Goal: Information Seeking & Learning: Learn about a topic

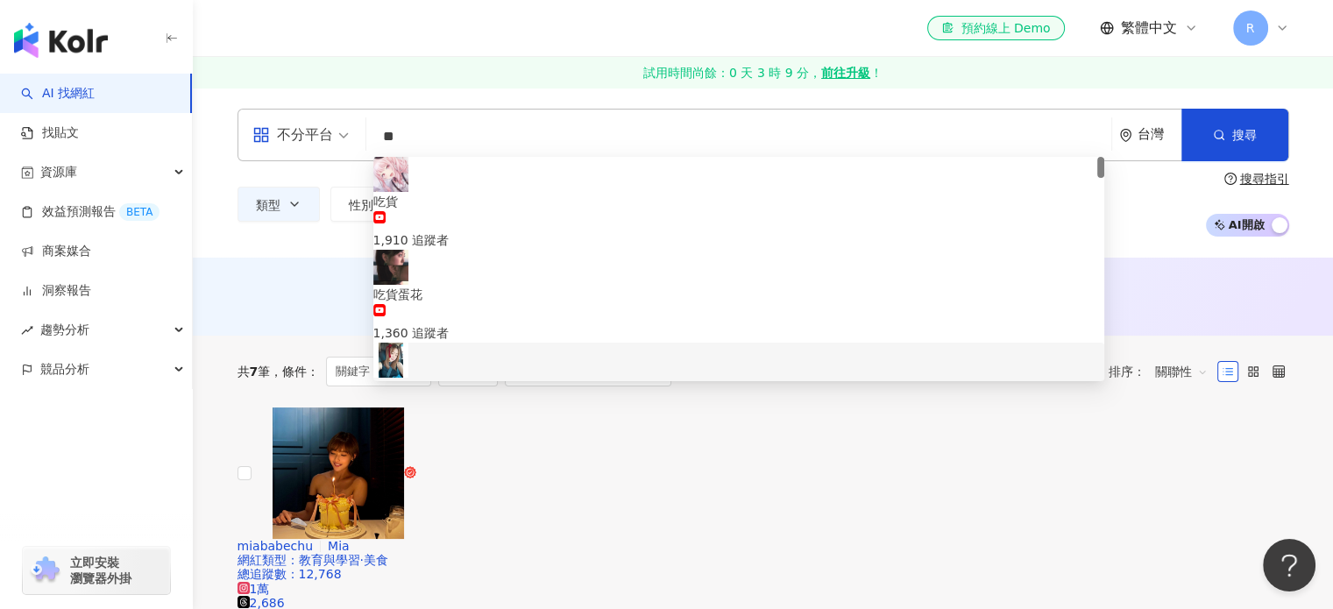
click at [289, 289] on div "AI 推薦 ： 無結果，請嘗試搜尋其他語言關鍵字或條件" at bounding box center [764, 295] width 1052 height 22
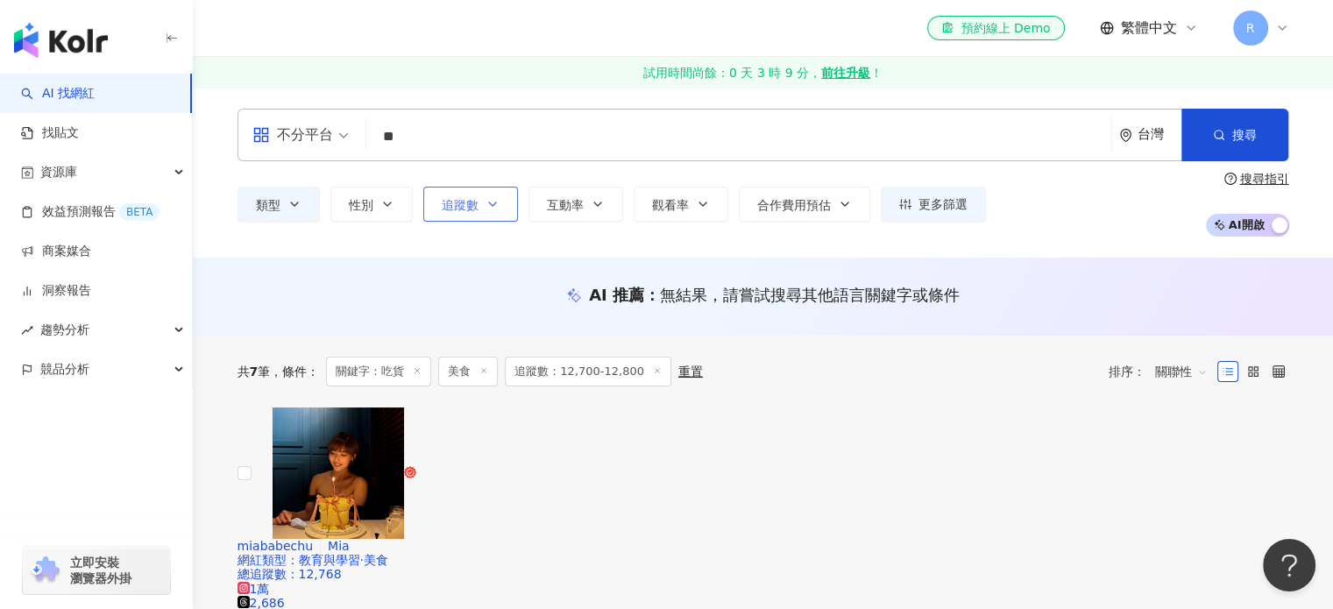
click at [492, 199] on icon "button" at bounding box center [493, 204] width 14 height 14
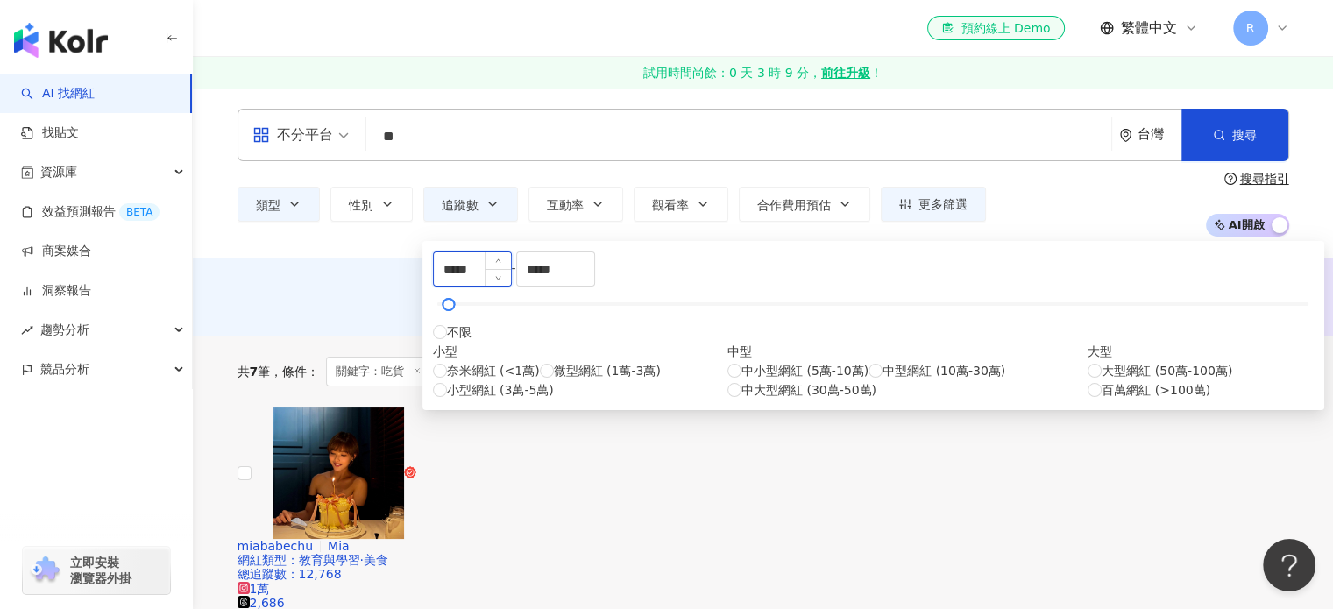
click at [468, 281] on input "*****" at bounding box center [472, 268] width 77 height 33
click at [472, 281] on input "*****" at bounding box center [472, 268] width 77 height 33
type input "*****"
click at [594, 281] on input "*****" at bounding box center [555, 268] width 77 height 33
type input "*****"
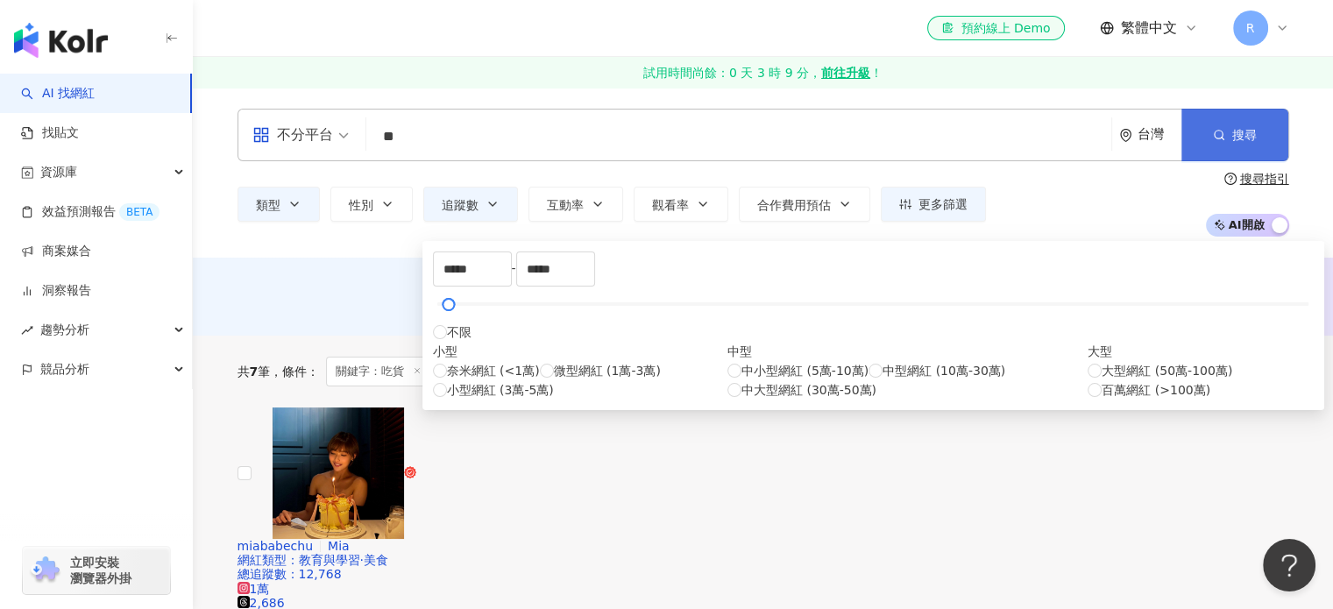
click at [1255, 122] on button "搜尋" at bounding box center [1235, 135] width 107 height 53
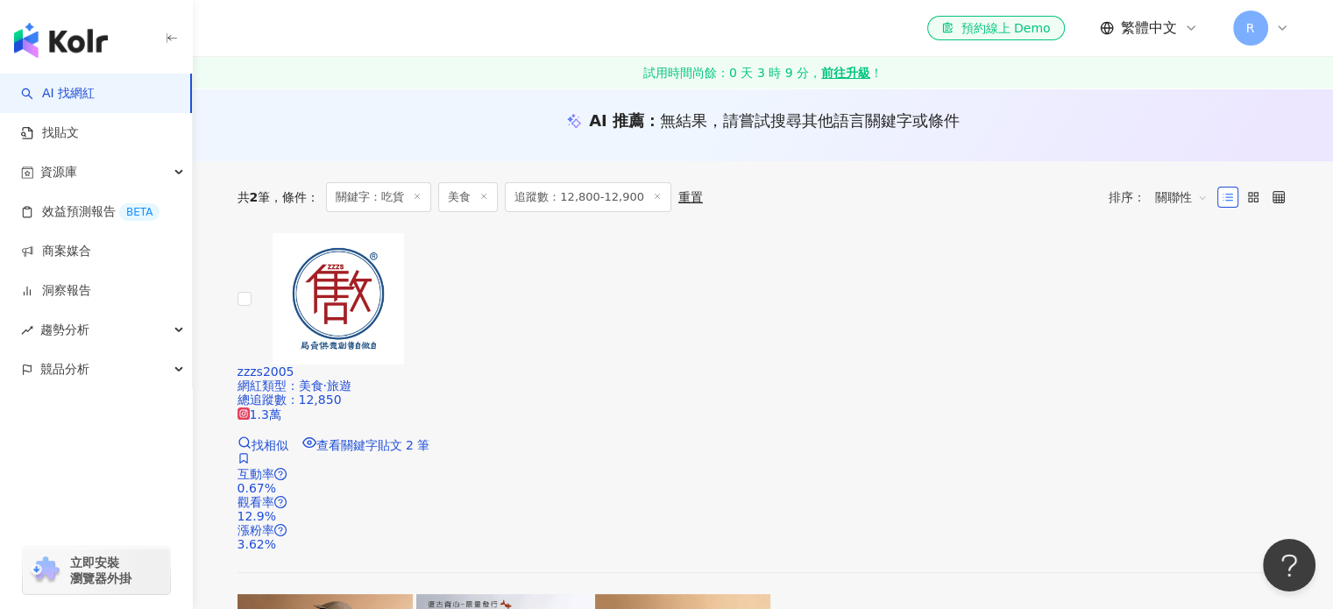
scroll to position [263, 0]
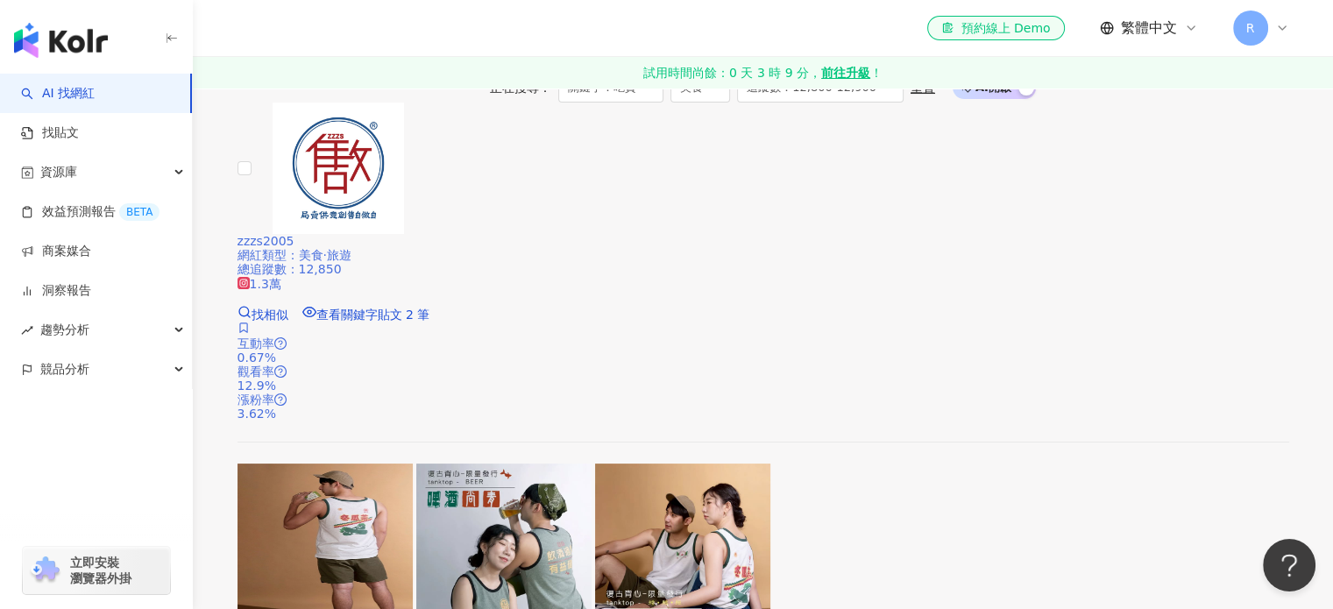
click at [295, 234] on span "zzzs2005" at bounding box center [266, 241] width 57 height 14
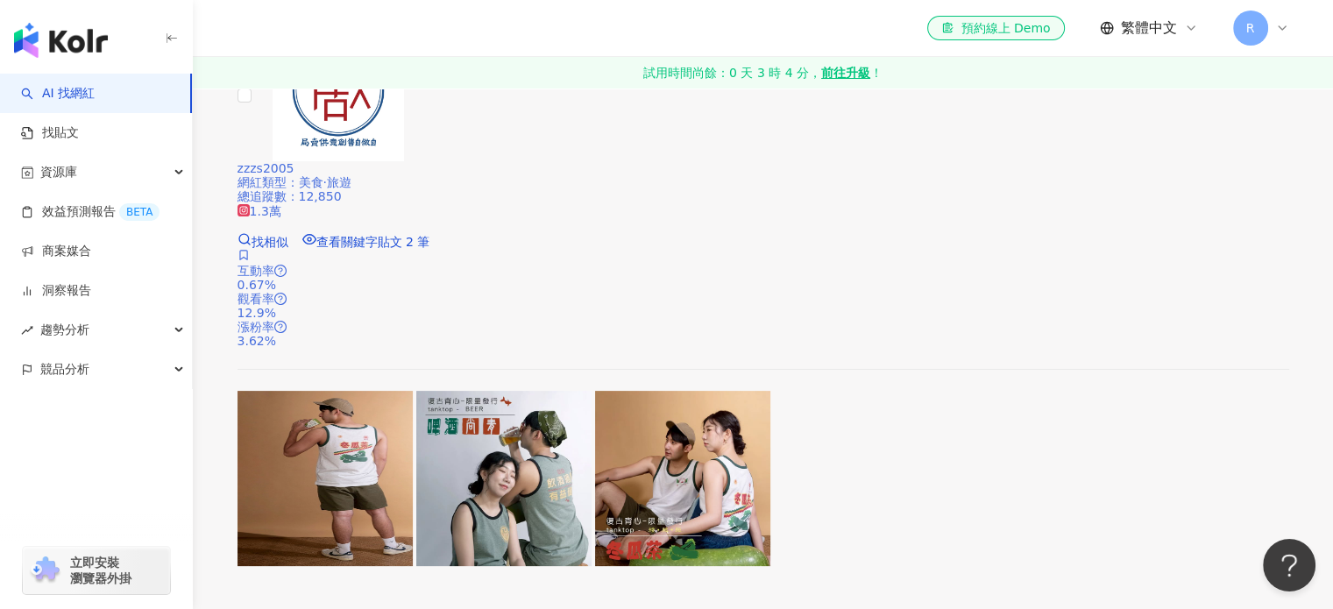
scroll to position [526, 0]
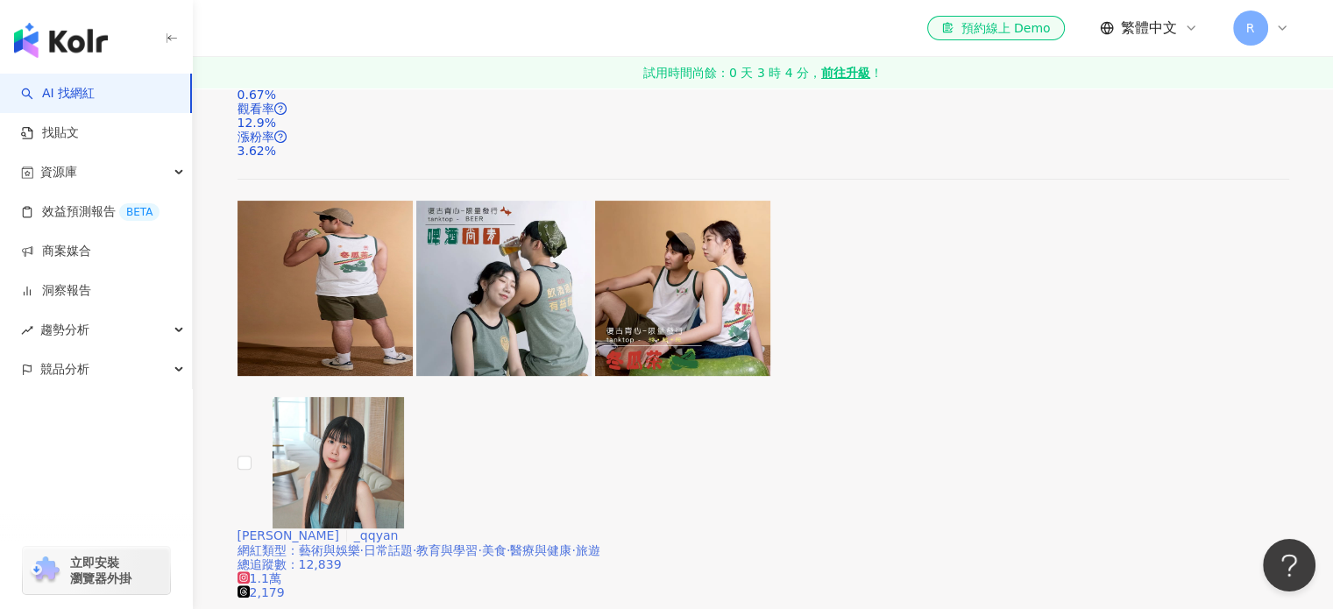
click at [533, 529] on div "晏晏 _qqyan 網紅類型 ： 藝術與娛樂 · 日常話題 · 教育與學習 · 美食 · 醫療與健康 · 旅遊 總追蹤數 ： 12,839 1.1萬 2,17…" at bounding box center [764, 580] width 1052 height 102
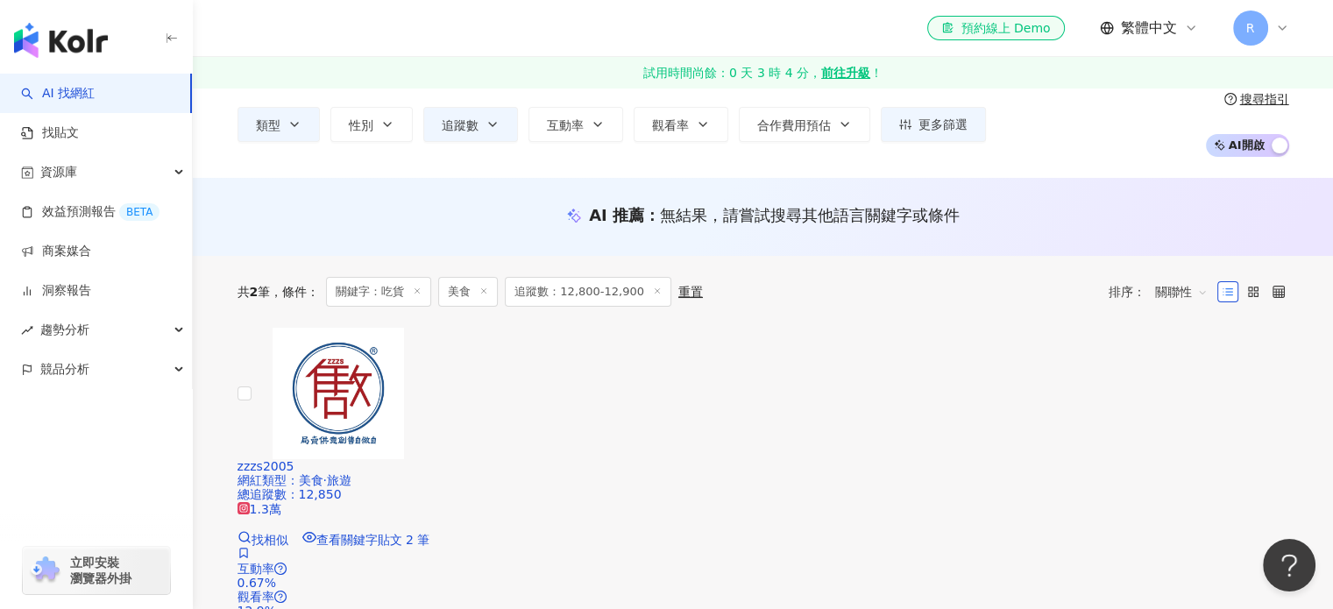
scroll to position [0, 0]
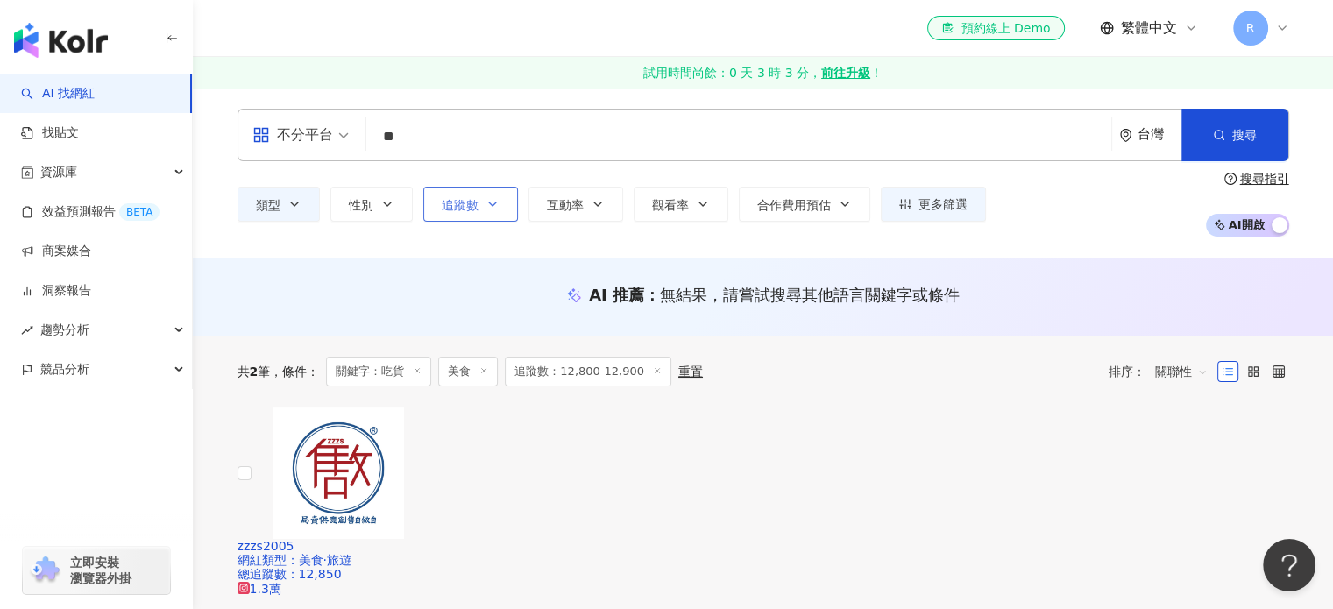
click at [488, 204] on icon "button" at bounding box center [493, 204] width 14 height 14
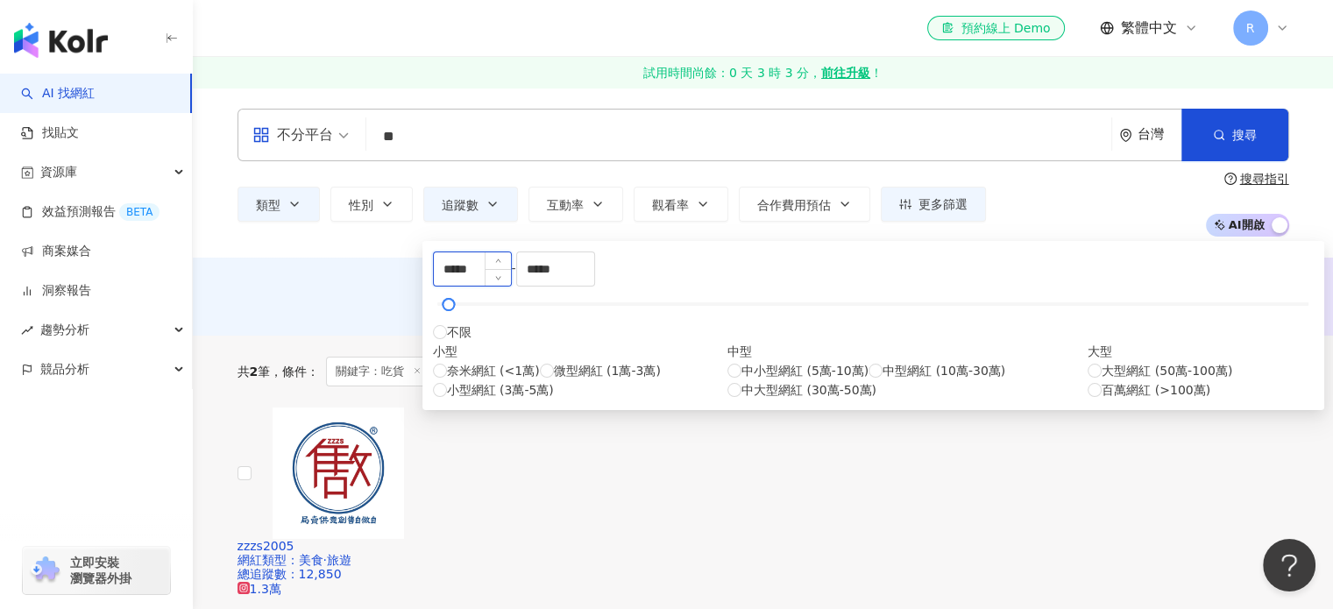
click at [471, 283] on input "*****" at bounding box center [472, 268] width 77 height 33
type input "*****"
click at [594, 275] on input "*****" at bounding box center [555, 268] width 77 height 33
drag, startPoint x: 734, startPoint y: 285, endPoint x: 698, endPoint y: 290, distance: 36.3
click at [594, 286] on input "*****" at bounding box center [555, 268] width 77 height 33
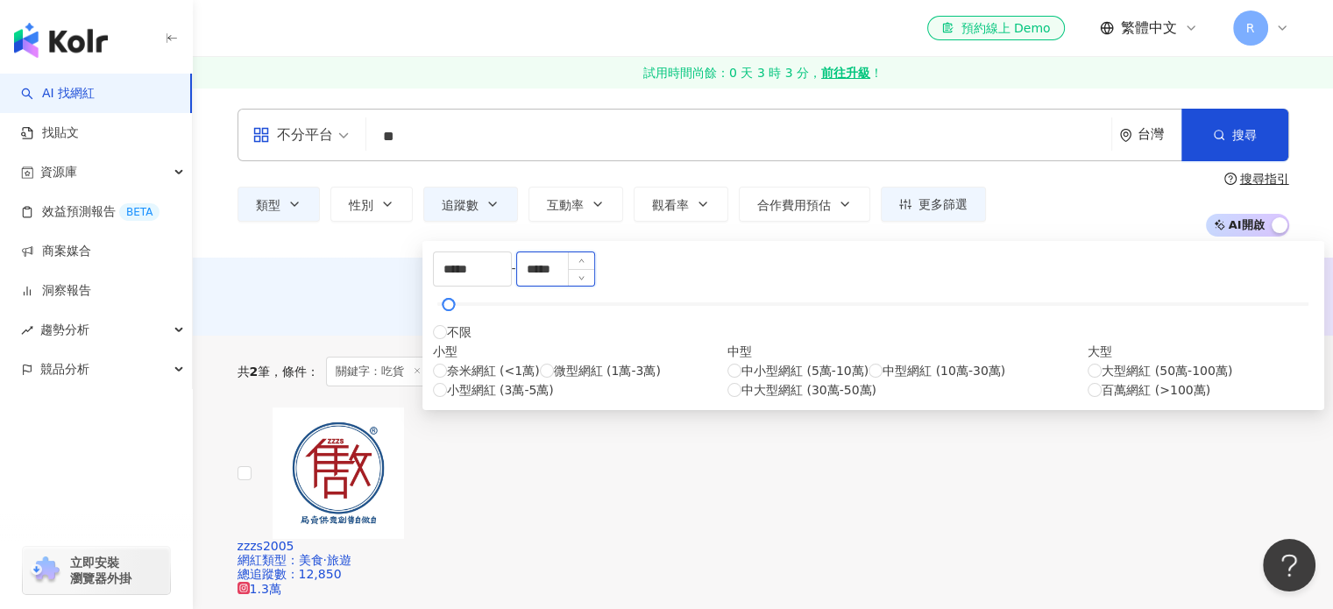
type input "*****"
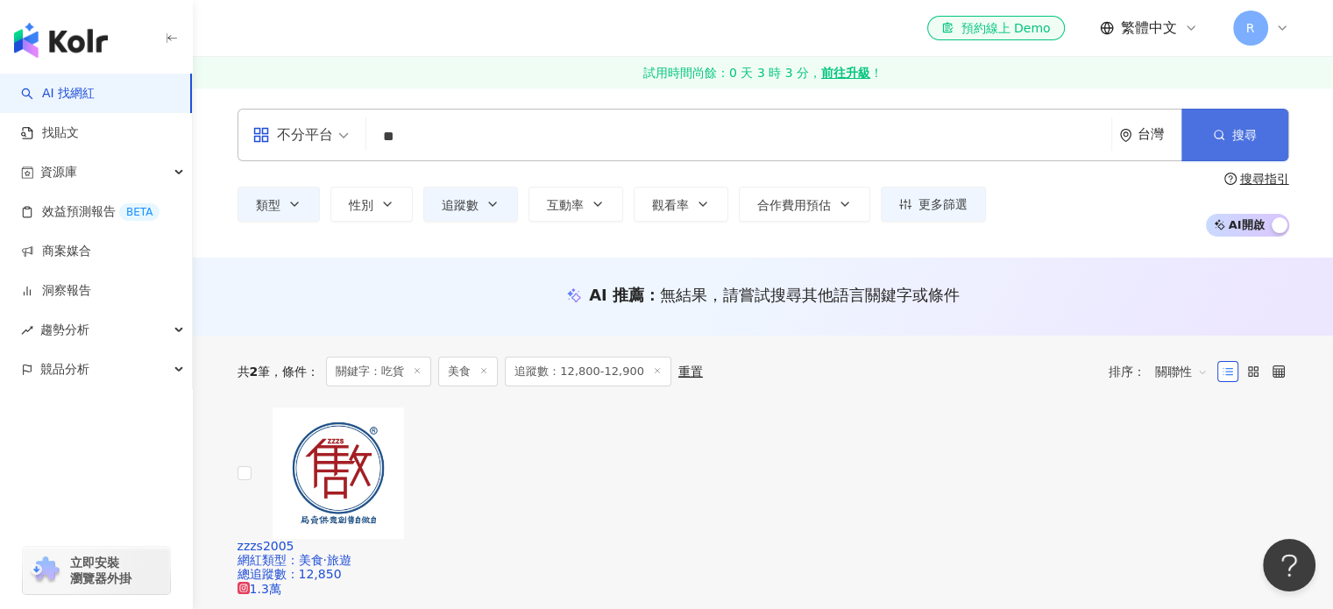
click at [1223, 128] on span "button" at bounding box center [1219, 135] width 12 height 14
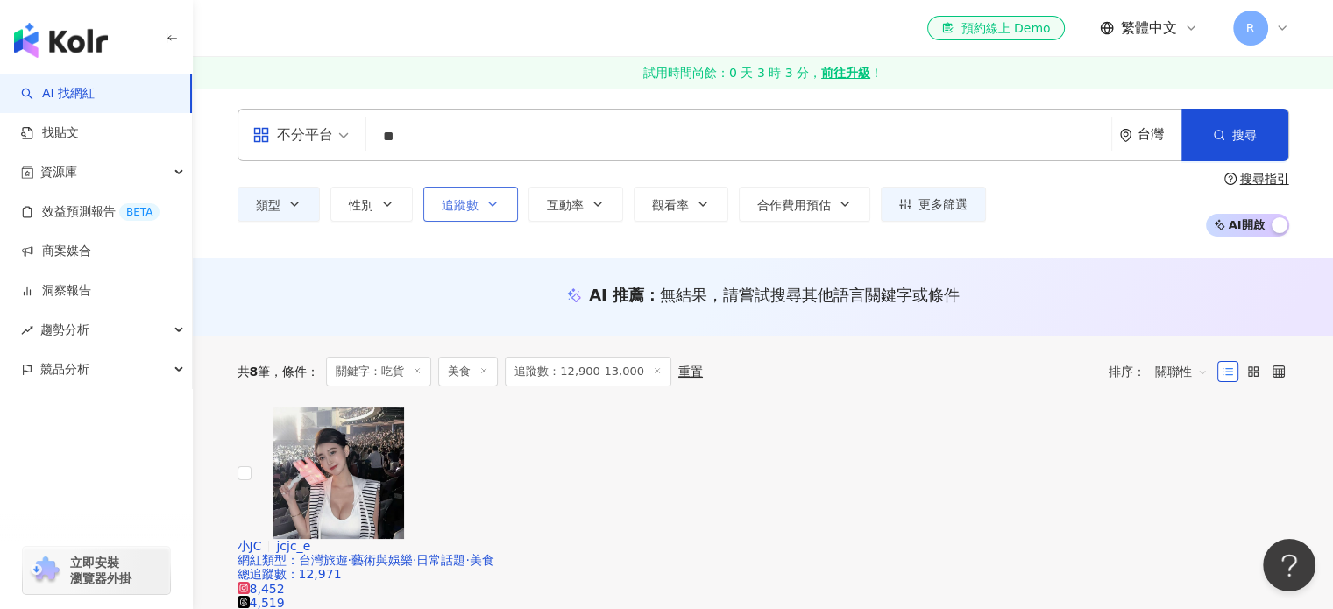
scroll to position [175, 0]
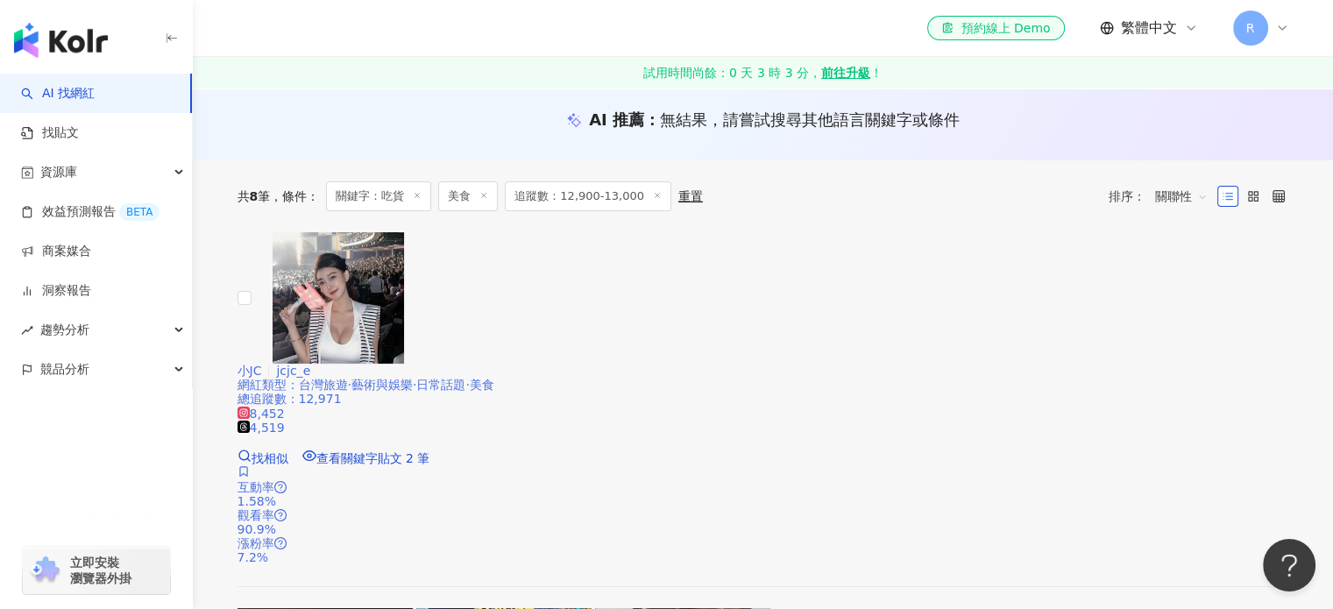
click at [277, 364] on span "小JC" at bounding box center [257, 371] width 39 height 14
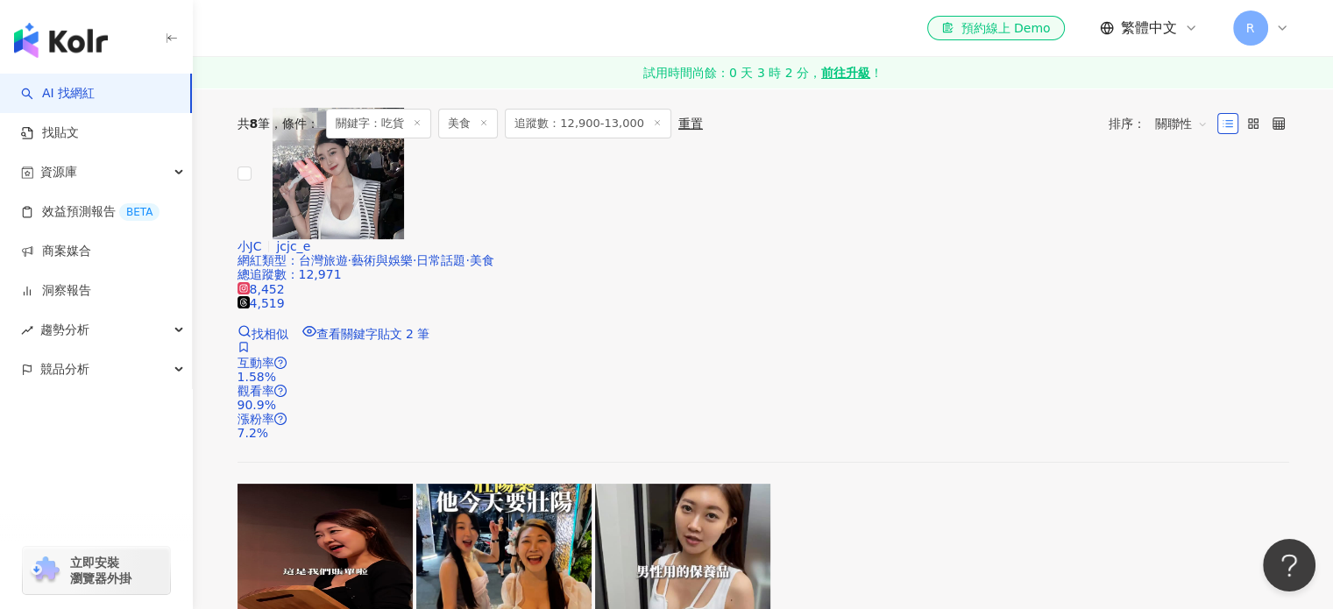
scroll to position [526, 0]
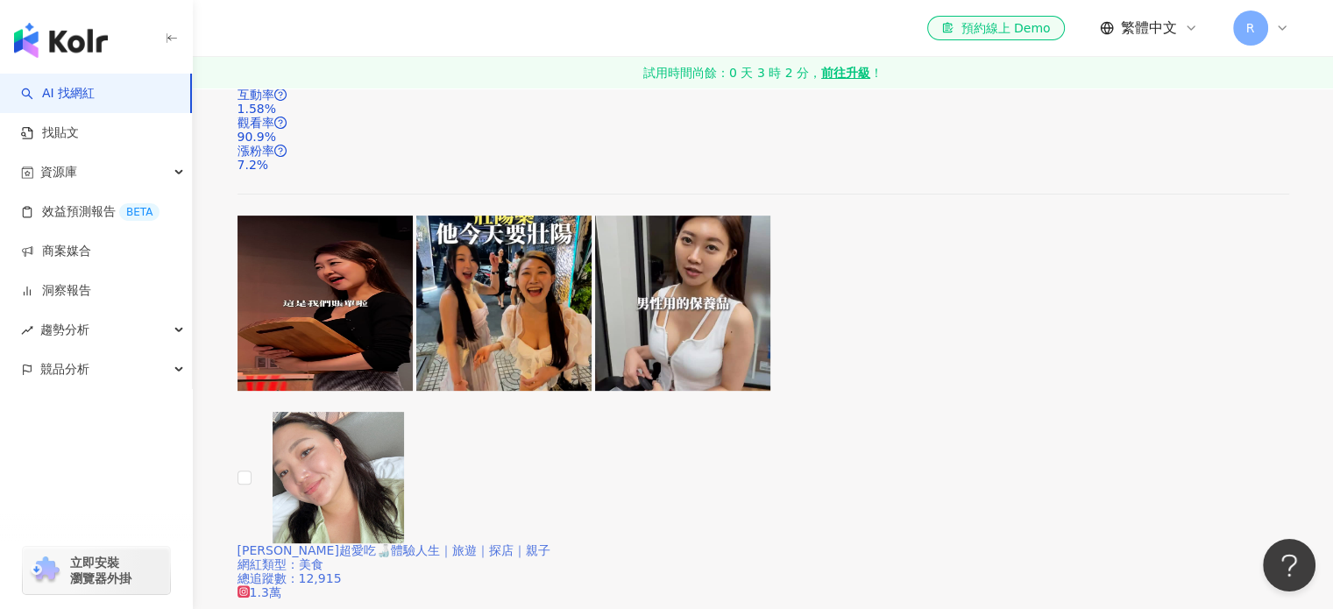
click at [533, 544] on span "Mimi超愛吃🍶體驗人生｜旅遊｜探店｜親子" at bounding box center [394, 551] width 313 height 14
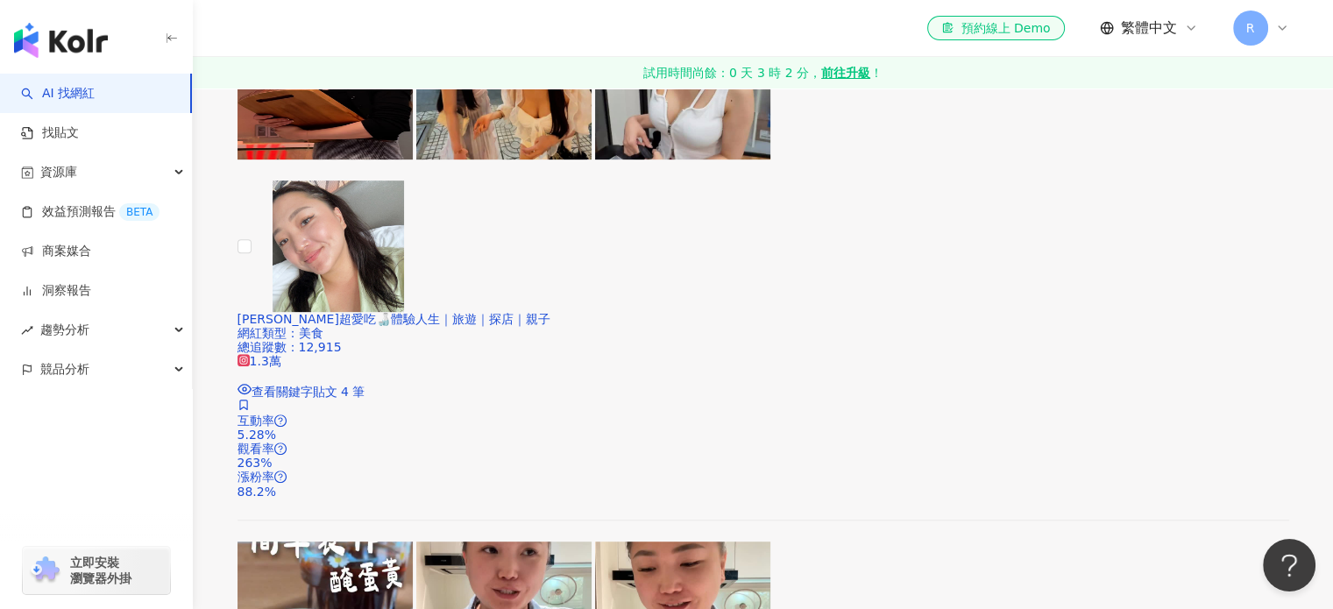
scroll to position [789, 0]
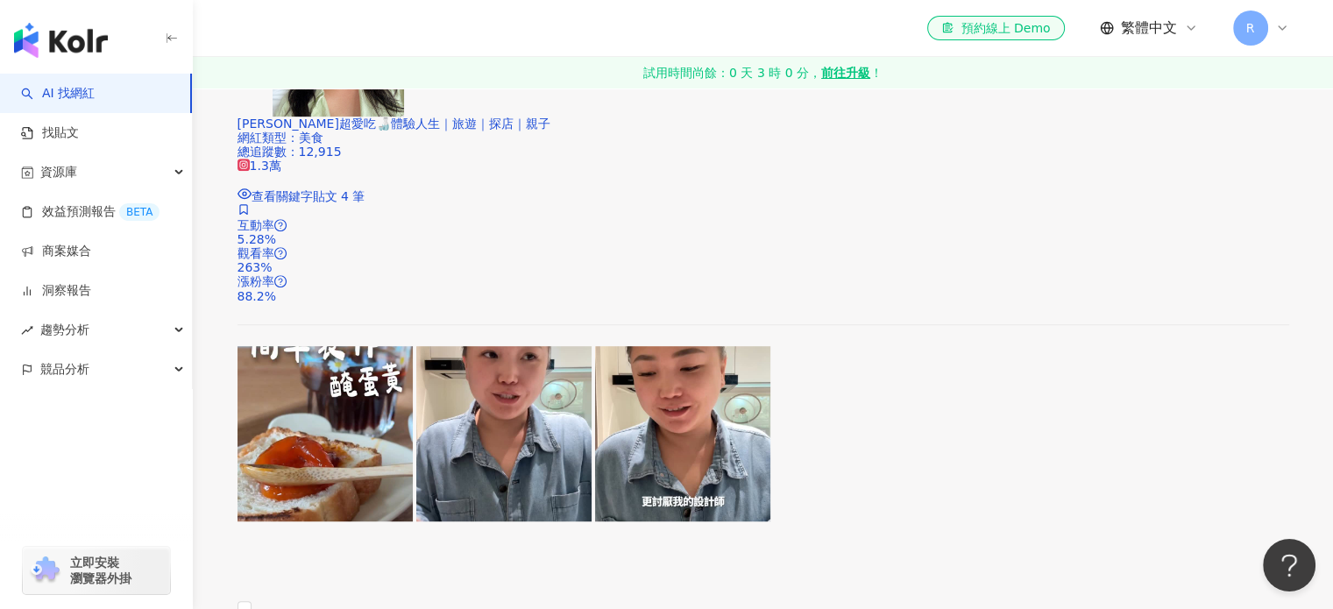
scroll to position [964, 0]
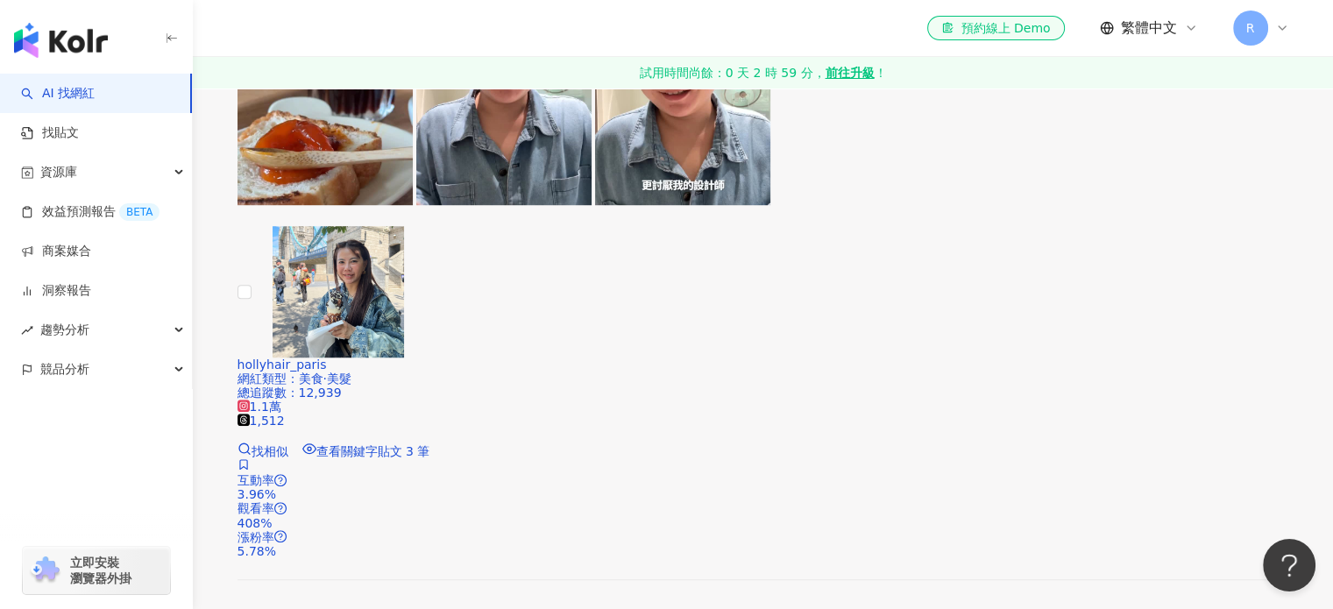
scroll to position [1315, 0]
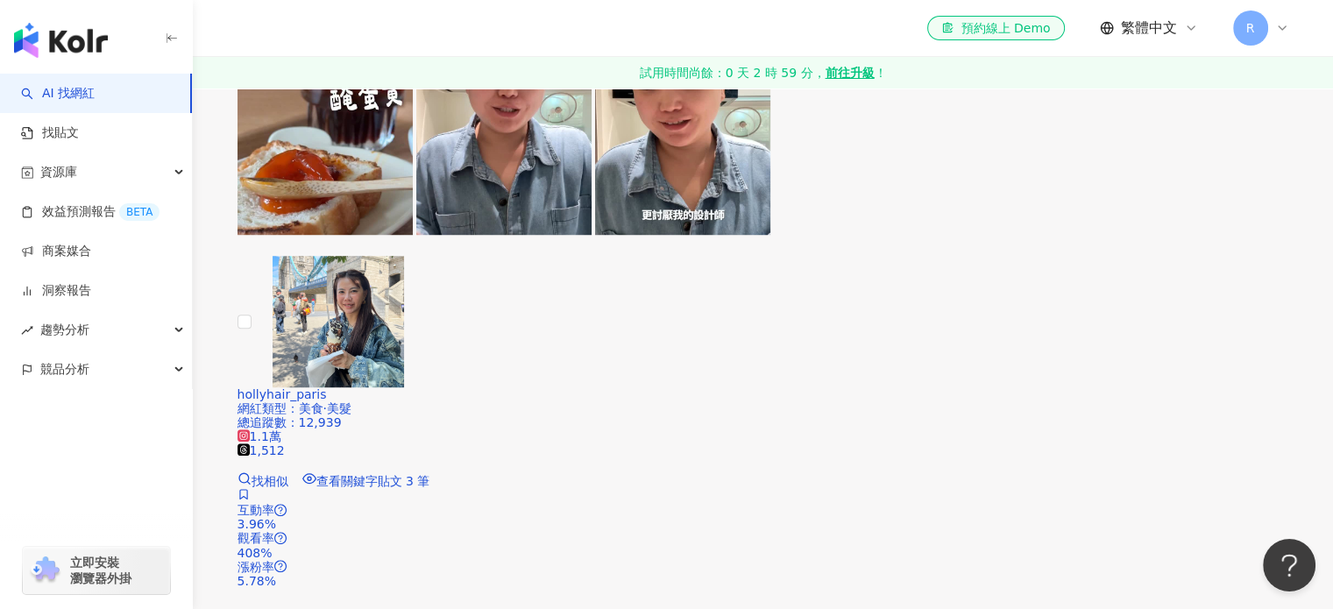
scroll to position [1403, 0]
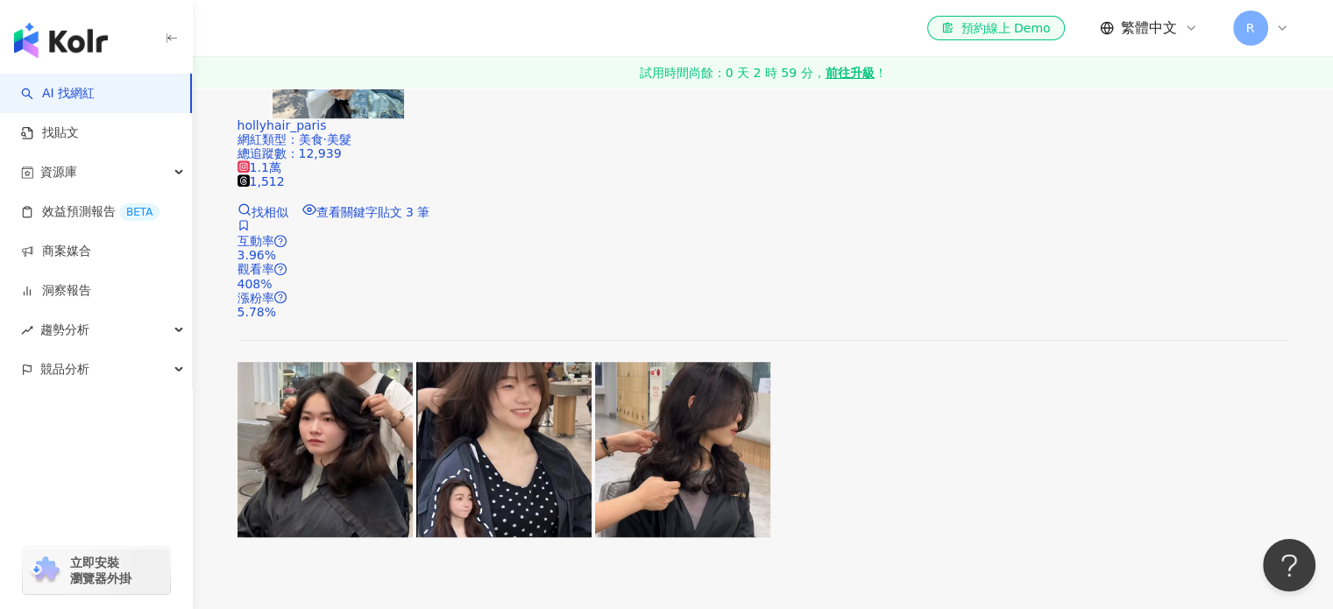
scroll to position [1666, 0]
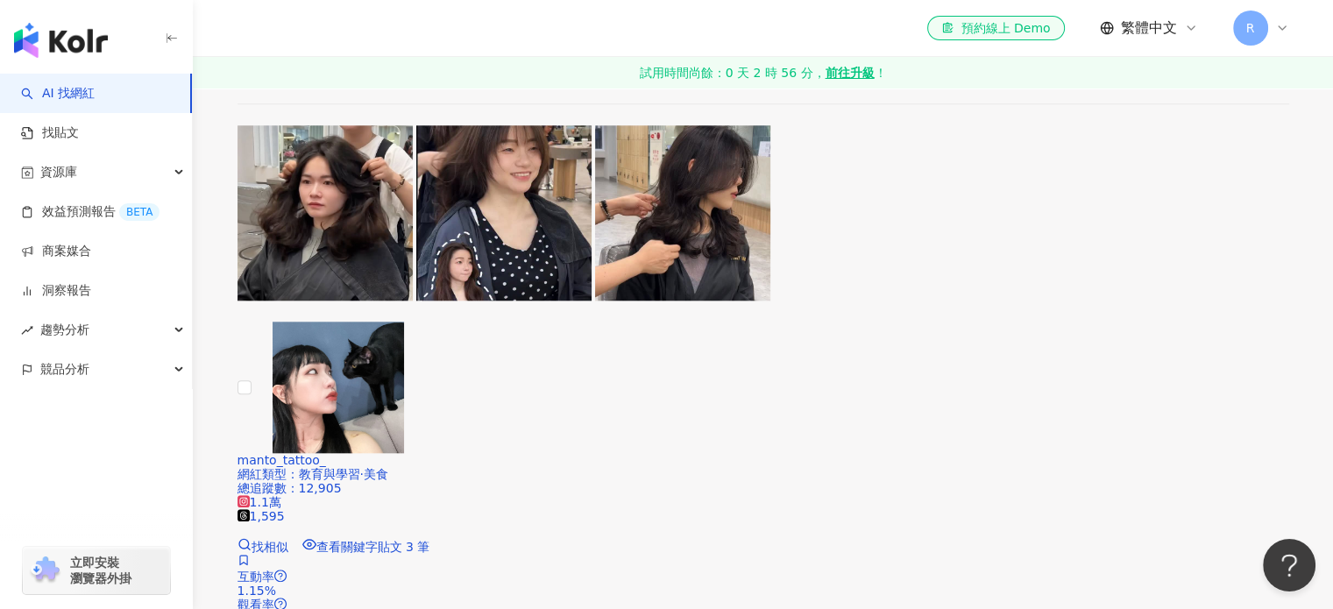
scroll to position [1841, 0]
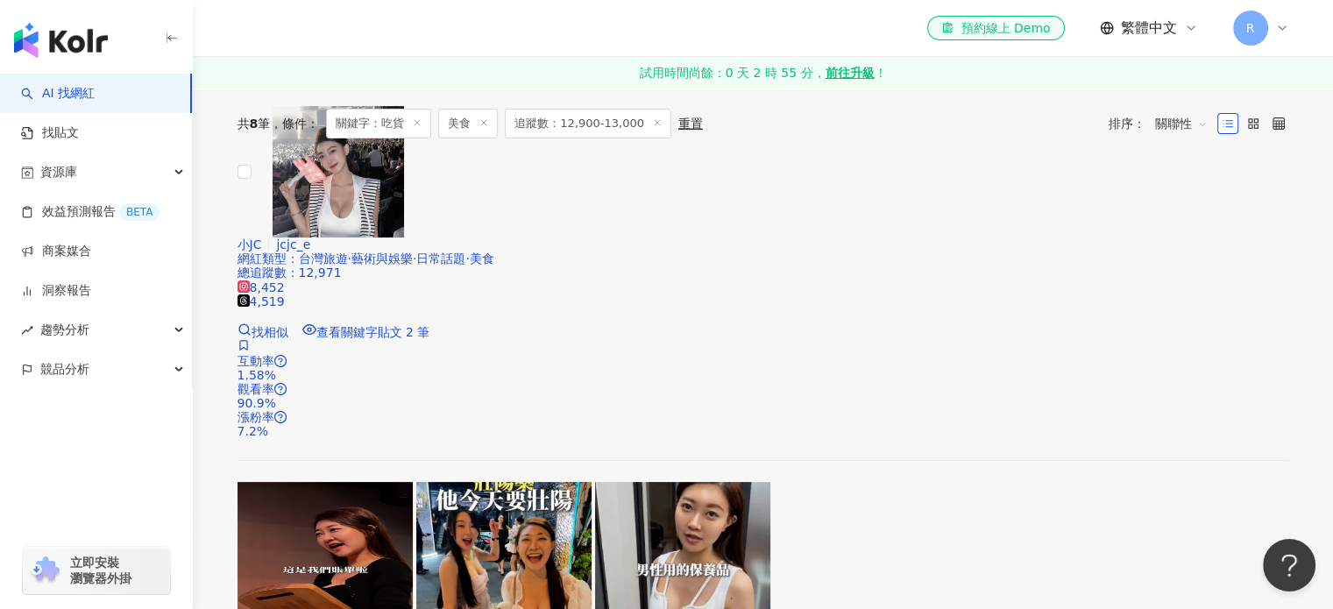
scroll to position [0, 0]
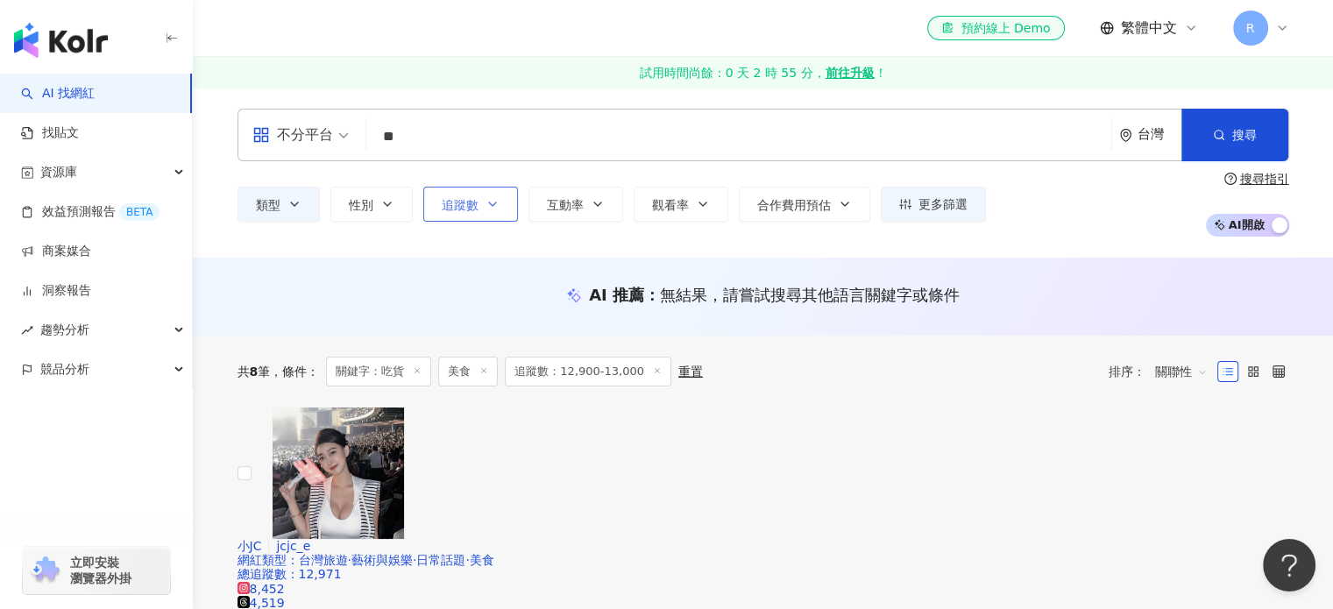
click at [493, 209] on icon "button" at bounding box center [493, 204] width 14 height 14
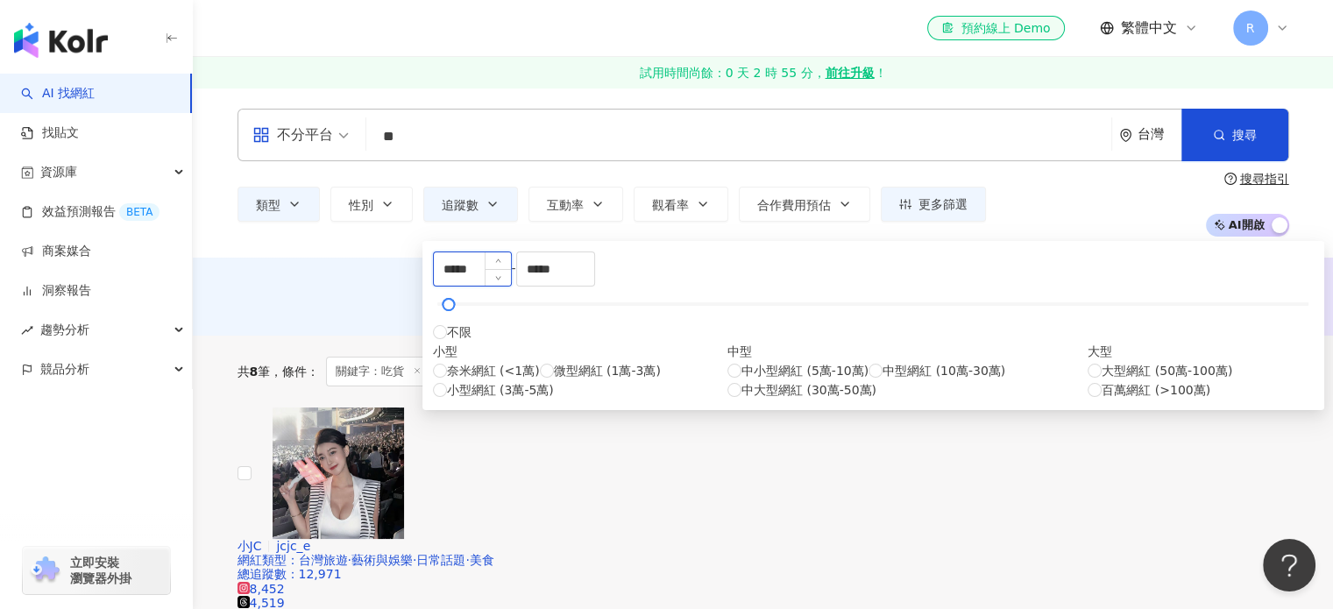
click at [468, 276] on input "*****" at bounding box center [472, 268] width 77 height 33
type input "*****"
drag, startPoint x: 727, startPoint y: 276, endPoint x: 699, endPoint y: 283, distance: 28.9
click at [594, 283] on input "*****" at bounding box center [555, 268] width 77 height 33
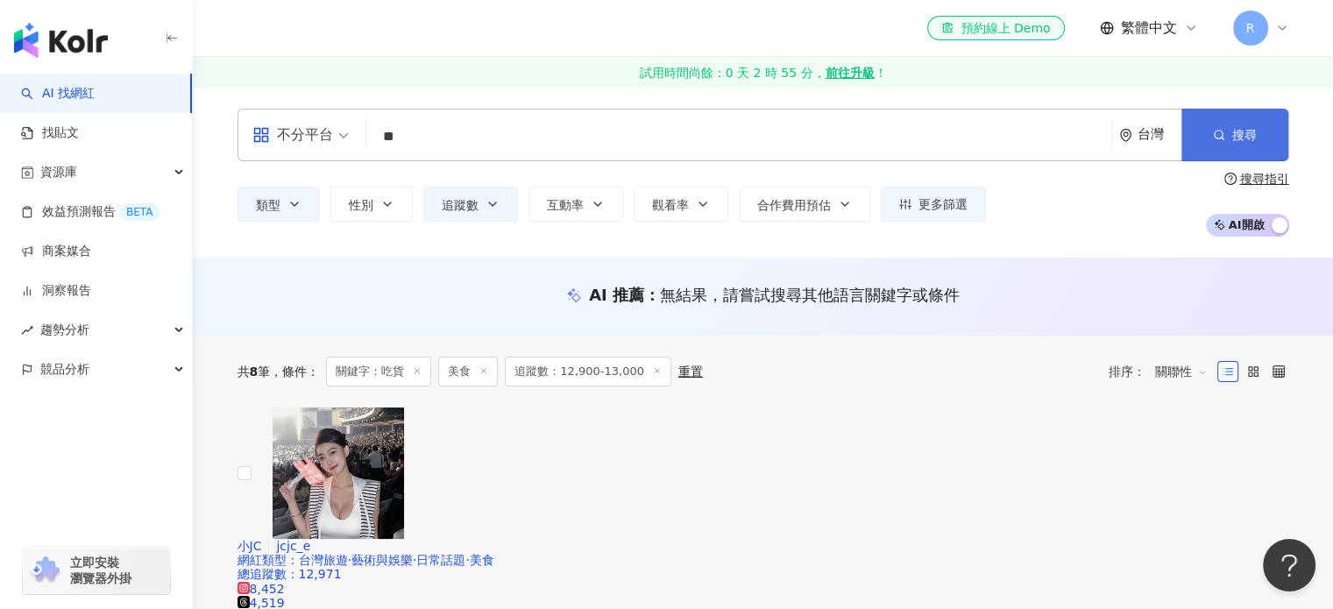
click at [1215, 133] on icon "button" at bounding box center [1219, 135] width 12 height 12
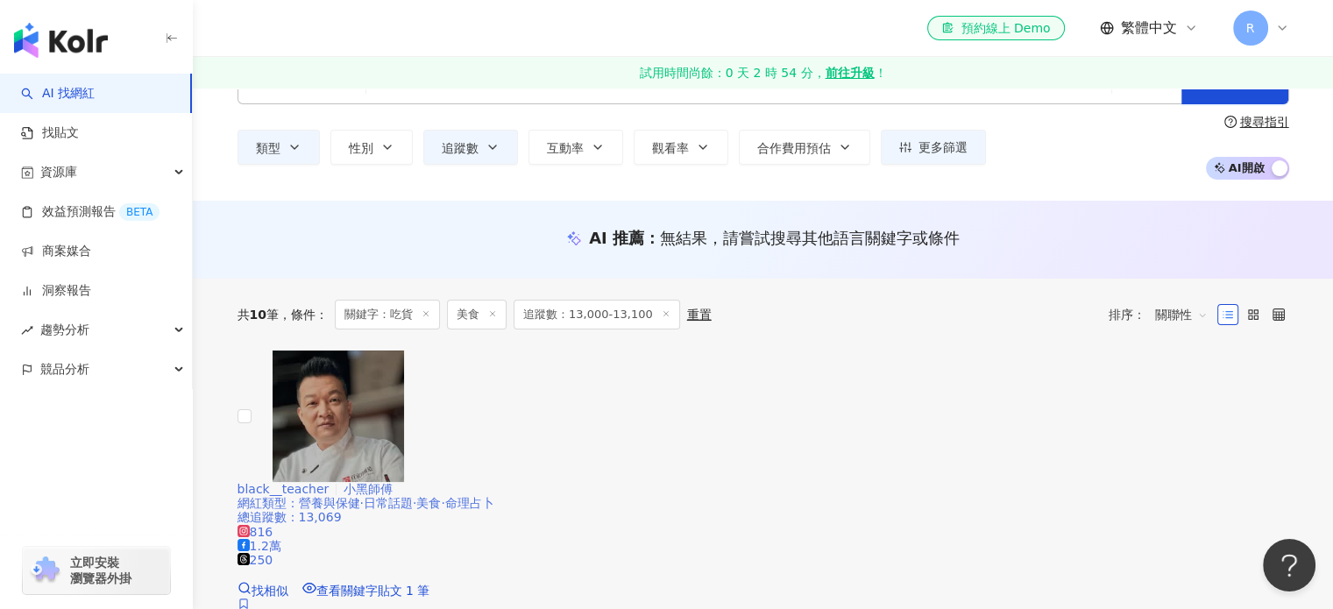
scroll to position [88, 0]
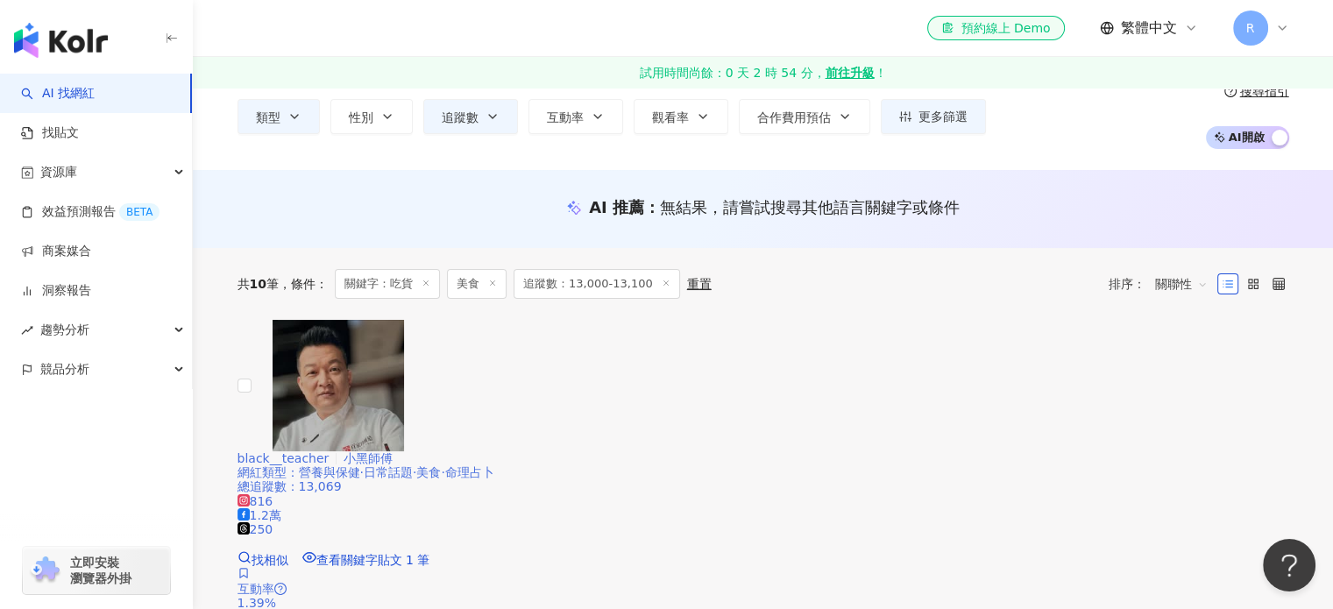
click at [330, 451] on span "black__teacher" at bounding box center [284, 458] width 92 height 14
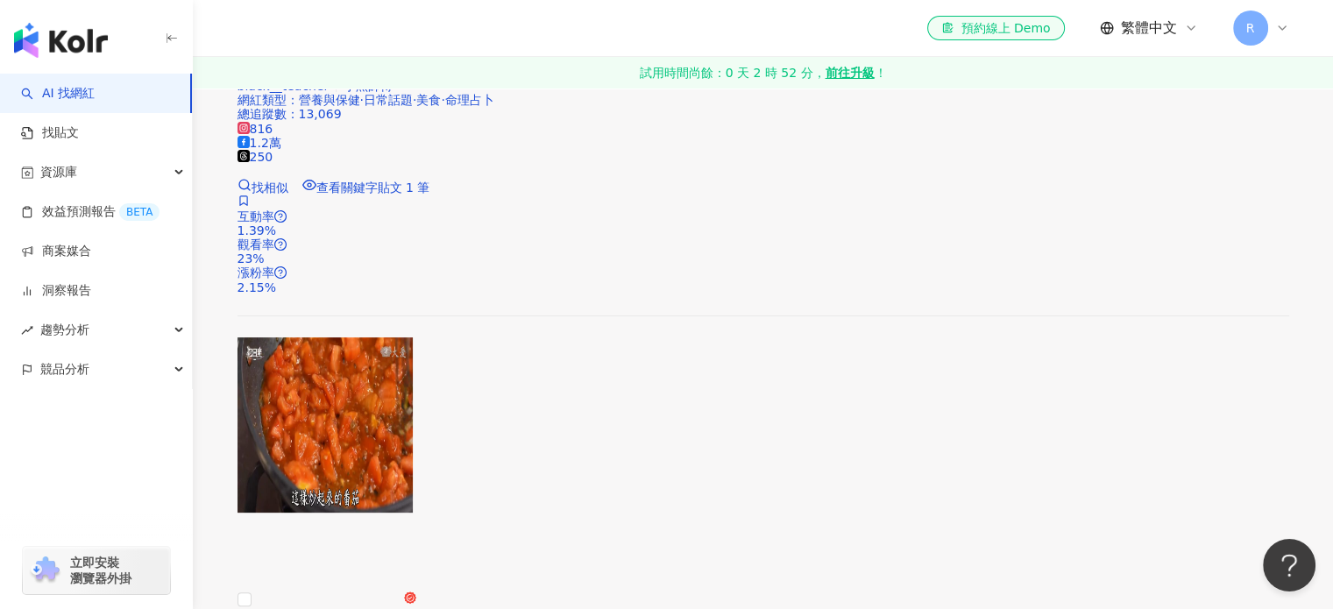
scroll to position [438, 0]
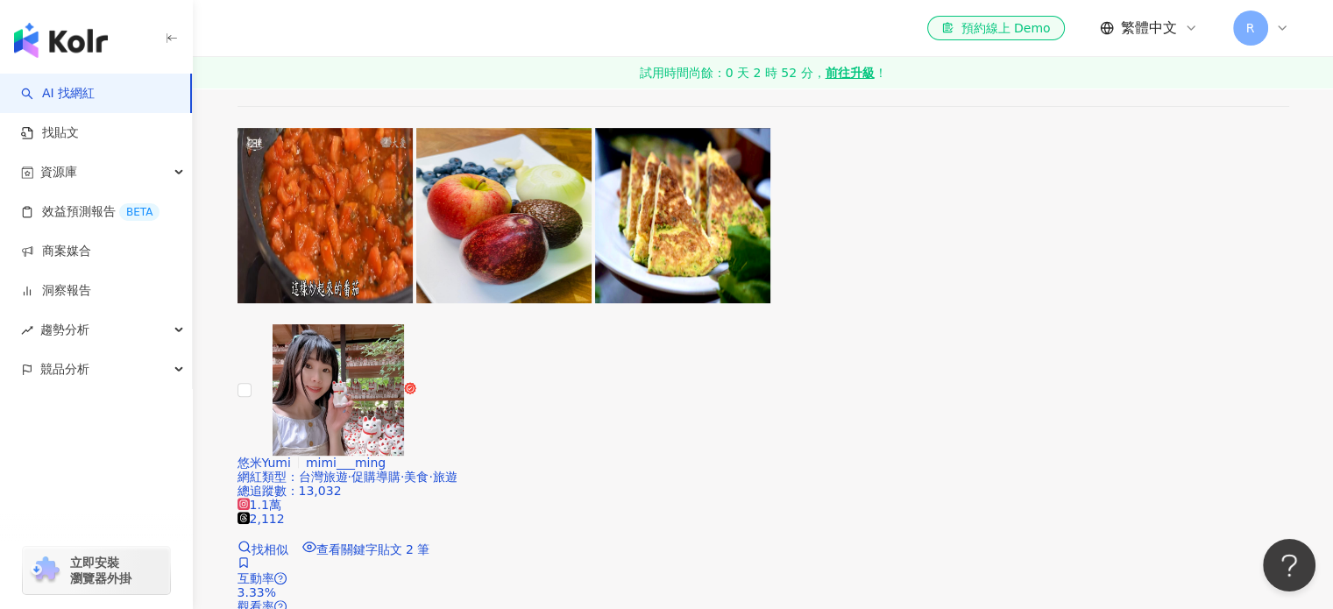
scroll to position [701, 0]
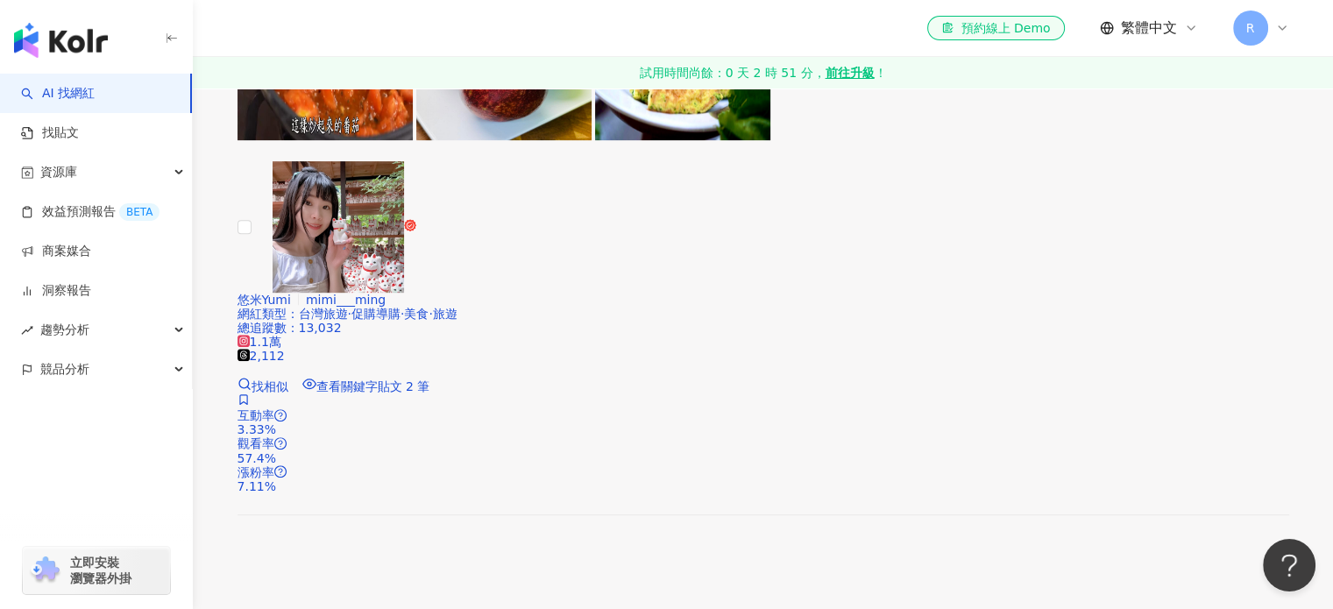
scroll to position [877, 0]
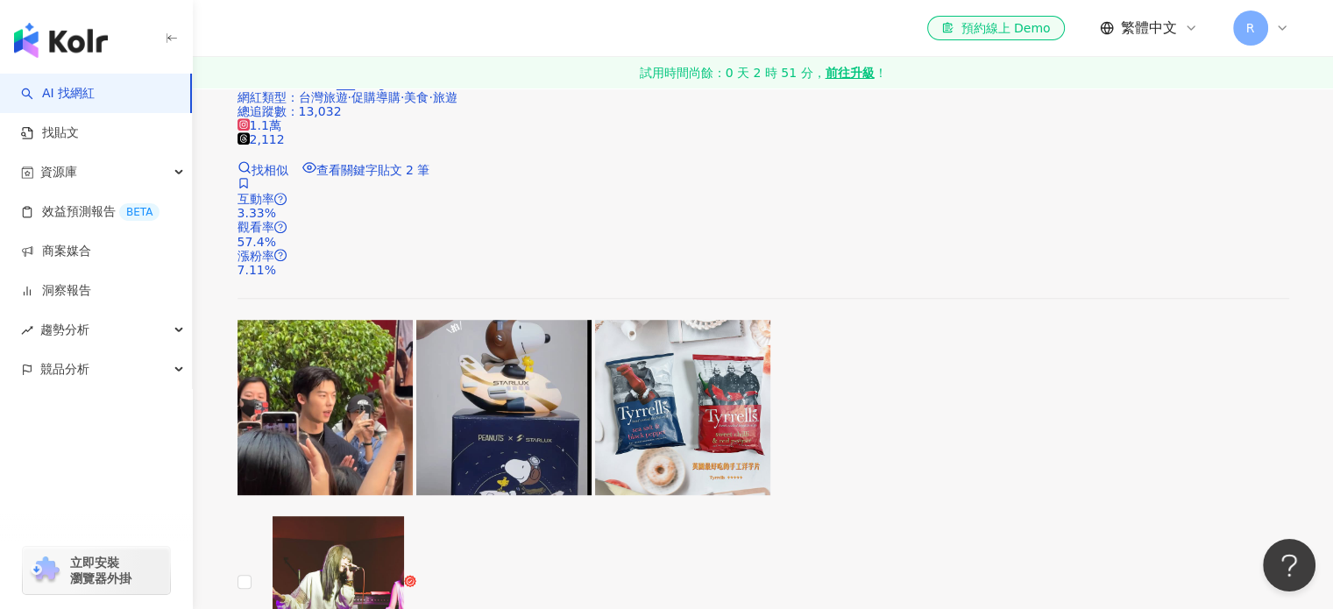
scroll to position [1052, 0]
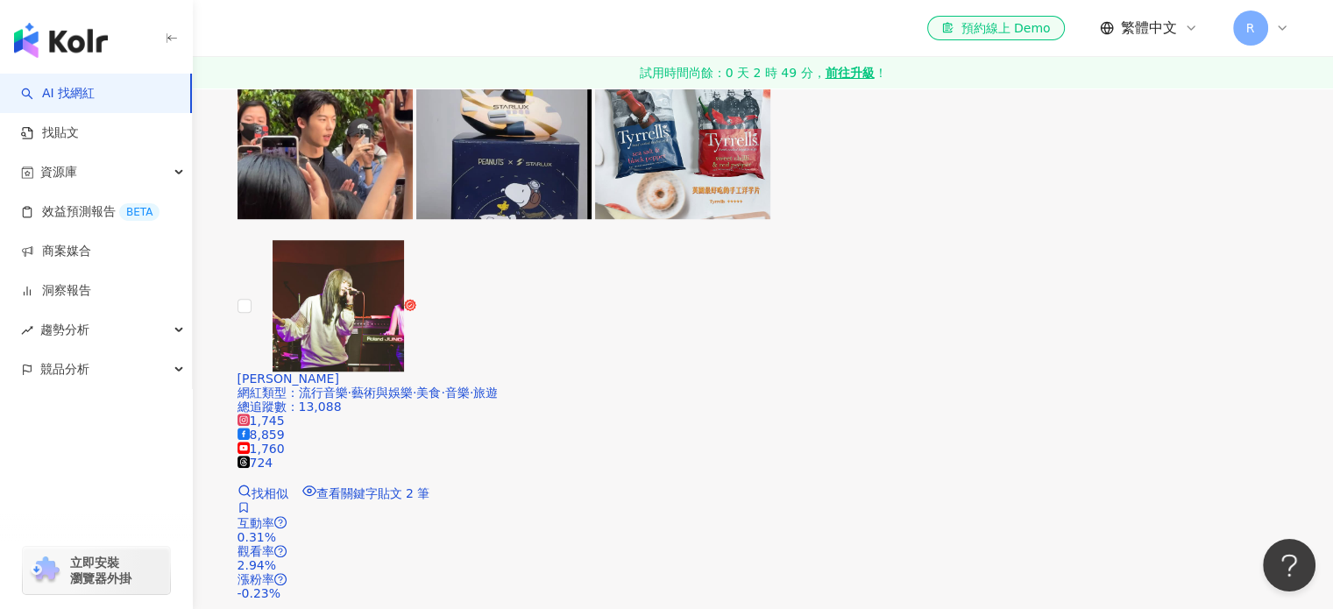
scroll to position [1403, 0]
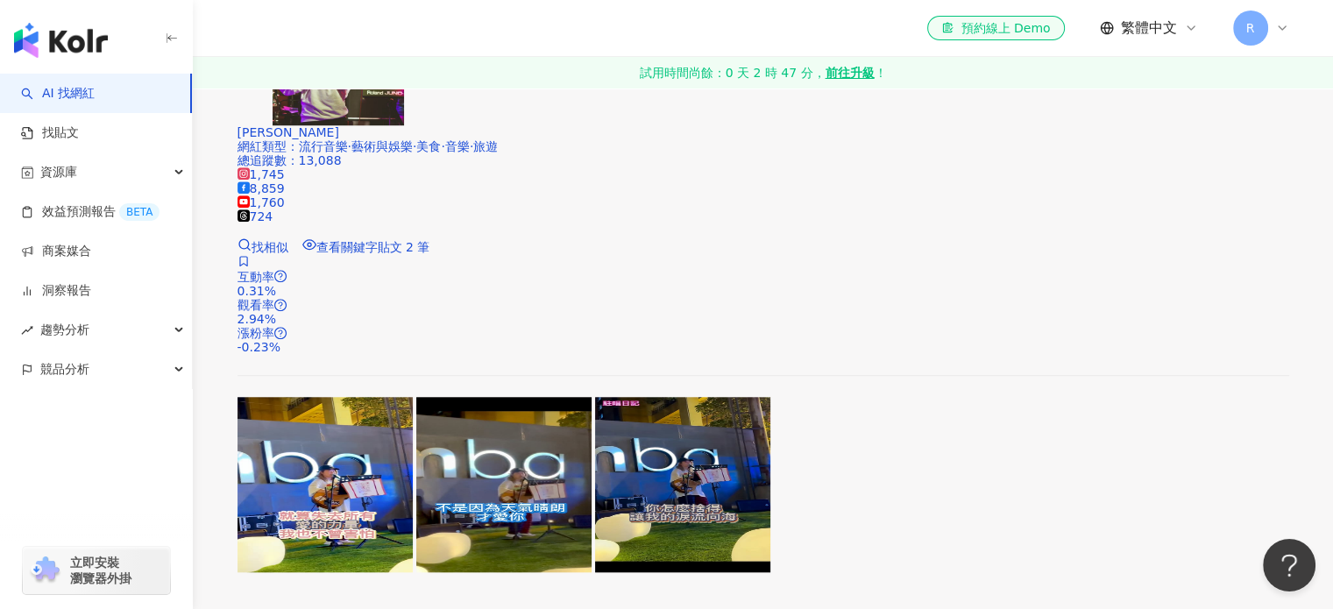
scroll to position [1490, 0]
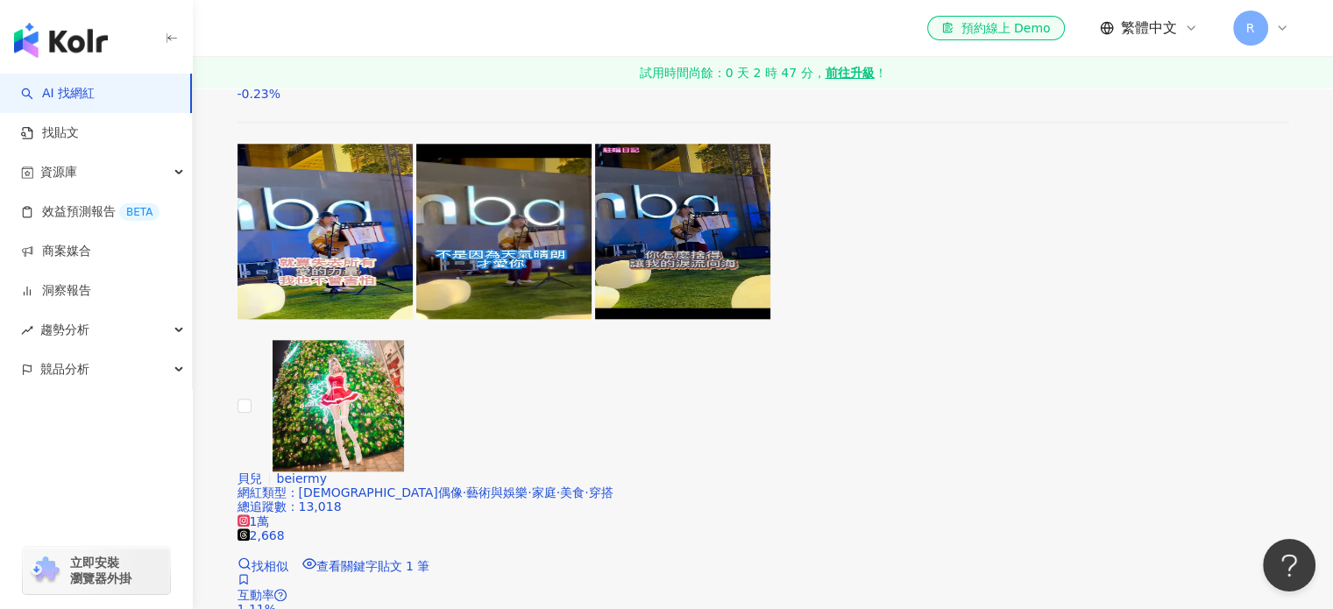
scroll to position [1929, 0]
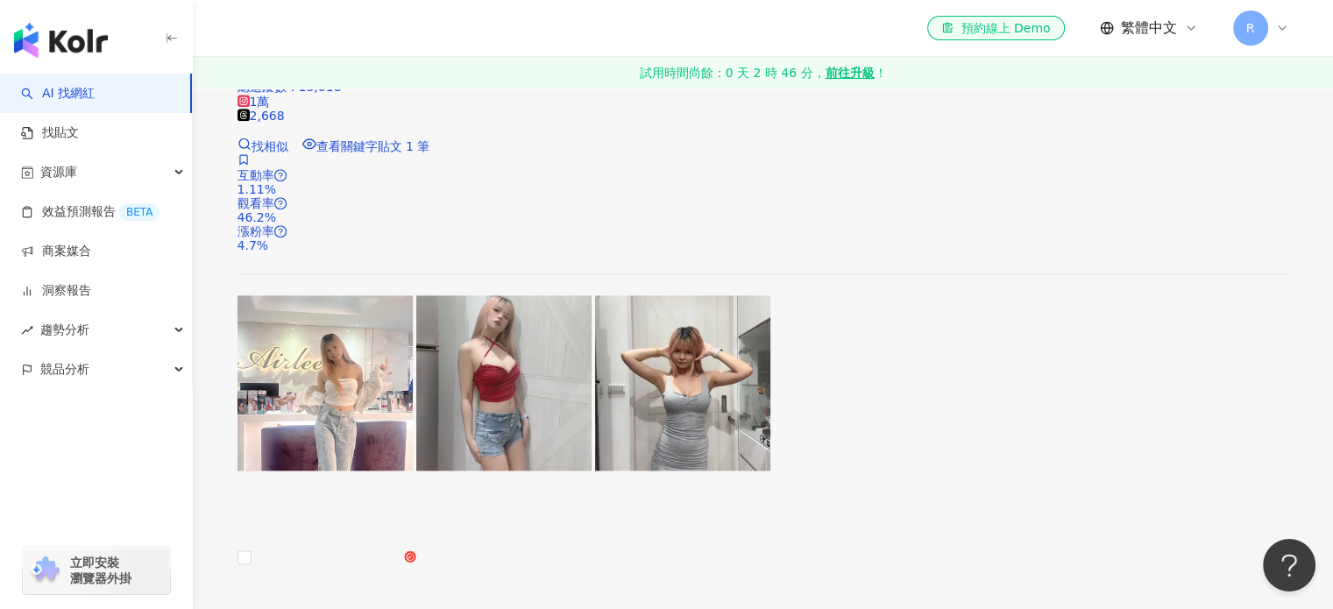
scroll to position [2279, 0]
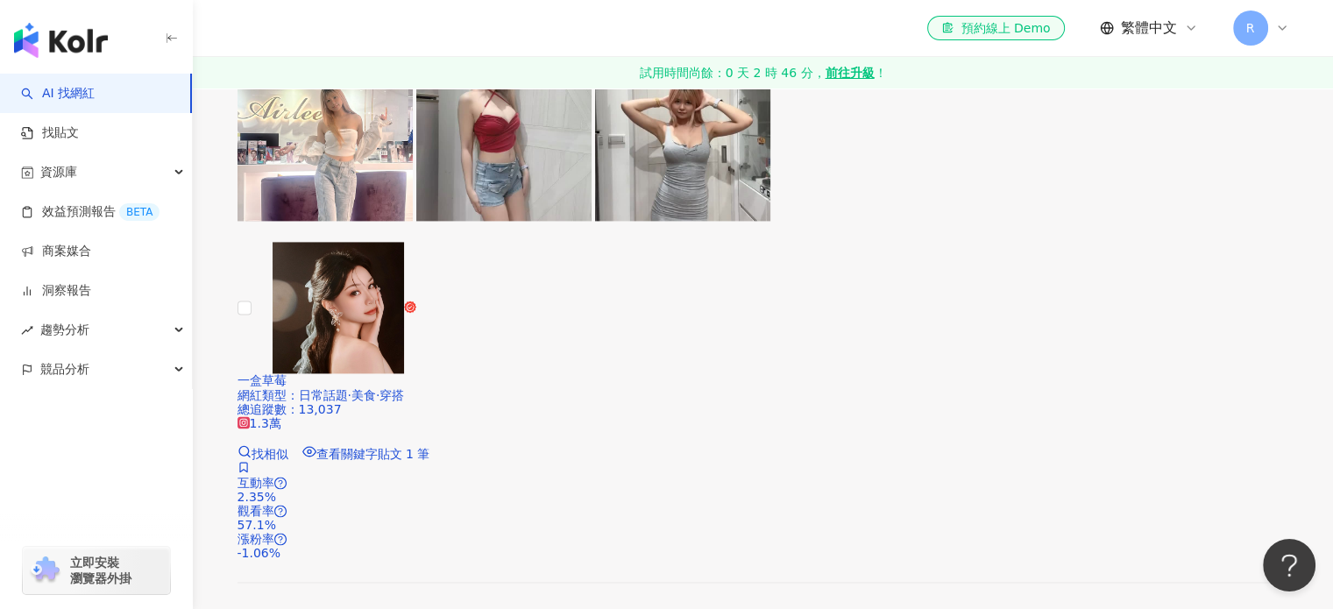
scroll to position [2455, 0]
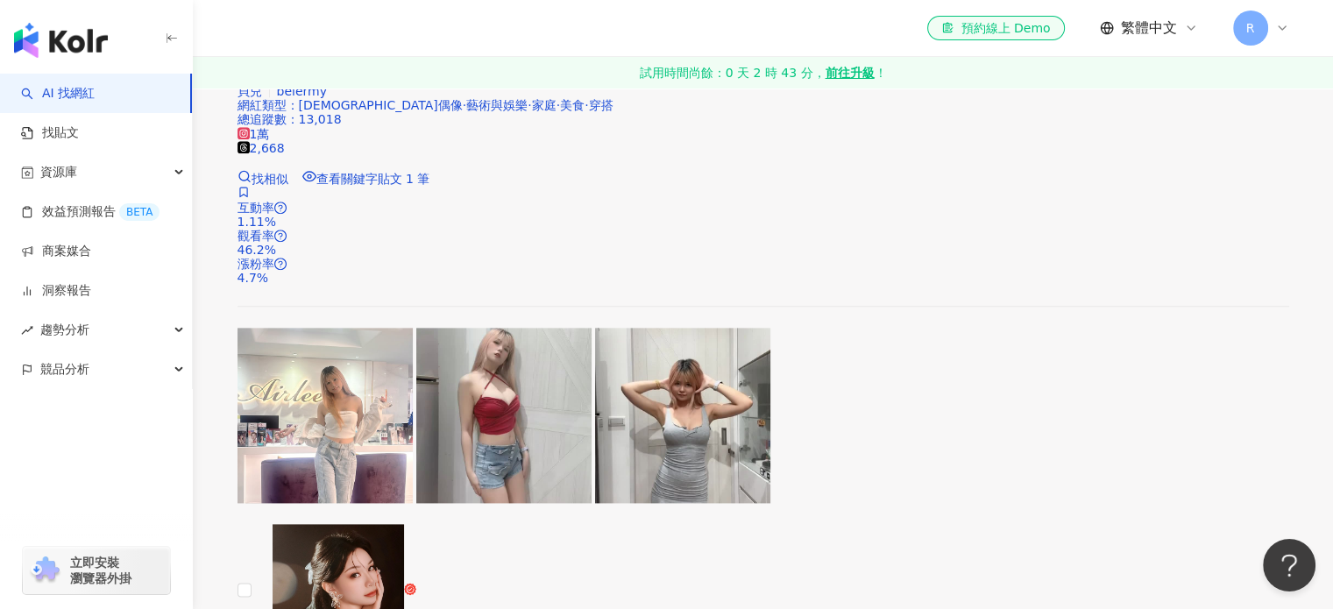
scroll to position [2104, 0]
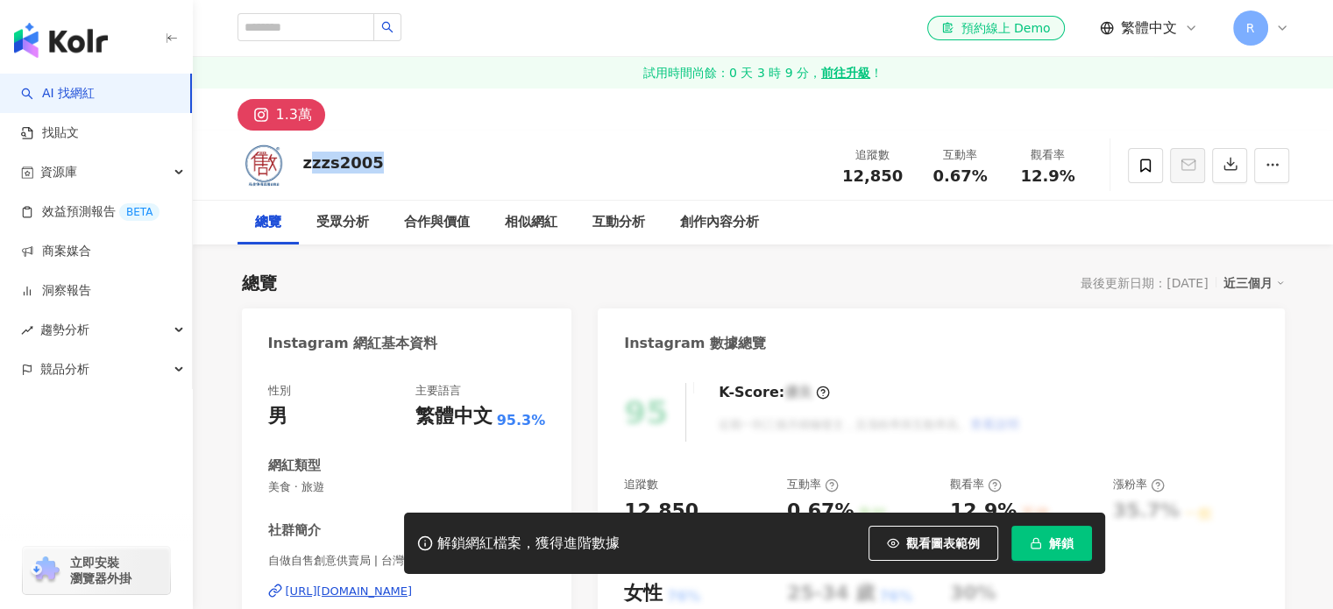
drag, startPoint x: 372, startPoint y: 160, endPoint x: 306, endPoint y: 160, distance: 65.8
click at [306, 160] on div "zzzs2005" at bounding box center [343, 163] width 81 height 22
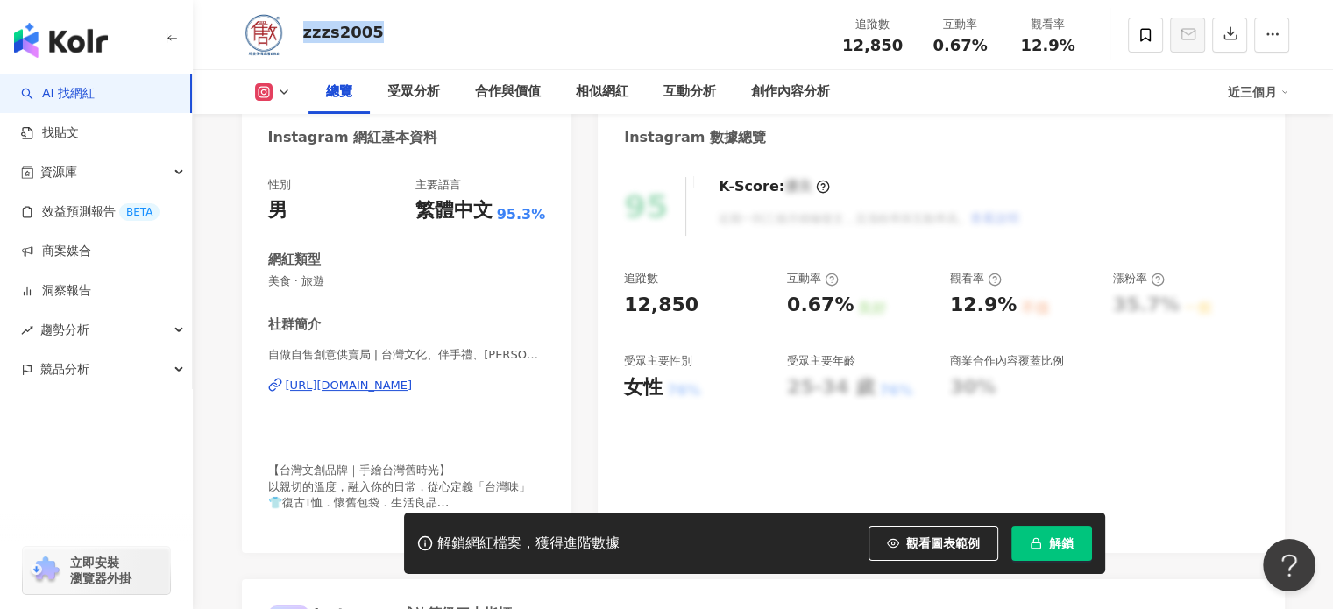
scroll to position [438, 0]
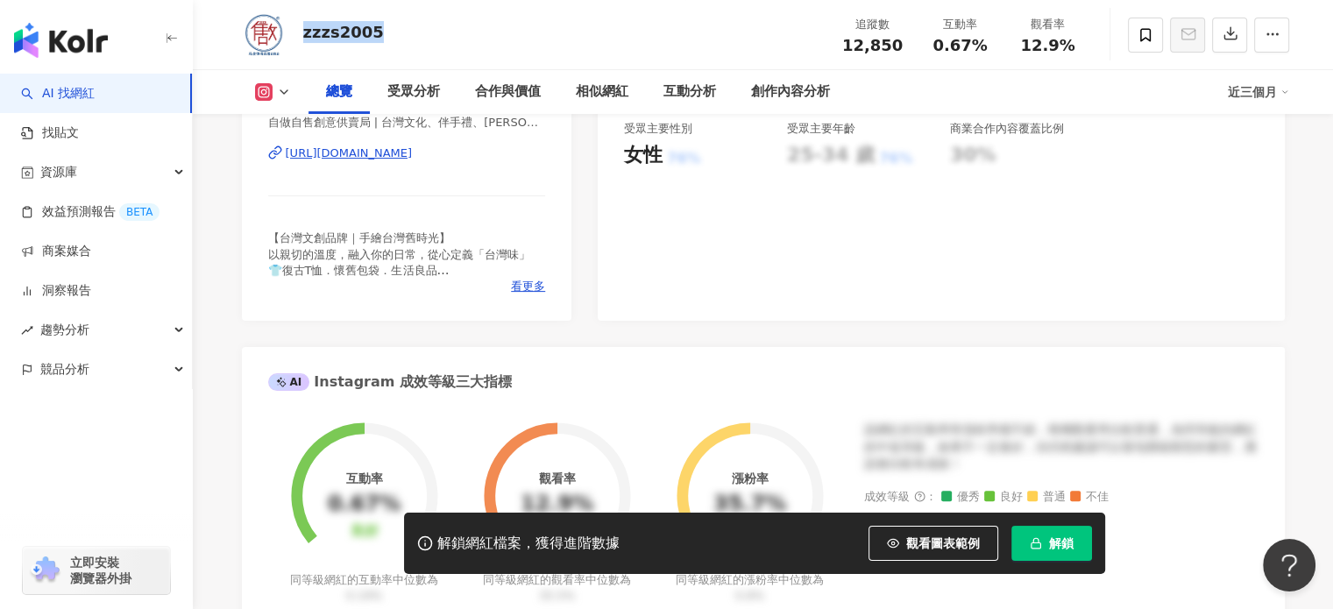
click at [413, 154] on div "https://www.instagram.com/zzzs2005/" at bounding box center [349, 154] width 127 height 16
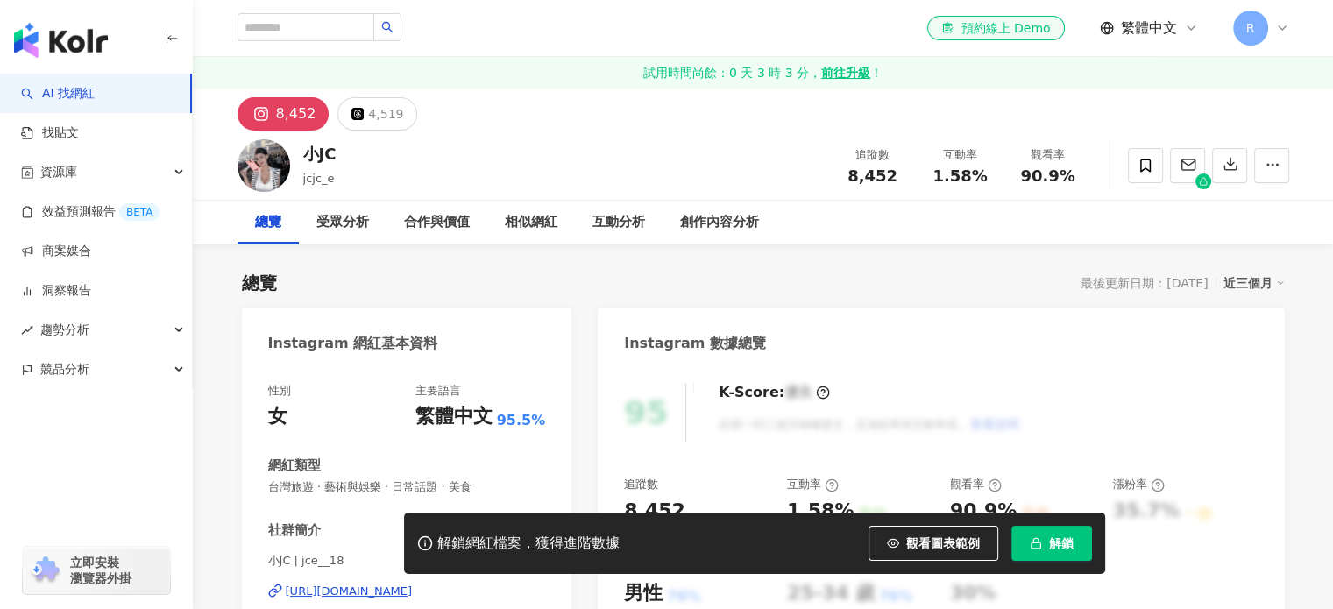
drag, startPoint x: 388, startPoint y: 257, endPoint x: 293, endPoint y: 153, distance: 140.8
click at [293, 153] on div "小JC jcjc_e 追蹤數 8,452 互動率 1.58% 觀看率 90.9%" at bounding box center [763, 165] width 1122 height 69
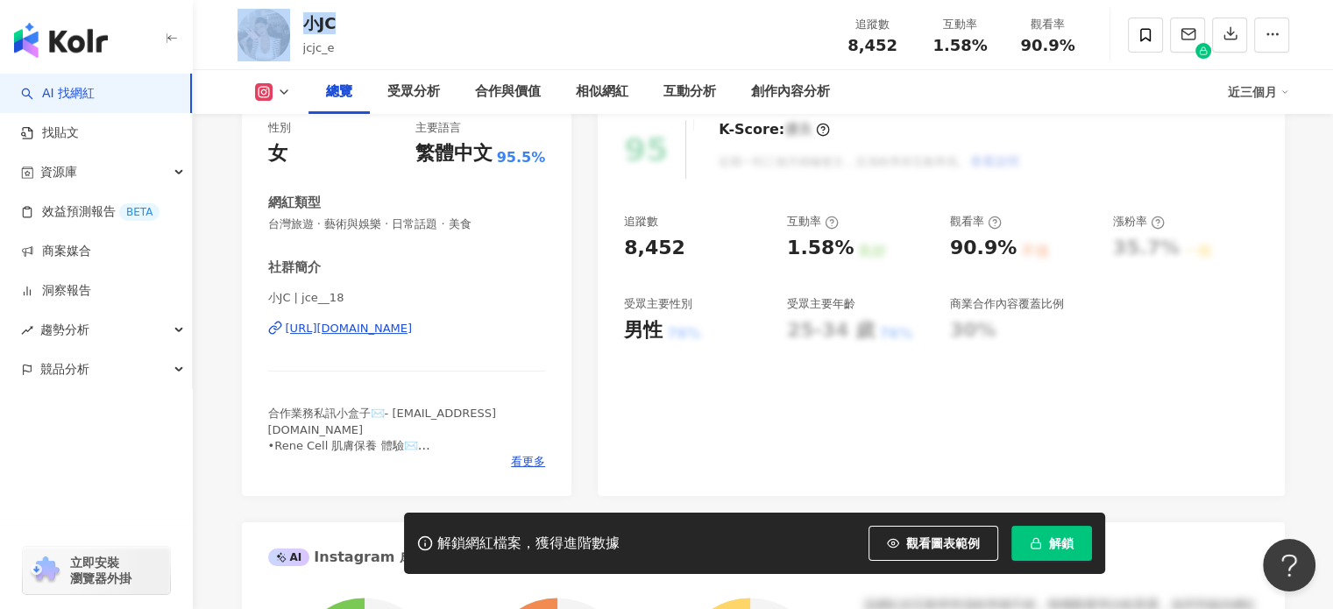
click at [389, 335] on div "https://www.instagram.com/jce__18/" at bounding box center [349, 329] width 127 height 16
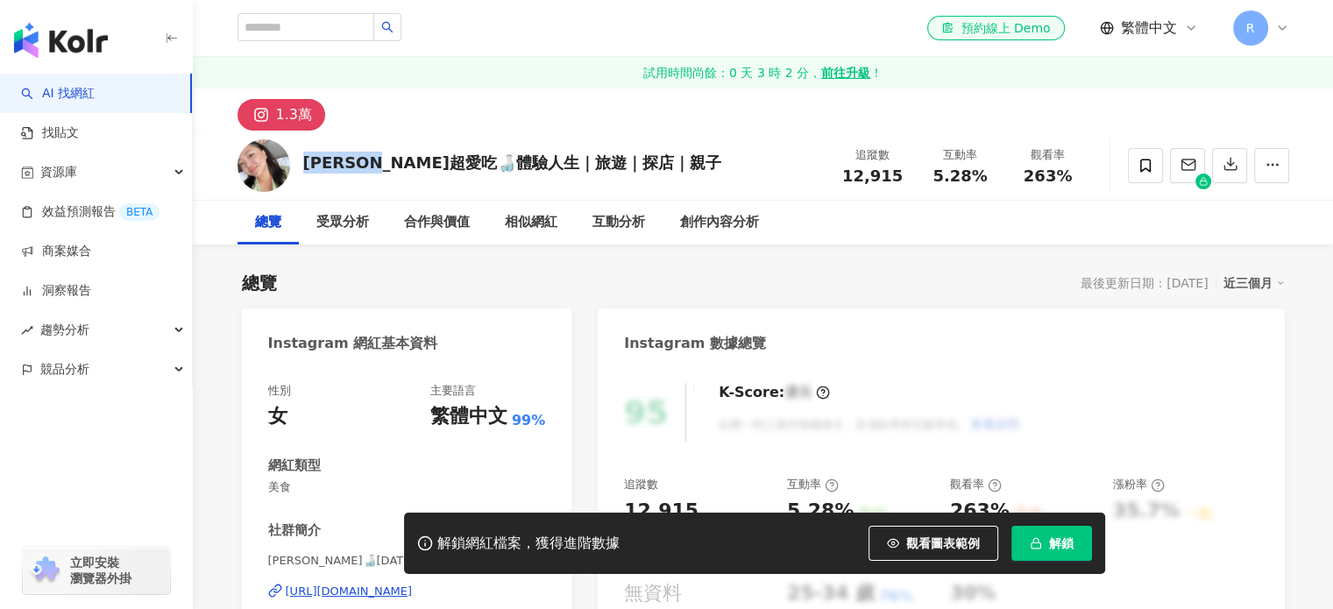
drag, startPoint x: 302, startPoint y: 163, endPoint x: 200, endPoint y: 24, distance: 172.5
click at [391, 160] on div "[PERSON_NAME]超愛吃🍶體驗人生｜旅遊｜探店｜親子" at bounding box center [512, 163] width 418 height 22
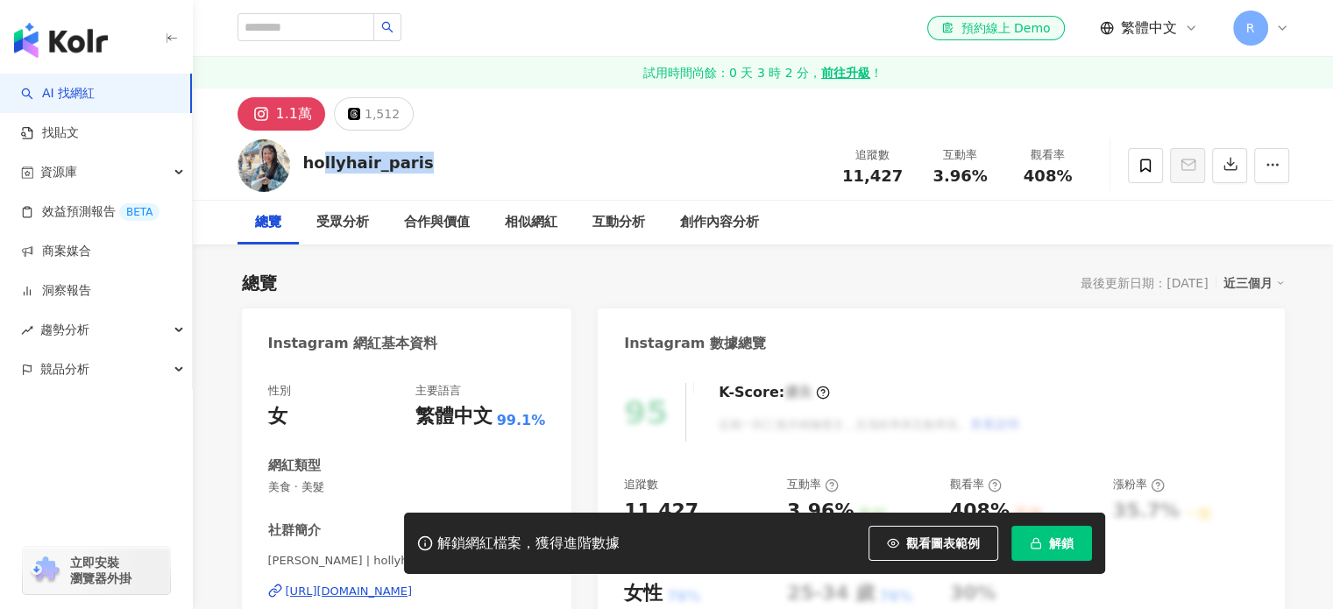
drag, startPoint x: 417, startPoint y: 169, endPoint x: 304, endPoint y: 164, distance: 113.2
click at [303, 173] on div "hollyhair_paris" at bounding box center [368, 163] width 131 height 22
copy div "llyhair_paris"
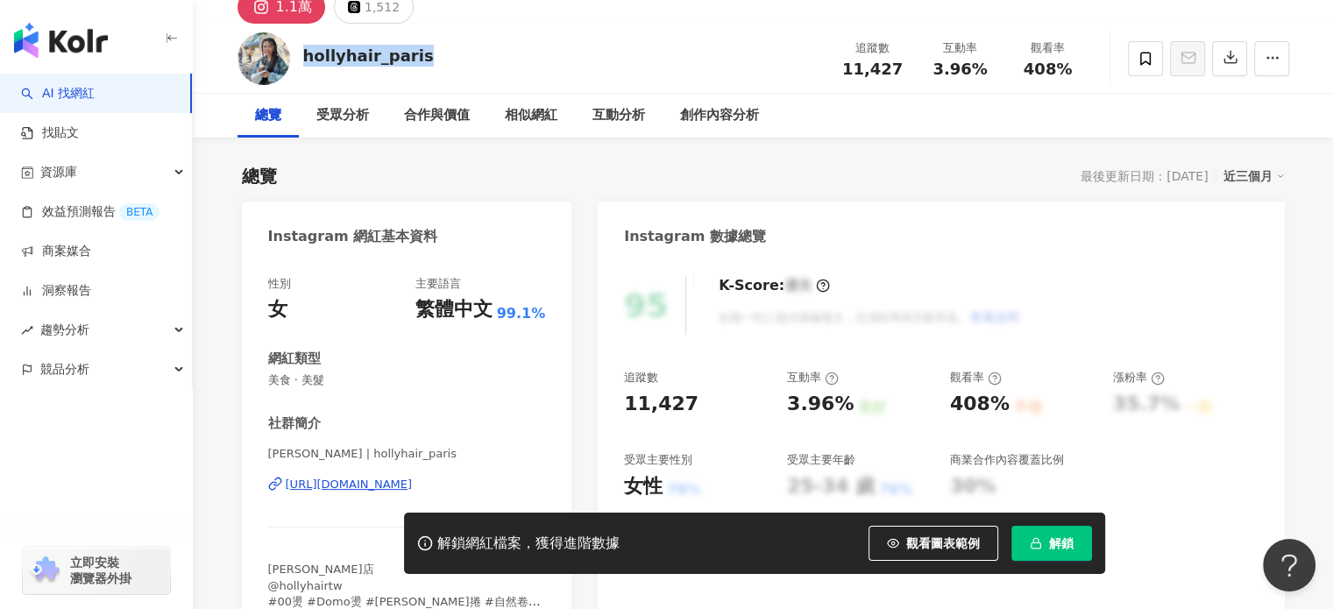
scroll to position [263, 0]
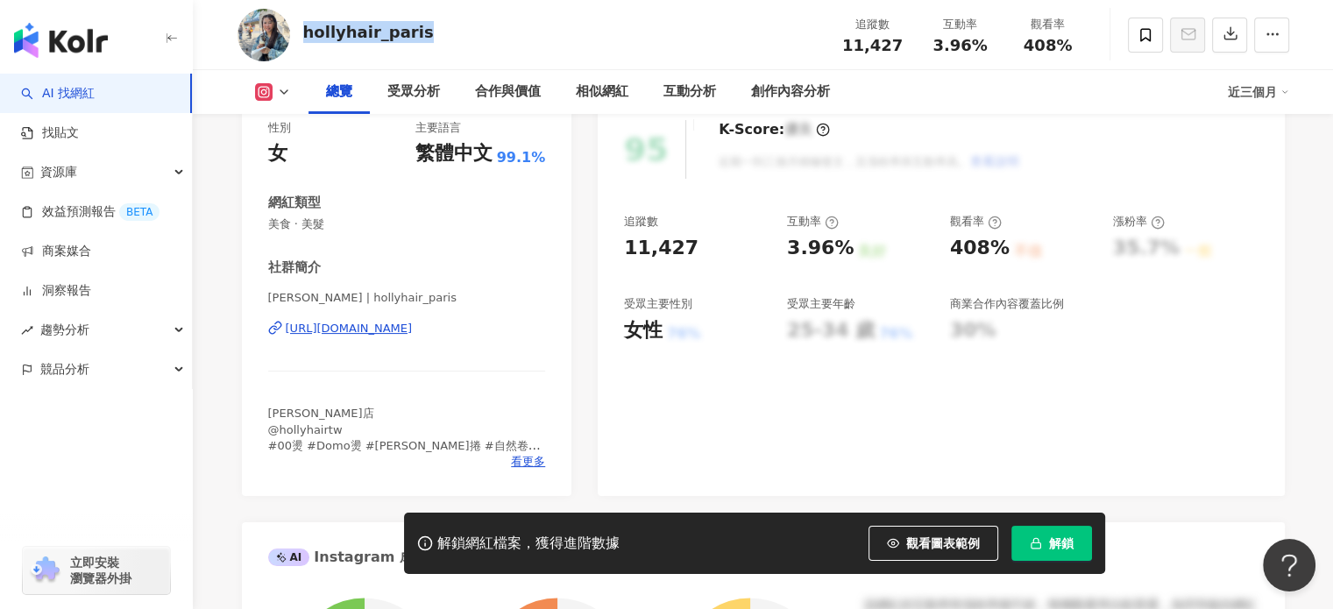
click at [410, 336] on div "https://www.instagram.com/hollyhair_paris/" at bounding box center [349, 329] width 127 height 16
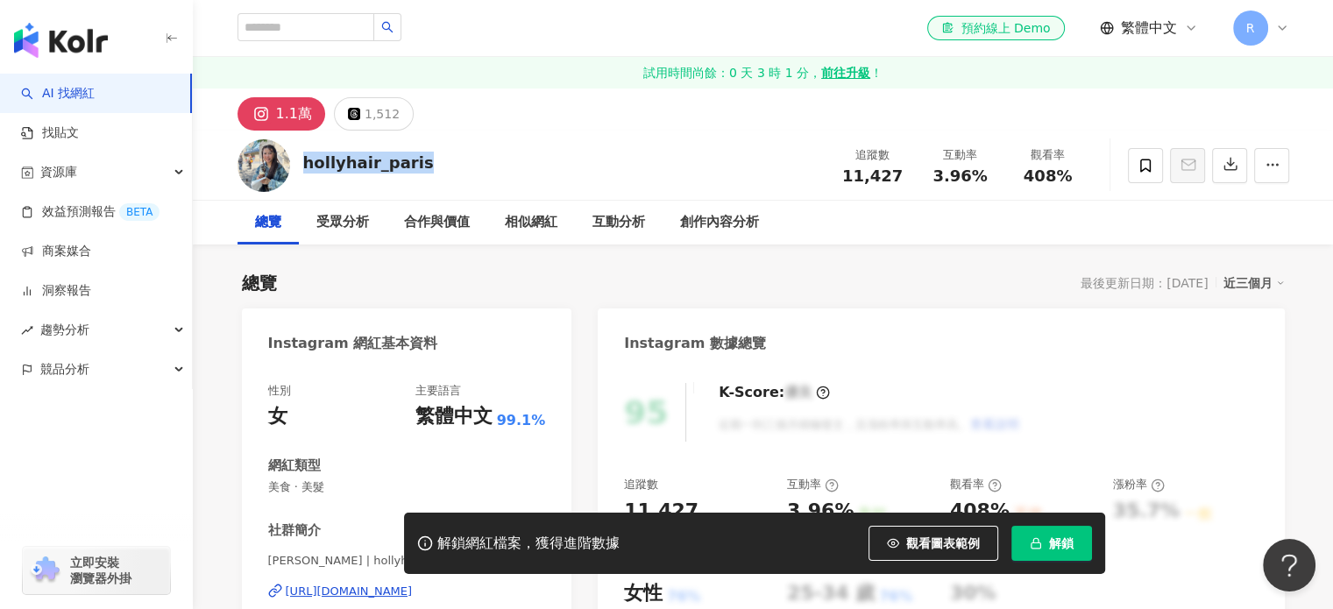
scroll to position [88, 0]
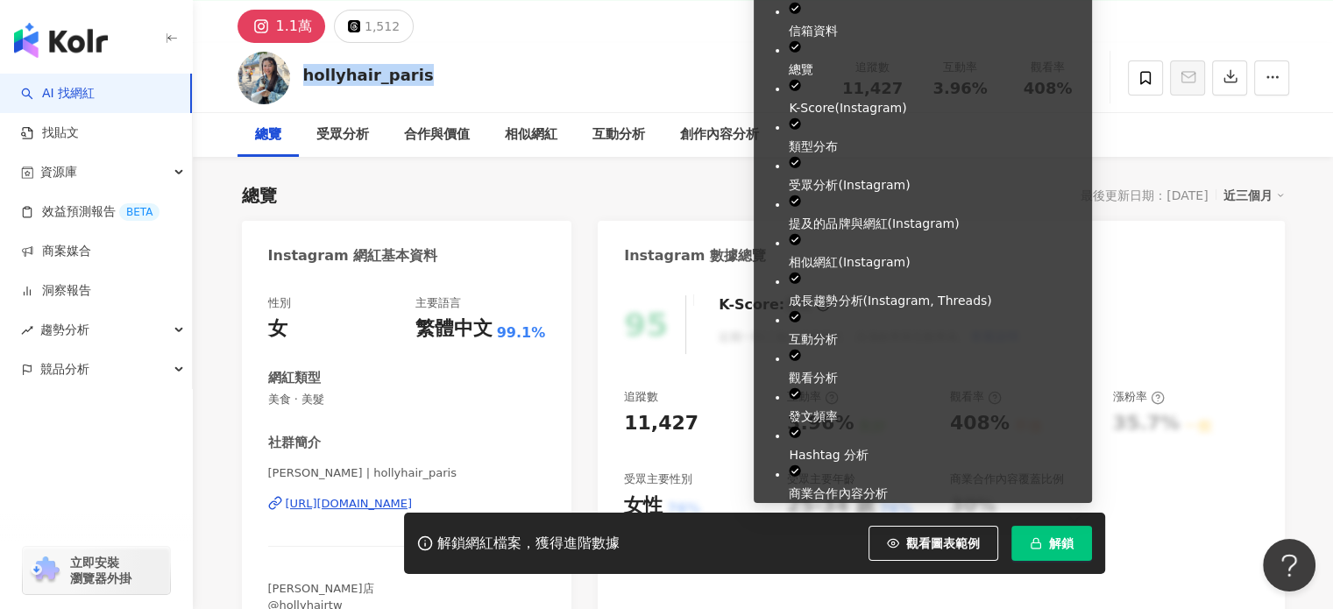
click at [1041, 530] on button "解鎖" at bounding box center [1052, 543] width 81 height 35
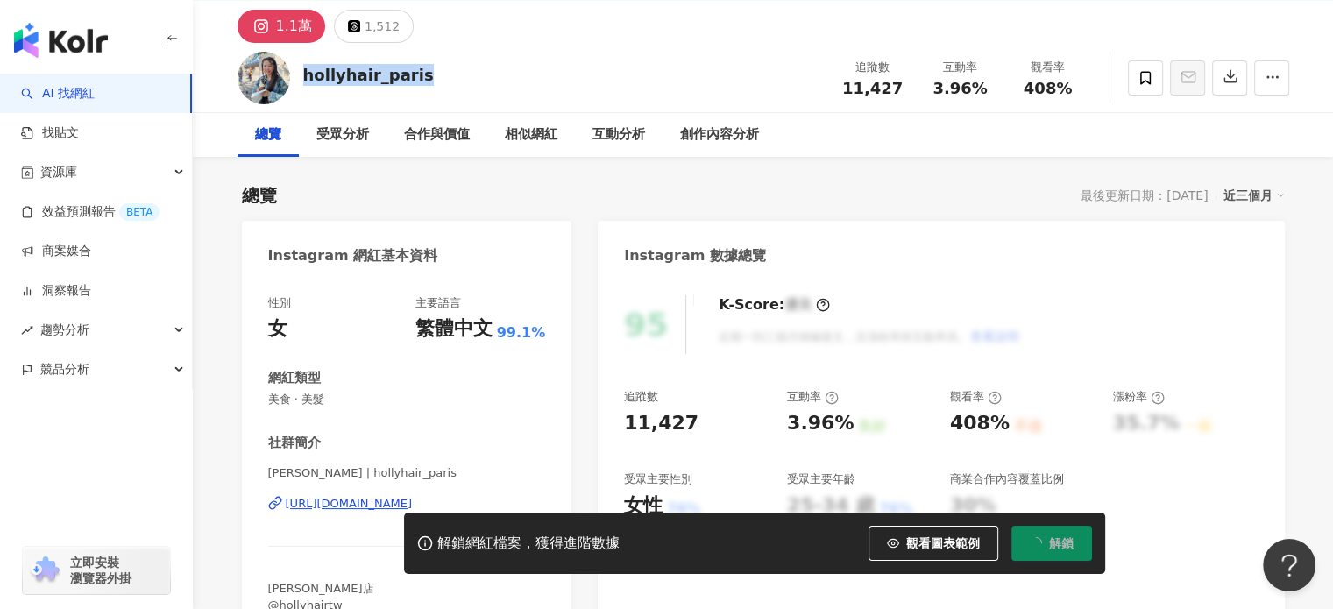
scroll to position [0, 0]
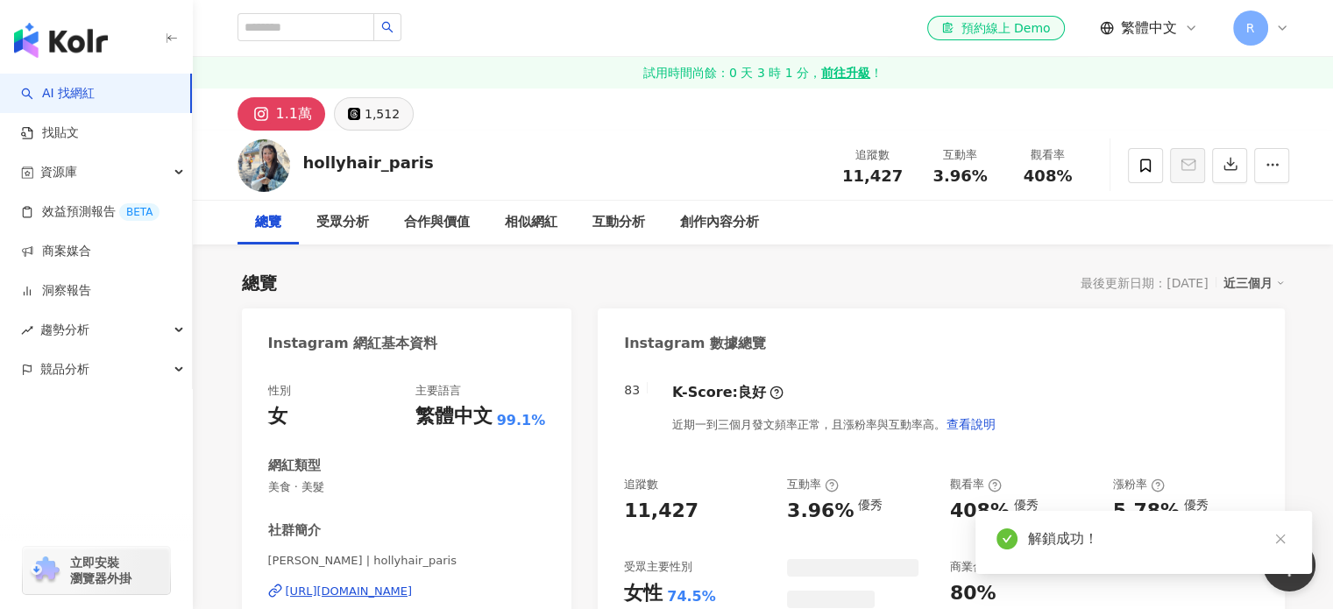
click at [387, 118] on div "1,512" at bounding box center [382, 114] width 35 height 25
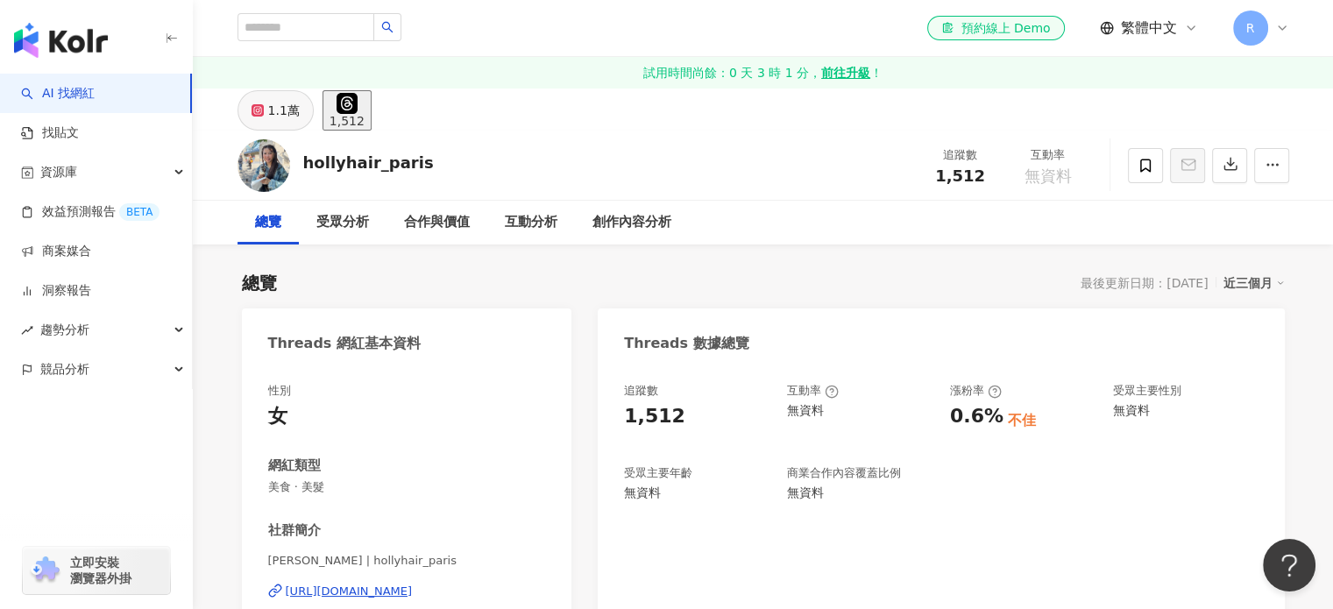
click at [272, 112] on div "1.1萬" at bounding box center [284, 110] width 32 height 25
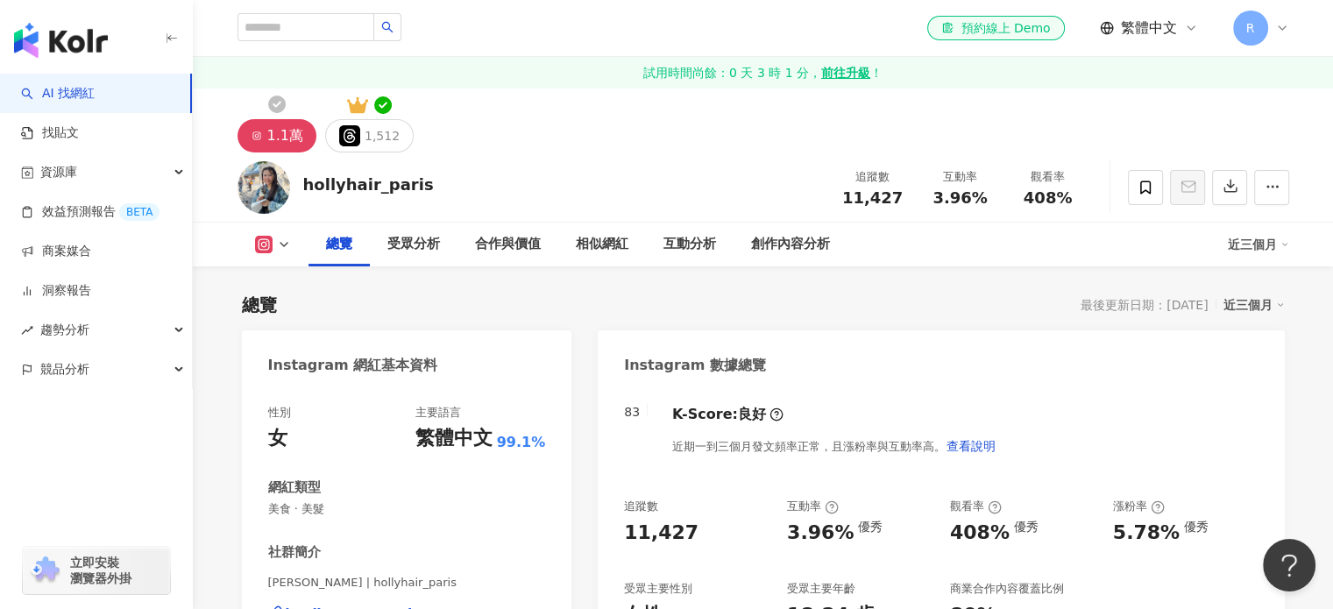
scroll to position [351, 0]
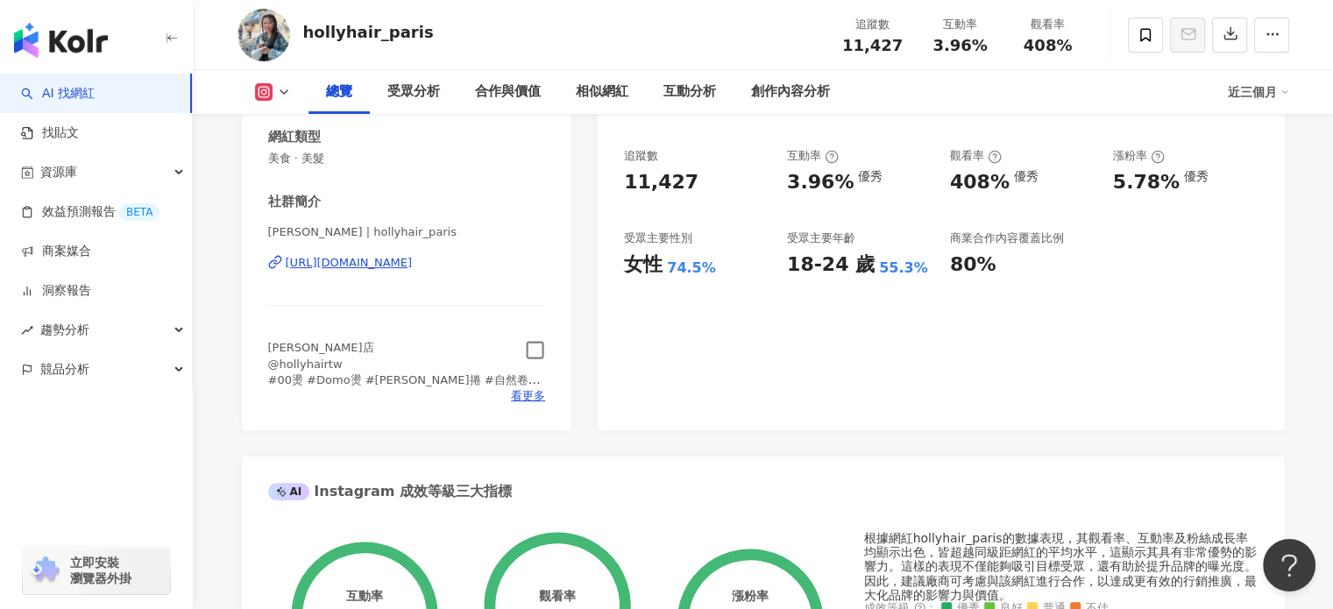
click at [537, 354] on icon "button" at bounding box center [535, 350] width 20 height 20
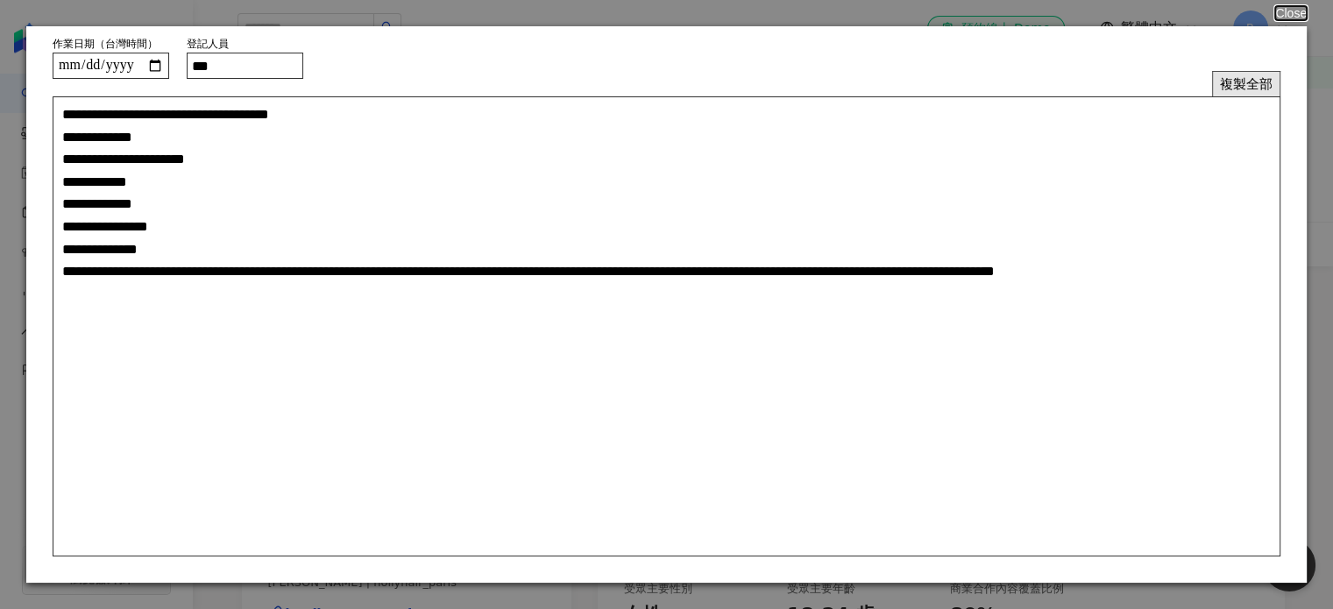
click at [1238, 88] on button "複製全部" at bounding box center [1246, 83] width 68 height 25
click at [1275, 13] on button "Close" at bounding box center [1290, 13] width 33 height 14
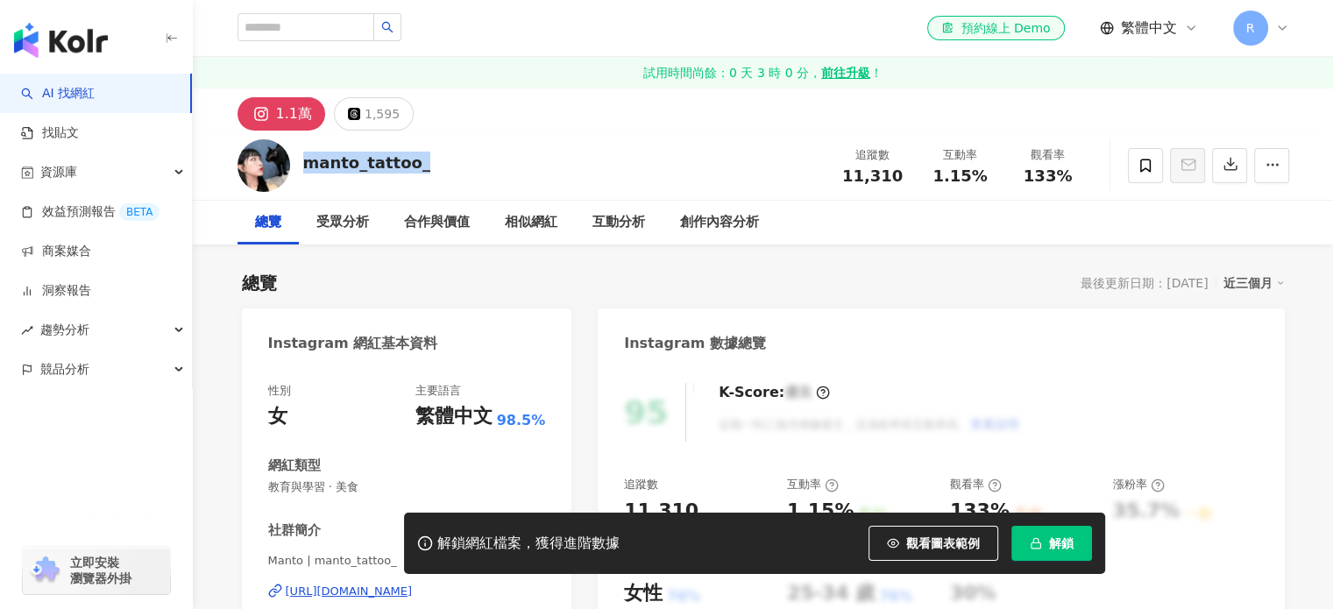
drag, startPoint x: 427, startPoint y: 167, endPoint x: 303, endPoint y: 170, distance: 123.6
click at [303, 170] on div "manto_tattoo_ 追蹤數 11,310 互動率 1.15% 觀看率 133%" at bounding box center [763, 165] width 1122 height 69
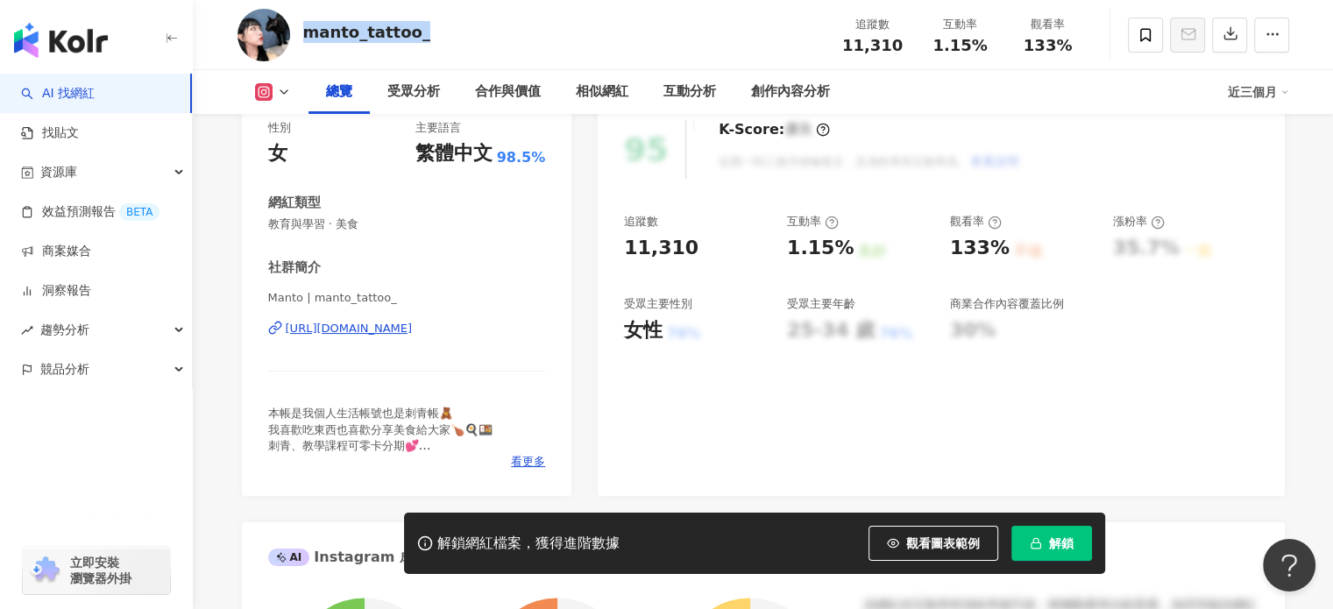
click at [393, 322] on div "https://www.instagram.com/manto_tattoo_/" at bounding box center [349, 329] width 127 height 16
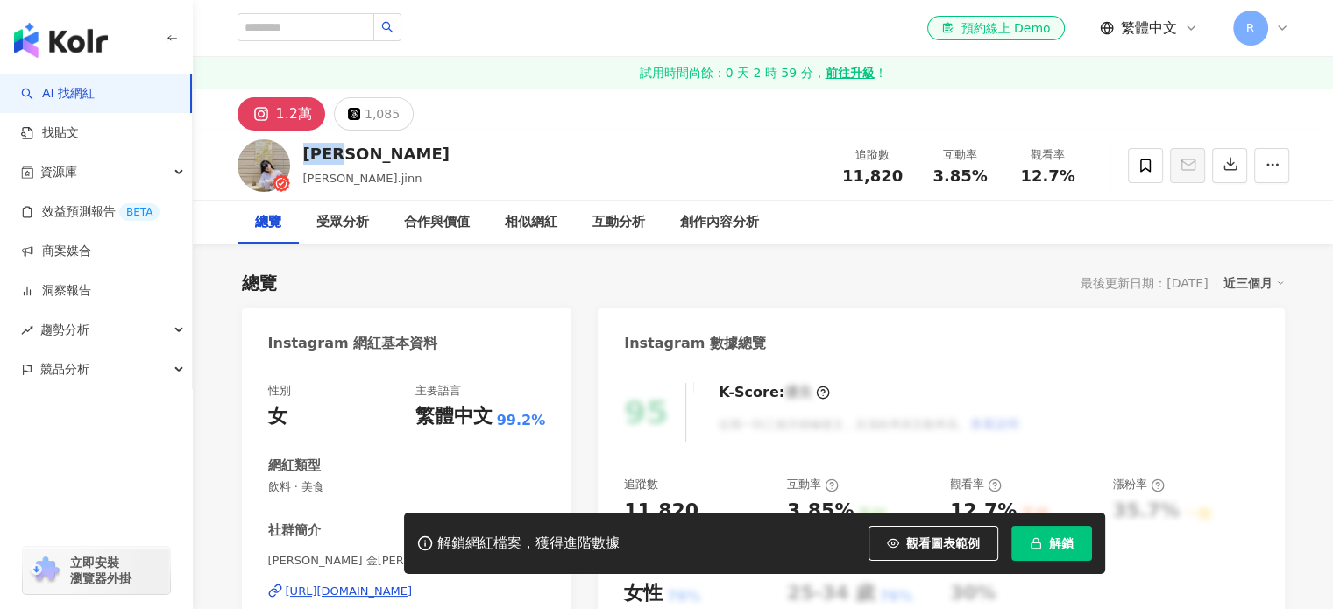
drag, startPoint x: 338, startPoint y: 162, endPoint x: 306, endPoint y: 153, distance: 33.8
click at [306, 153] on div "[PERSON_NAME]" at bounding box center [376, 154] width 146 height 22
copy div "[PERSON_NAME]"
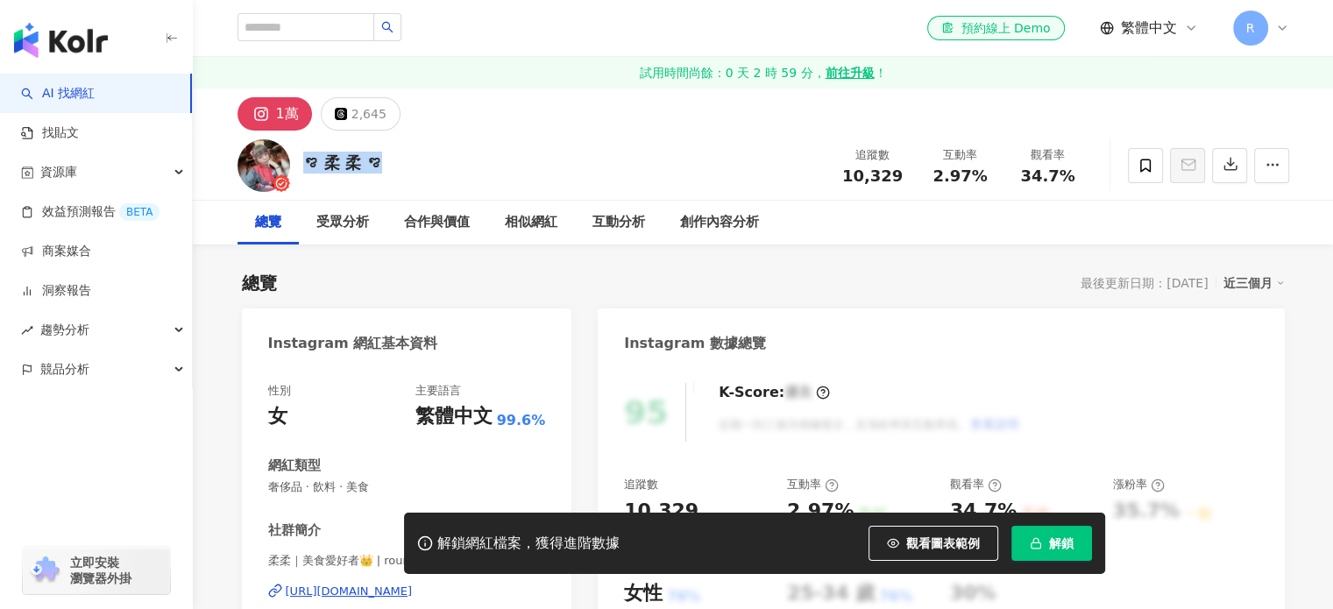
drag, startPoint x: 375, startPoint y: 174, endPoint x: 300, endPoint y: 163, distance: 76.2
click at [300, 163] on div "ꨄ 柔 柔 ꨄ 追蹤數 10,329 互動率 2.97% 觀看率 34.7%" at bounding box center [763, 165] width 1122 height 69
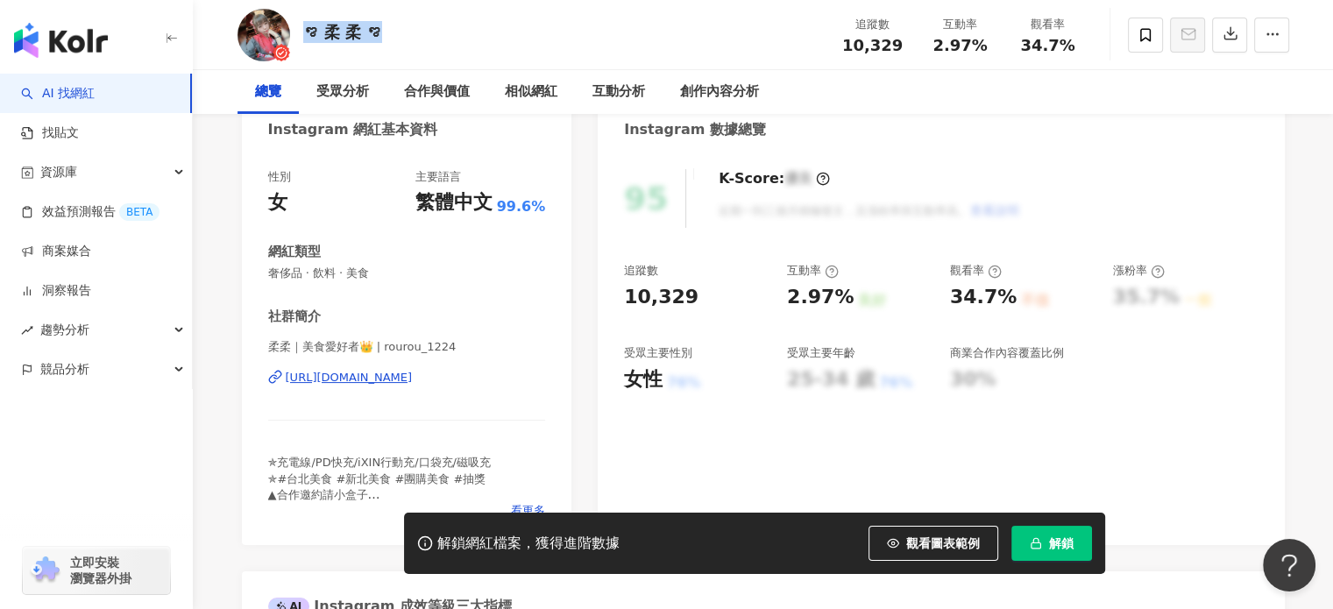
scroll to position [351, 0]
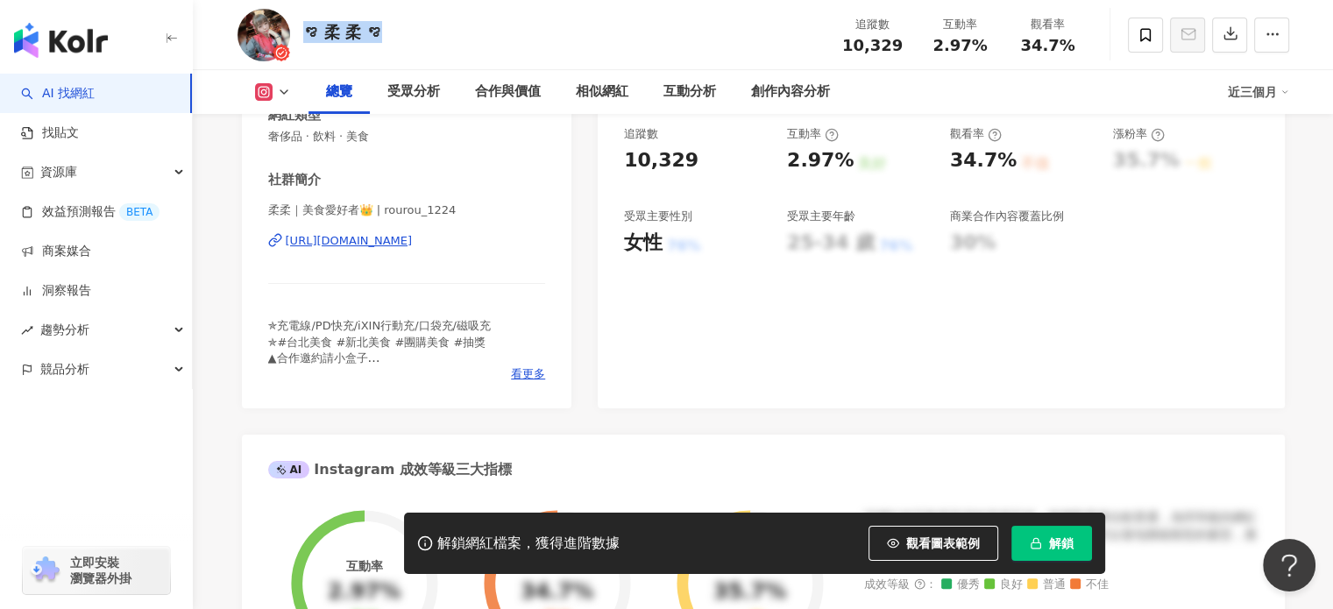
click at [413, 242] on div "[URL][DOMAIN_NAME]" at bounding box center [349, 241] width 127 height 16
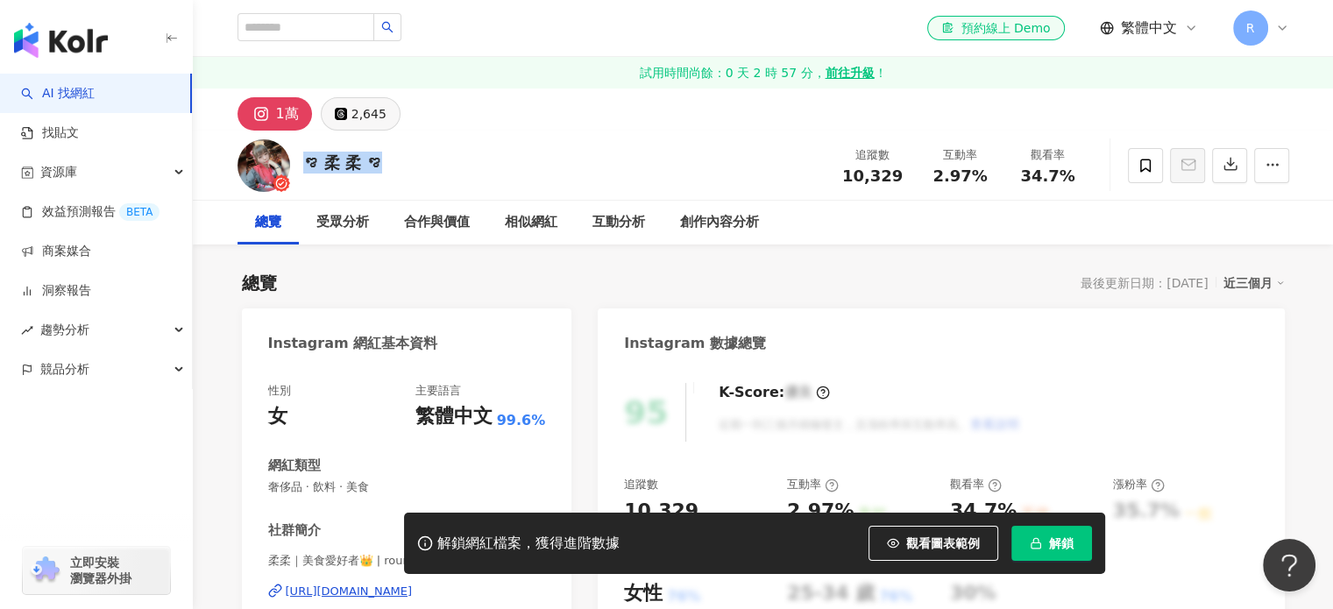
click at [352, 107] on div "2,645" at bounding box center [369, 114] width 35 height 25
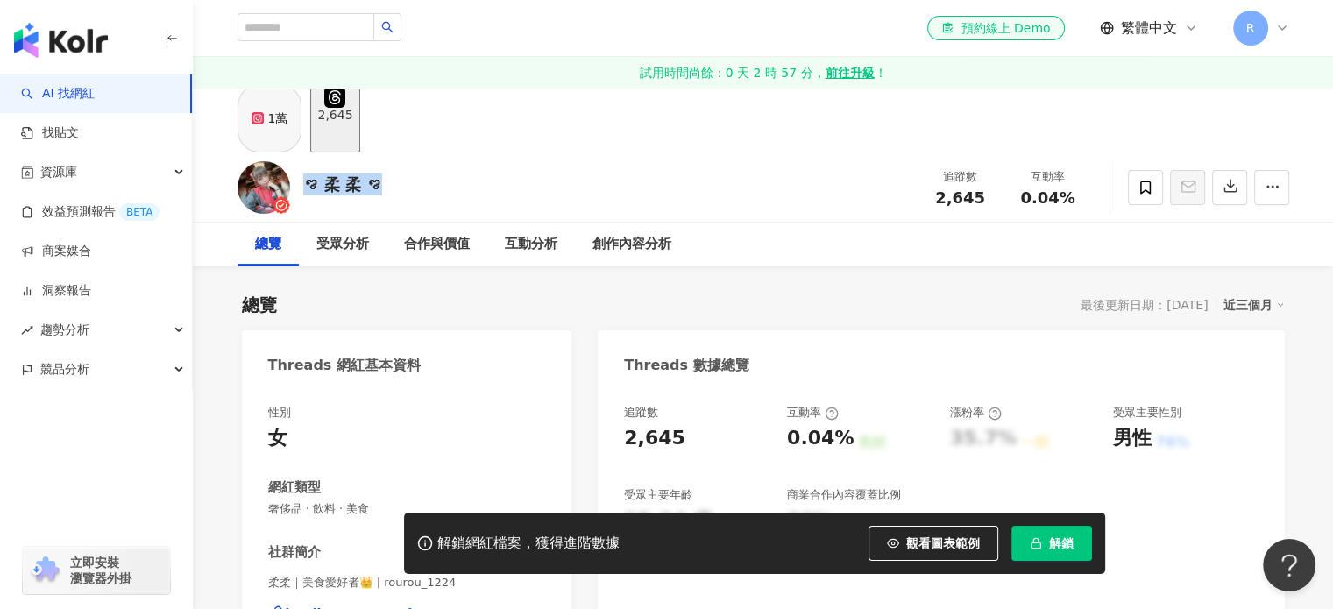
click at [268, 131] on div "1萬" at bounding box center [278, 118] width 20 height 25
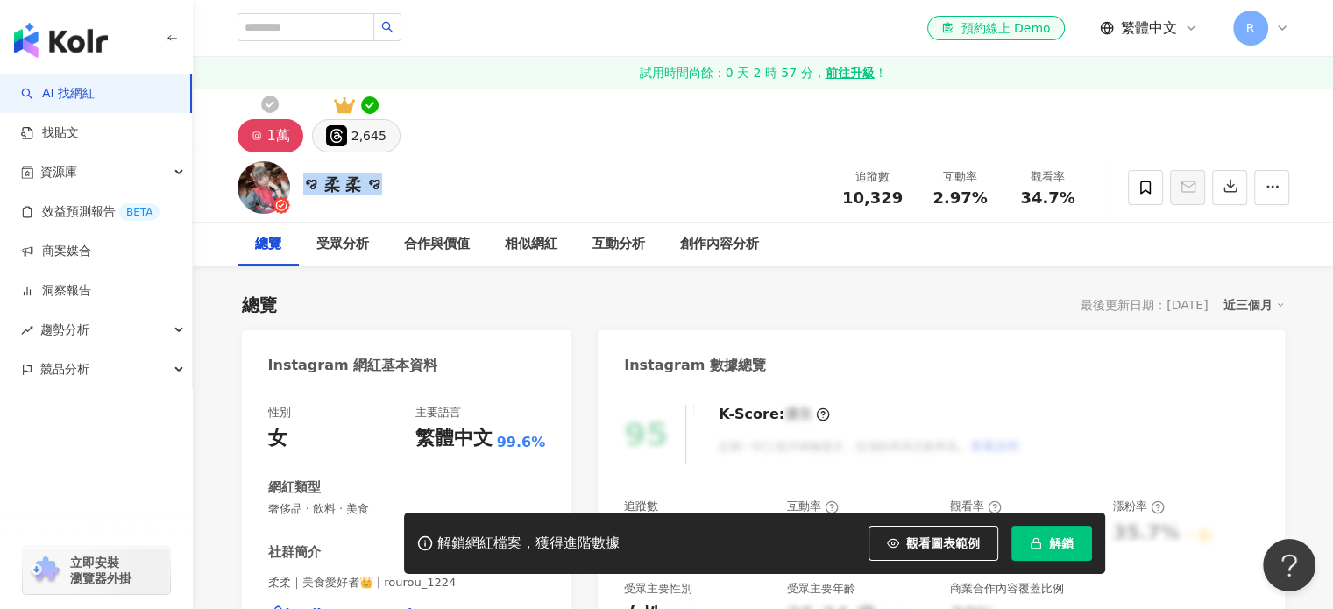
scroll to position [351, 0]
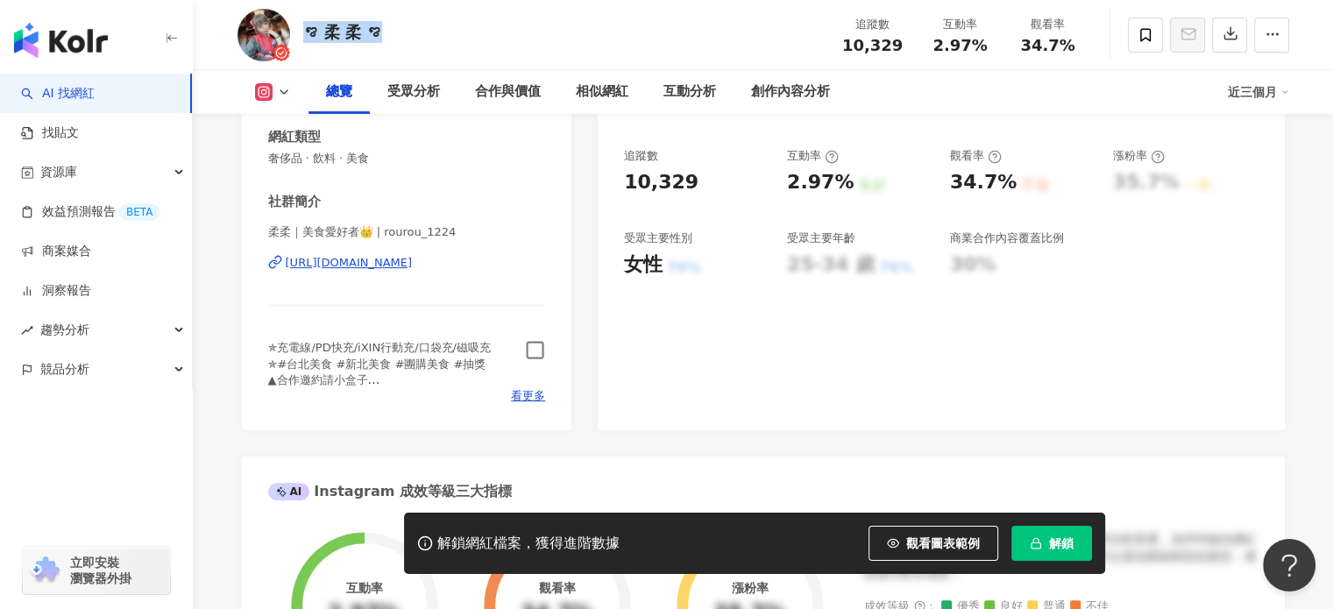
click at [530, 349] on icon "button" at bounding box center [535, 350] width 20 height 20
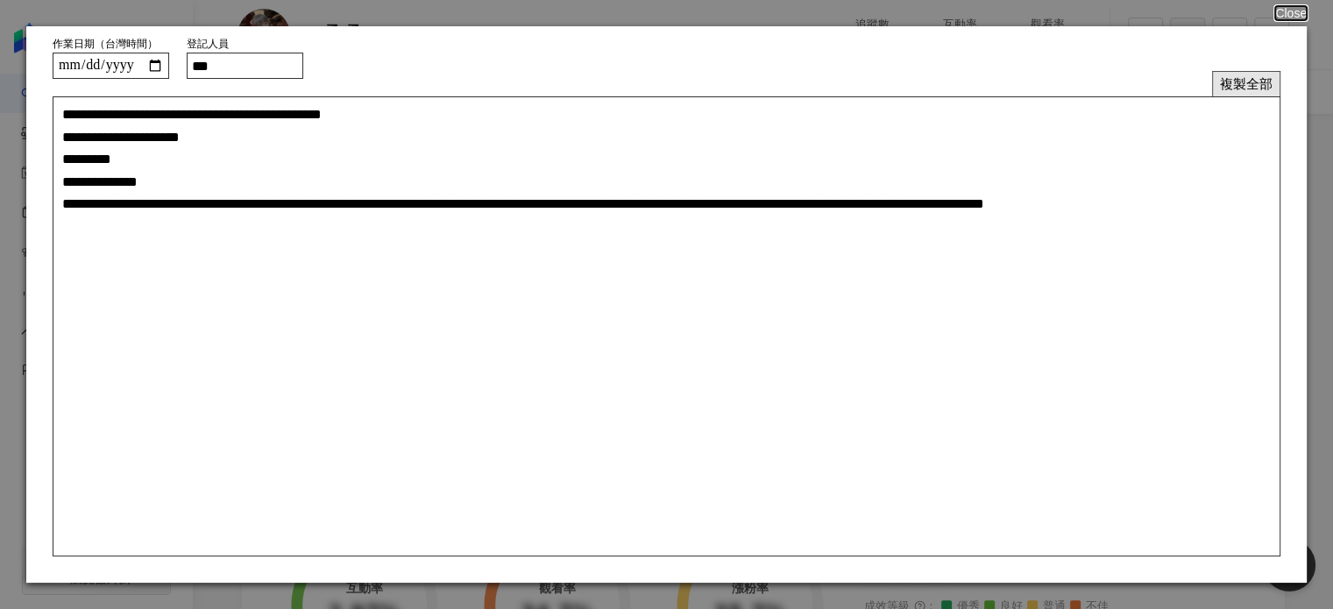
click at [1227, 74] on button "複製全部" at bounding box center [1246, 83] width 68 height 25
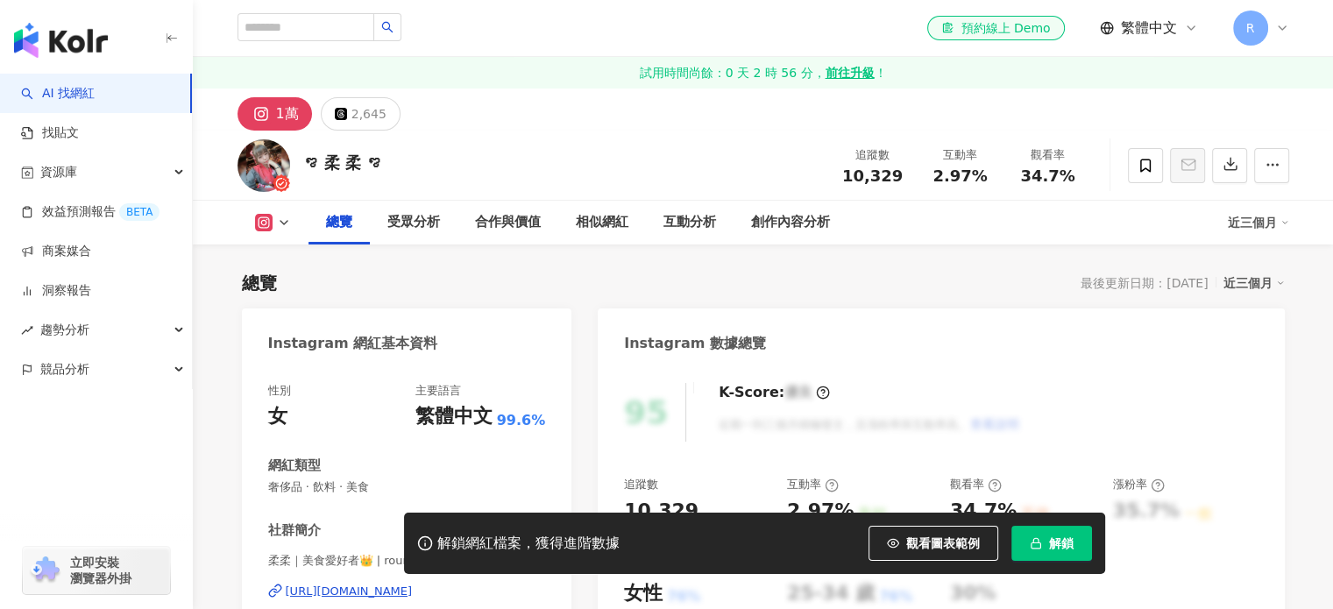
scroll to position [175, 0]
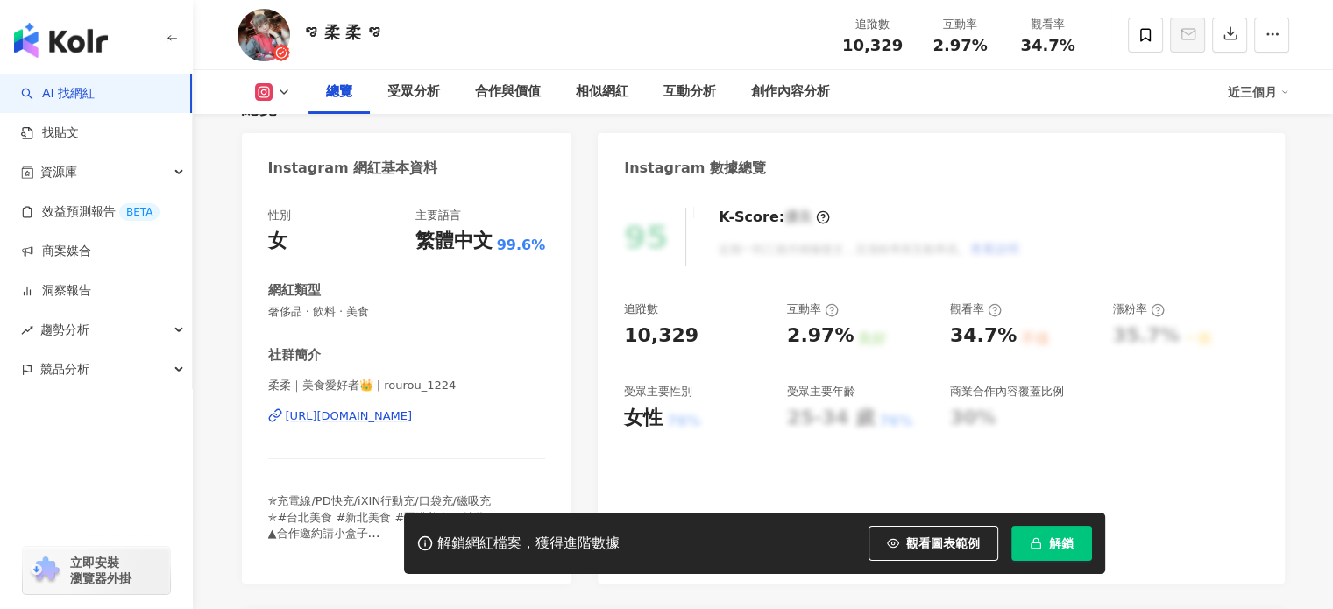
click at [413, 418] on div "[URL][DOMAIN_NAME]" at bounding box center [349, 417] width 127 height 16
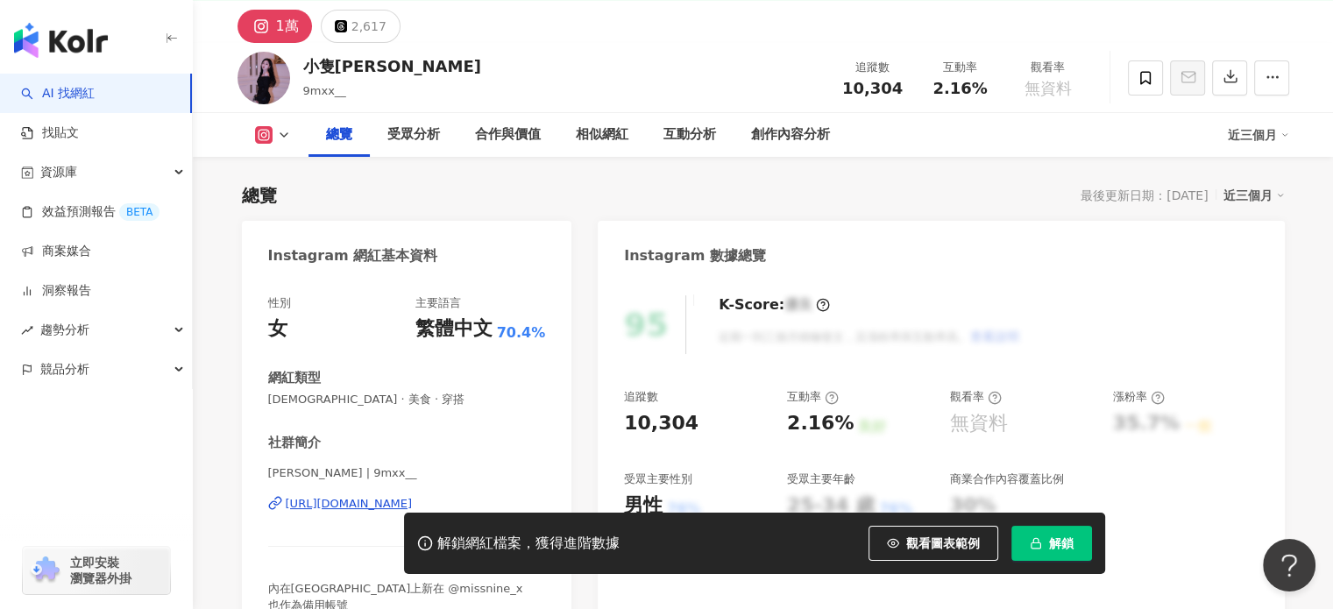
scroll to position [88, 0]
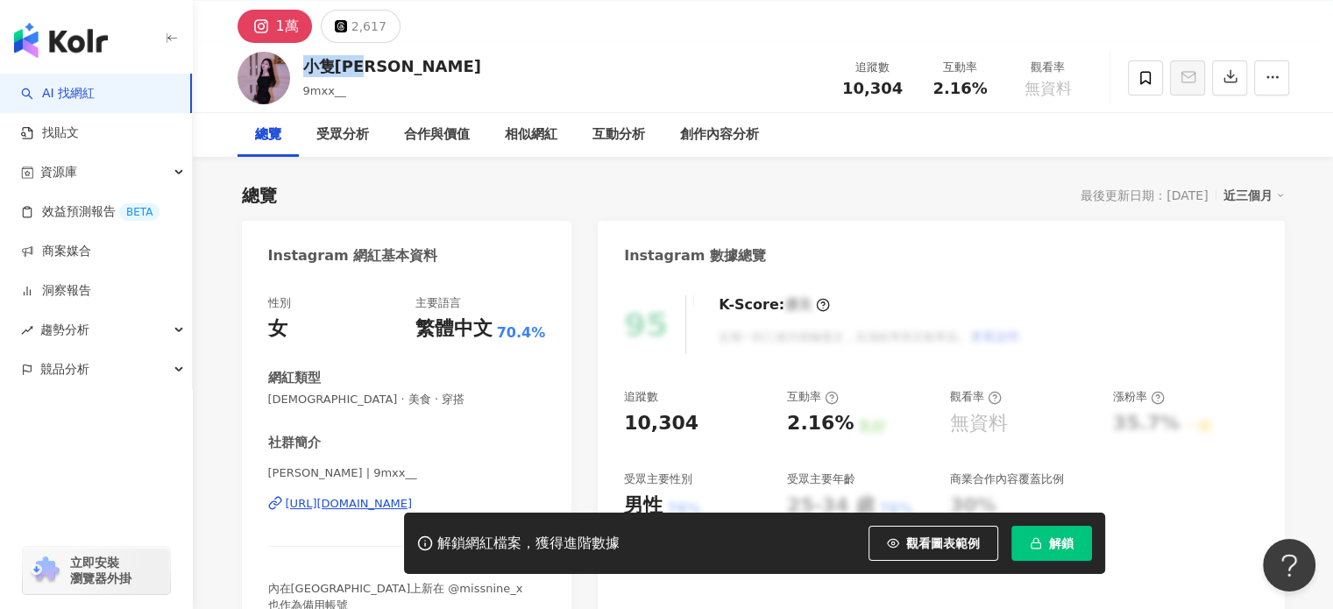
drag, startPoint x: 383, startPoint y: 66, endPoint x: 302, endPoint y: 72, distance: 80.9
click at [302, 72] on div "小隻[PERSON_NAME] 9mxx__ 追蹤數 10,304 互動率 2.16% 觀看率 無資料" at bounding box center [763, 77] width 1122 height 69
copy div "小隻[PERSON_NAME]"
click at [357, 501] on div "[URL][DOMAIN_NAME]" at bounding box center [349, 504] width 127 height 16
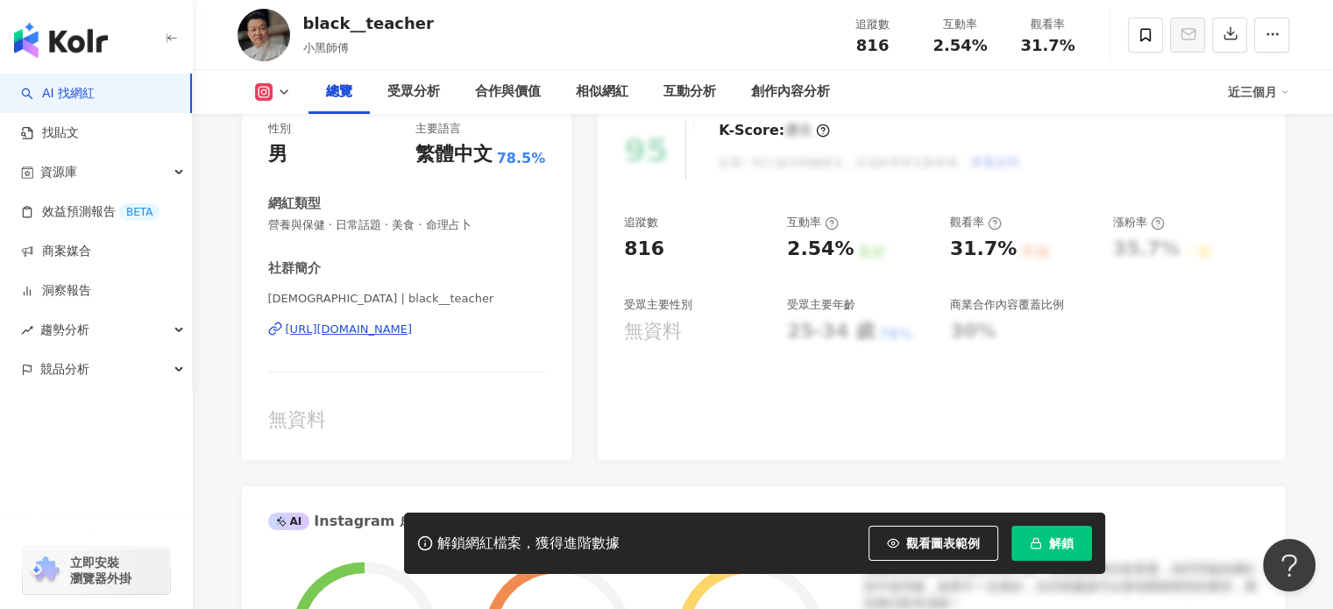
scroll to position [263, 0]
click at [413, 331] on div "[URL][DOMAIN_NAME]" at bounding box center [349, 329] width 127 height 16
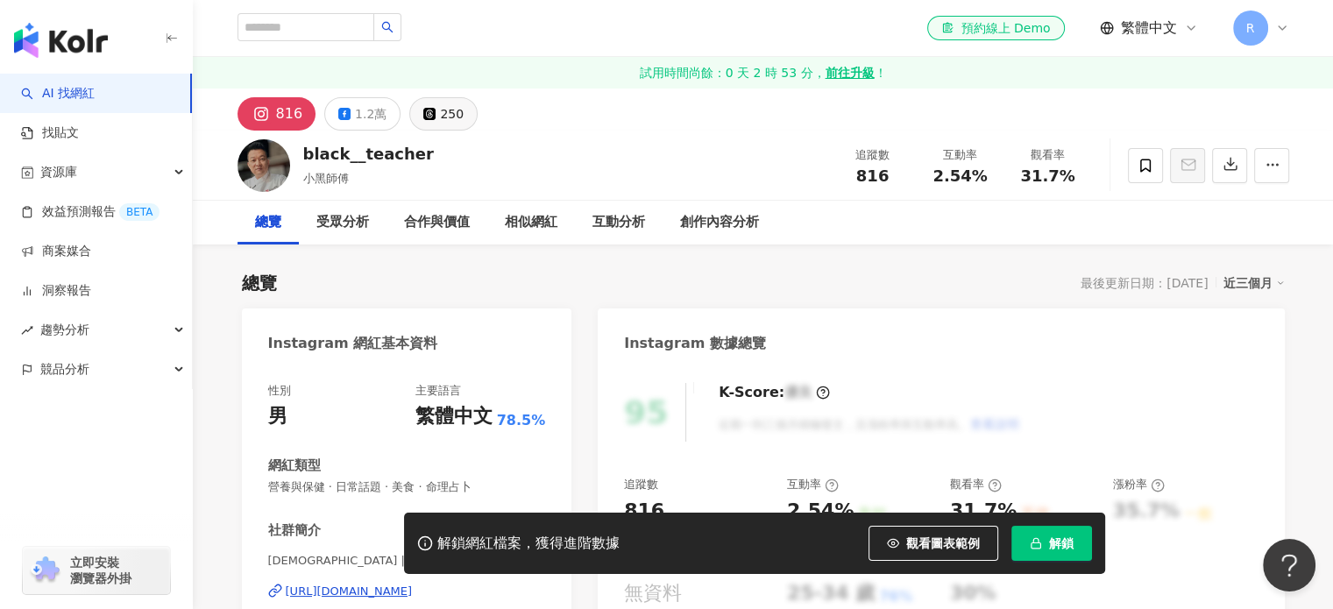
click at [444, 118] on div "250" at bounding box center [452, 114] width 24 height 25
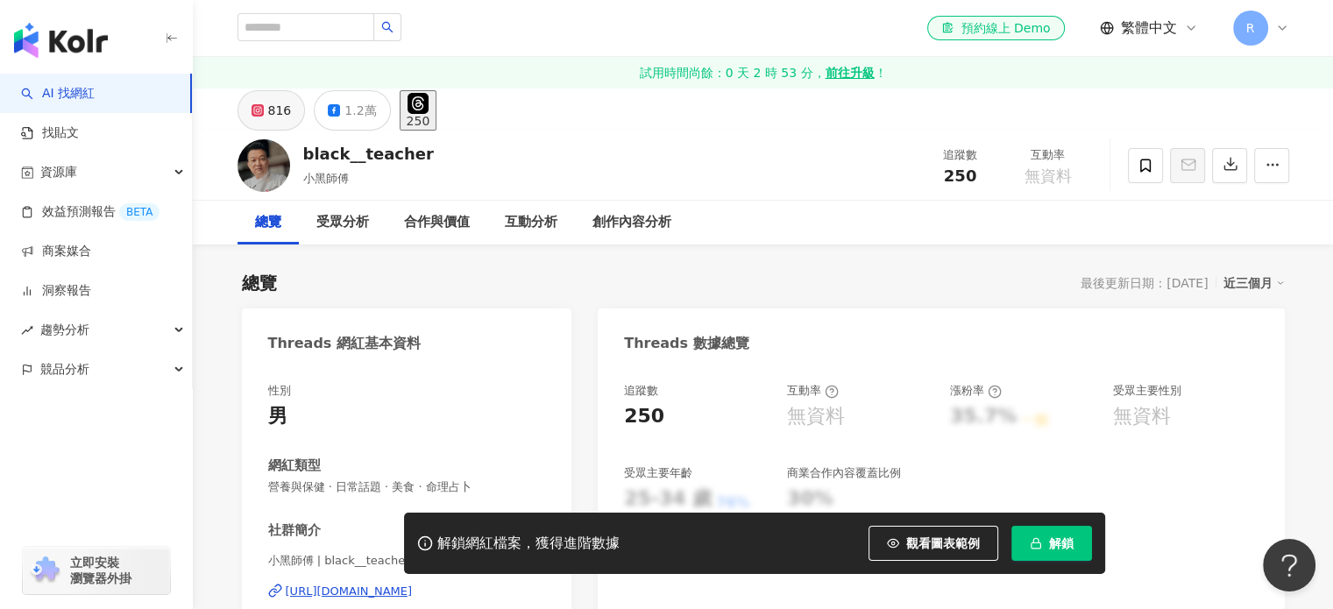
click at [284, 116] on div "816" at bounding box center [280, 110] width 24 height 25
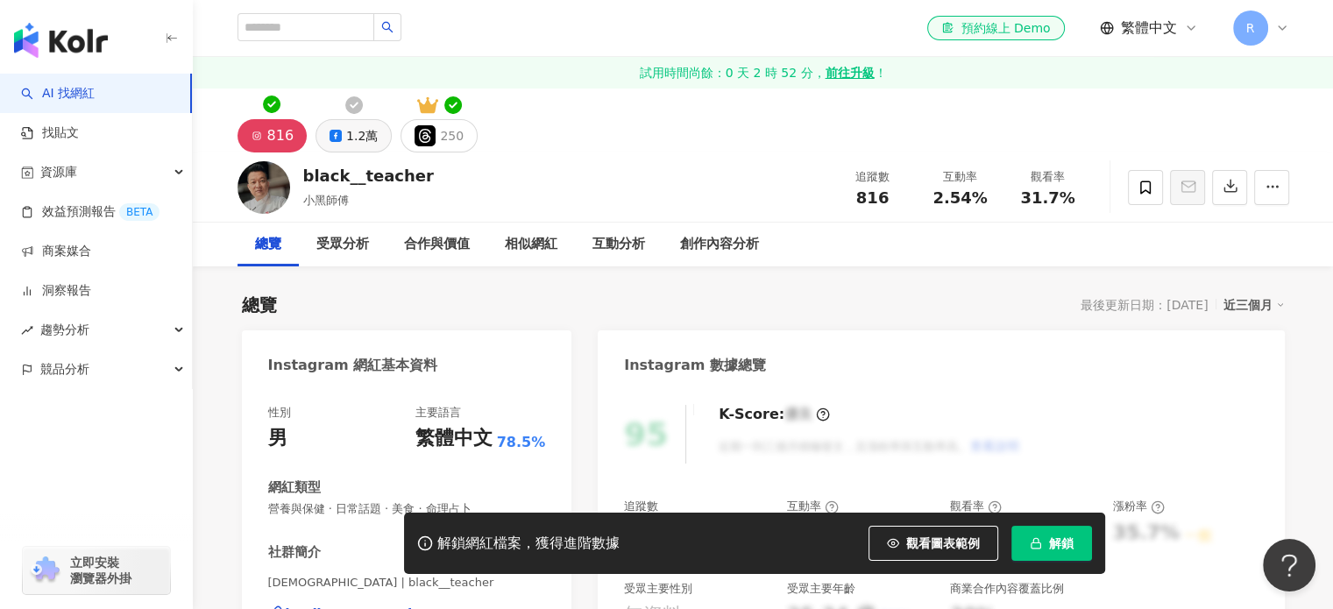
click at [346, 141] on div "1.2萬" at bounding box center [362, 136] width 32 height 25
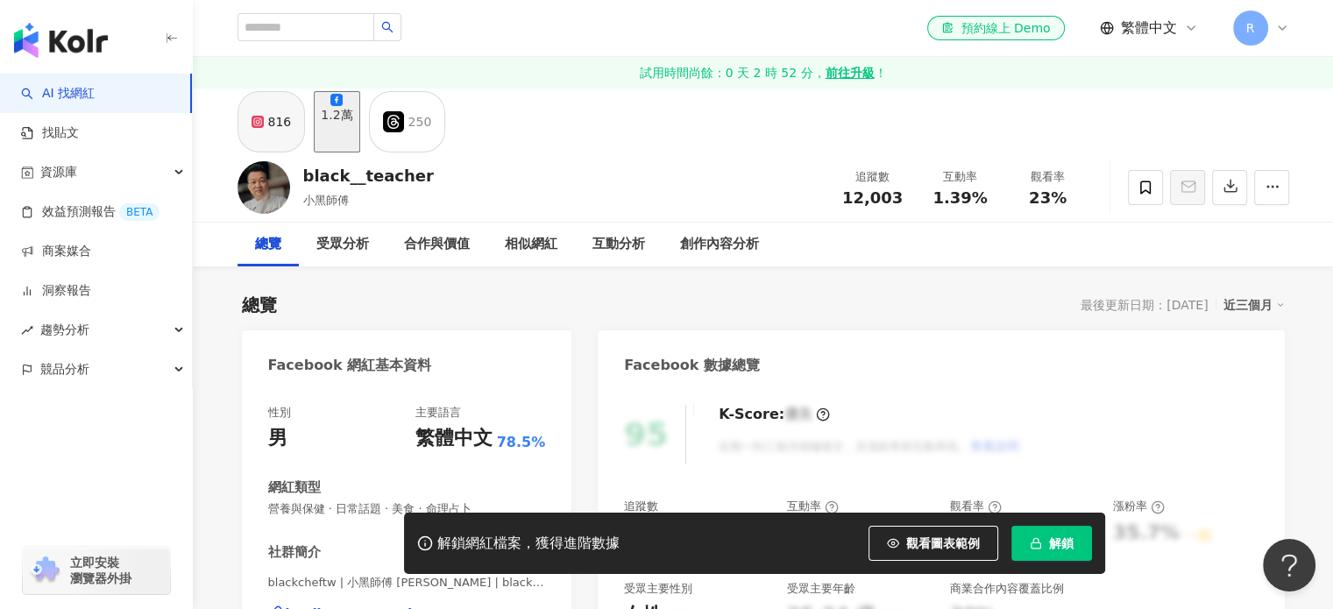
scroll to position [351, 0]
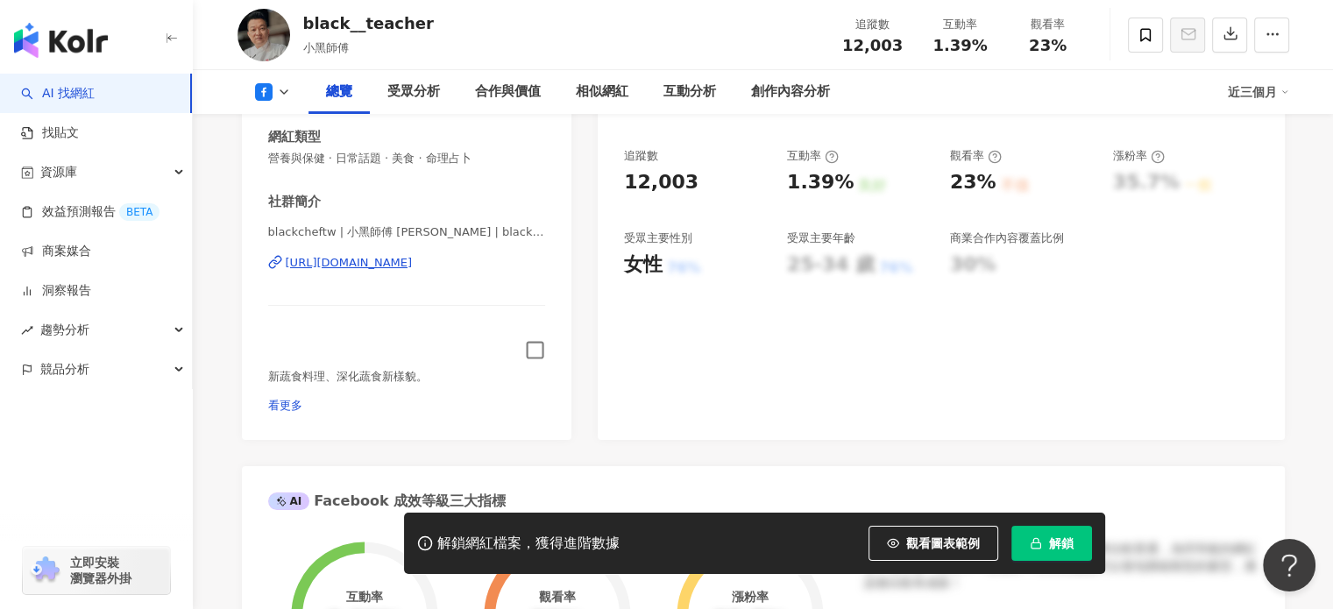
click at [536, 347] on icon "button" at bounding box center [535, 350] width 20 height 20
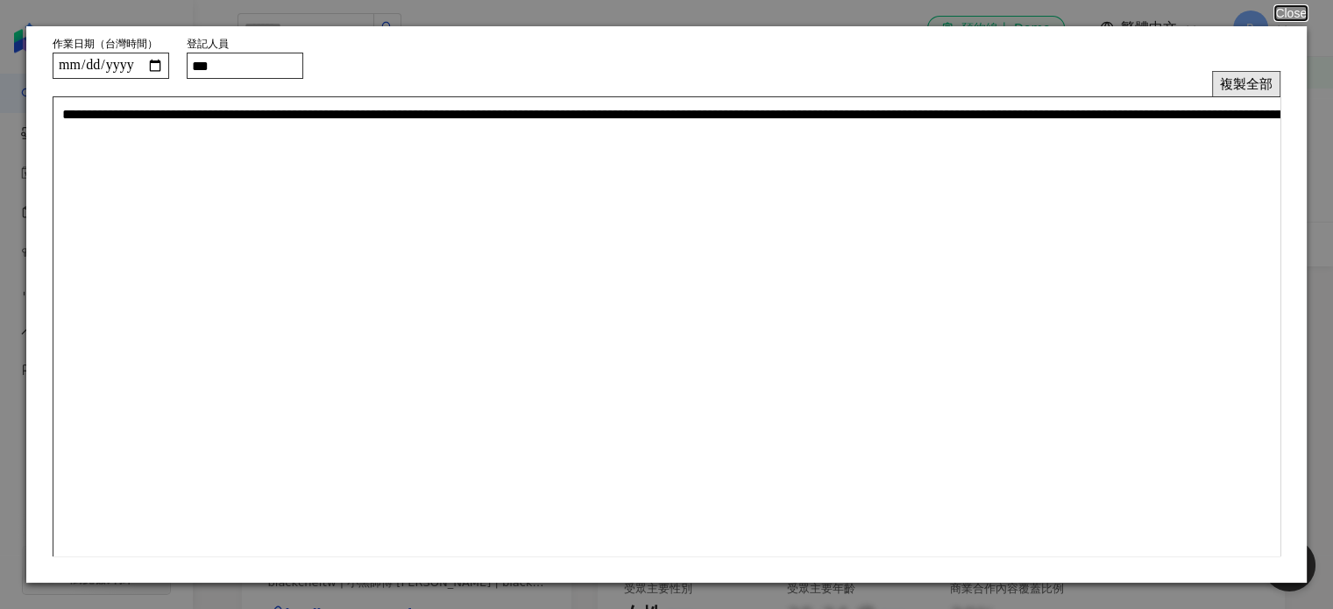
click at [1260, 82] on button "複製全部" at bounding box center [1246, 83] width 68 height 25
click at [1223, 85] on button "複製全部" at bounding box center [1246, 83] width 68 height 25
click at [1287, 17] on button "Close" at bounding box center [1290, 13] width 33 height 14
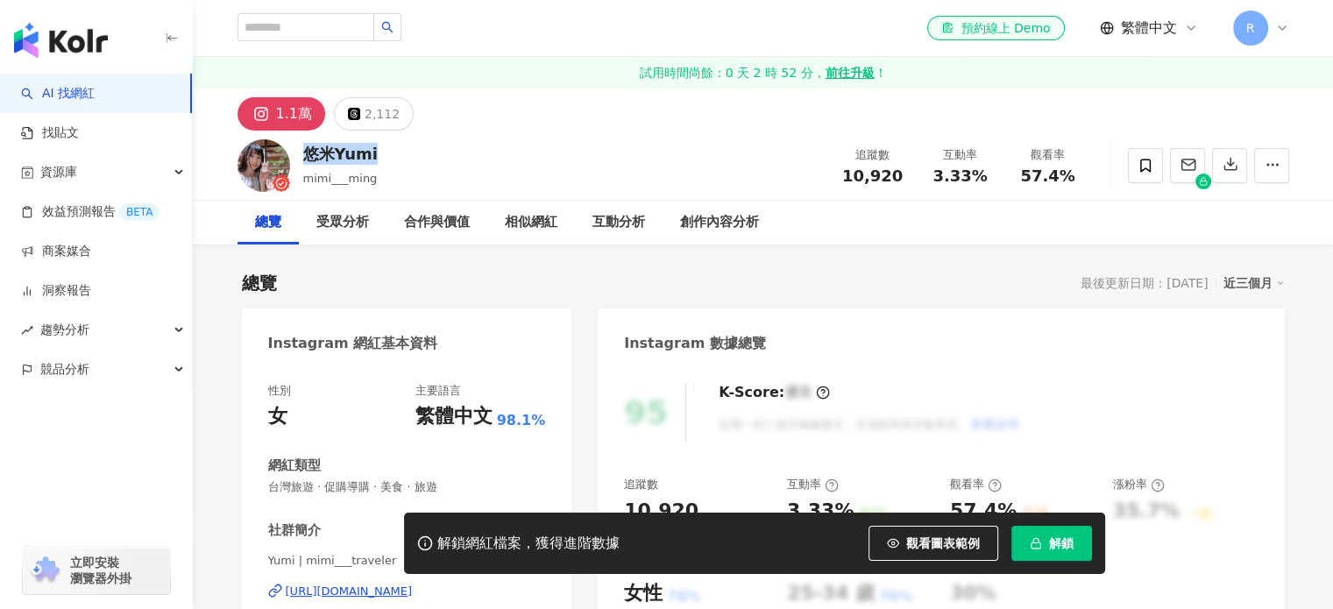
drag, startPoint x: 371, startPoint y: 158, endPoint x: 304, endPoint y: 153, distance: 66.8
click at [304, 153] on div "悠米Yumi" at bounding box center [340, 154] width 75 height 22
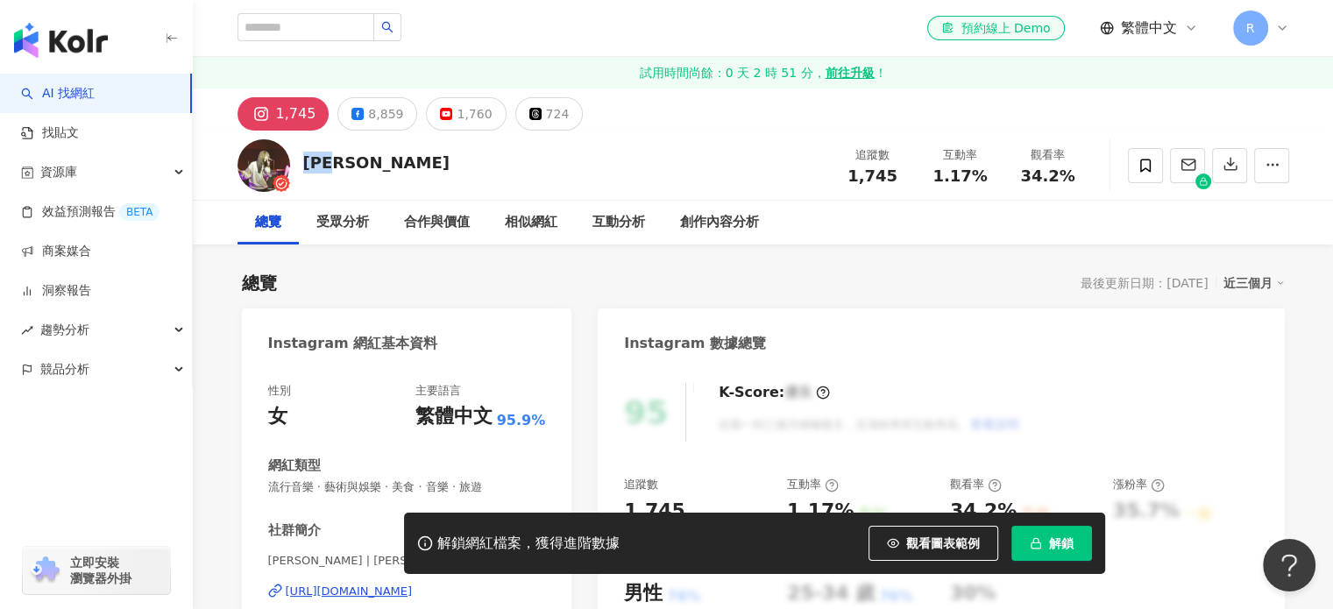
drag, startPoint x: 350, startPoint y: 172, endPoint x: 307, endPoint y: 164, distance: 43.7
click at [307, 164] on div "顏力妃" at bounding box center [376, 163] width 146 height 22
copy div "顏力妃"
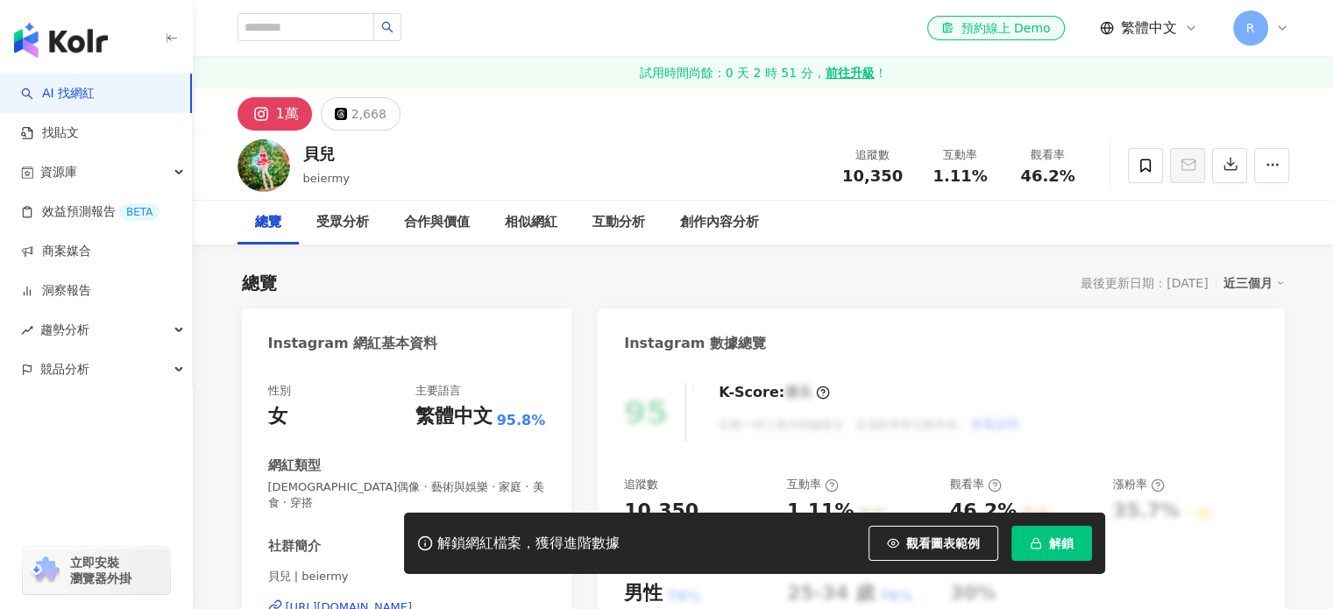
click at [305, 156] on div "貝兒" at bounding box center [326, 154] width 46 height 22
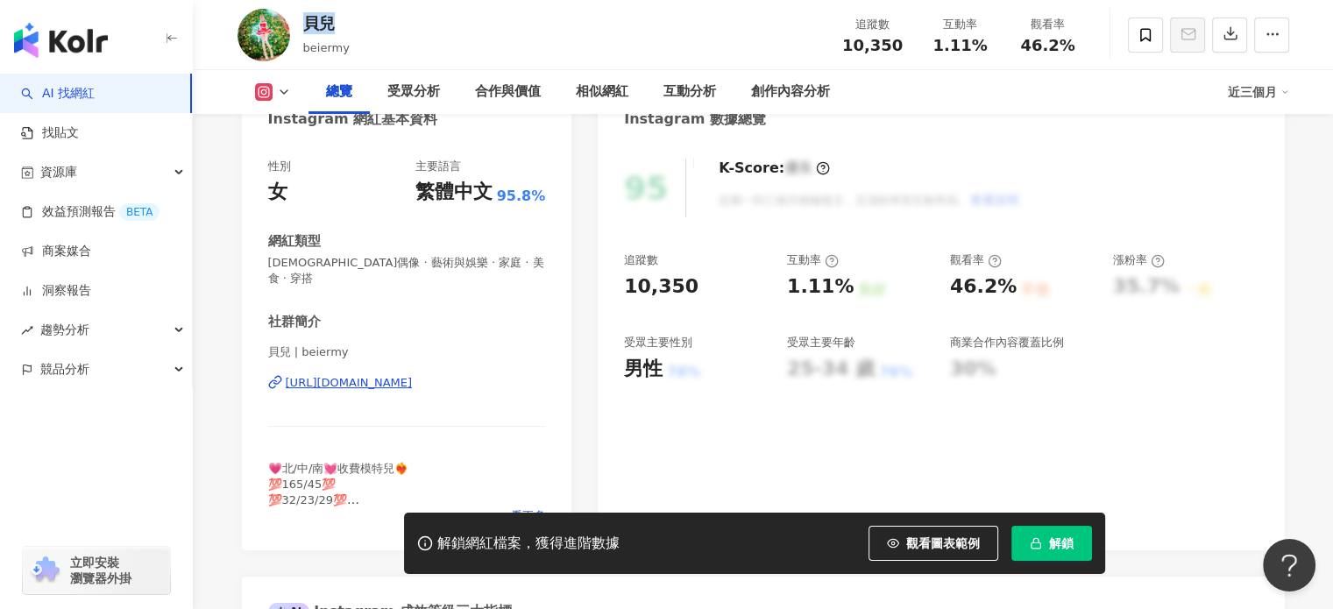
scroll to position [263, 0]
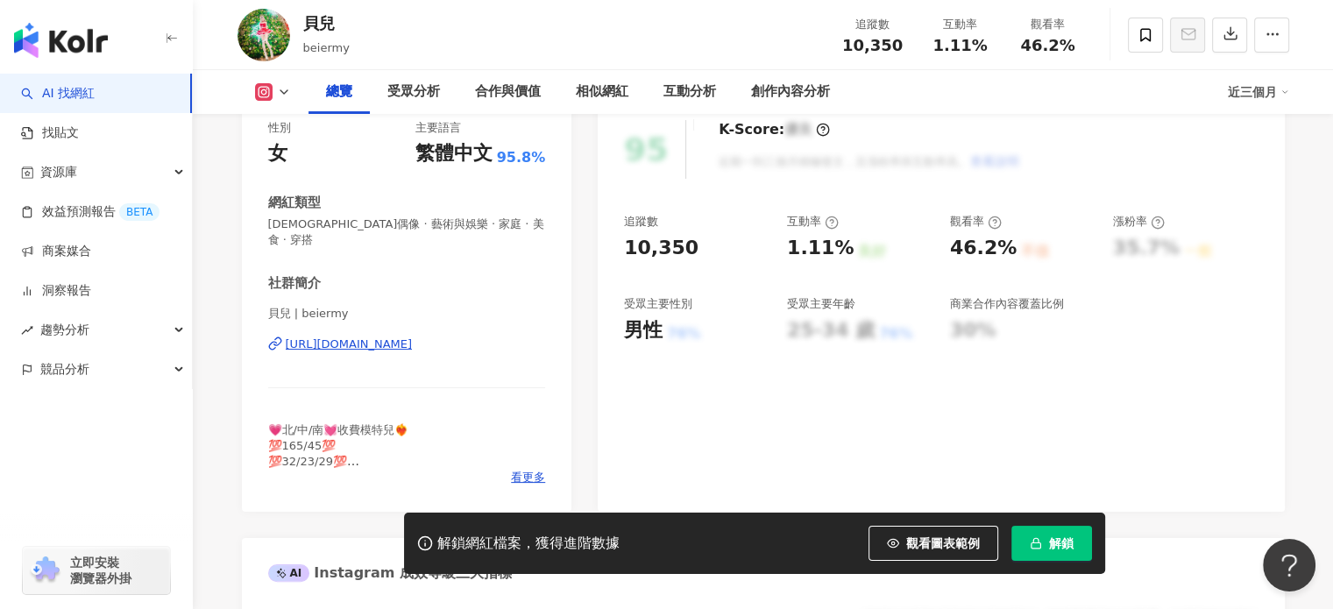
click at [363, 318] on div "貝兒 | beiermy [URL][DOMAIN_NAME]" at bounding box center [407, 357] width 278 height 103
click at [365, 337] on div "[URL][DOMAIN_NAME]" at bounding box center [349, 345] width 127 height 16
click at [407, 337] on div "https://www.instagram.com/beiermy/" at bounding box center [349, 345] width 127 height 16
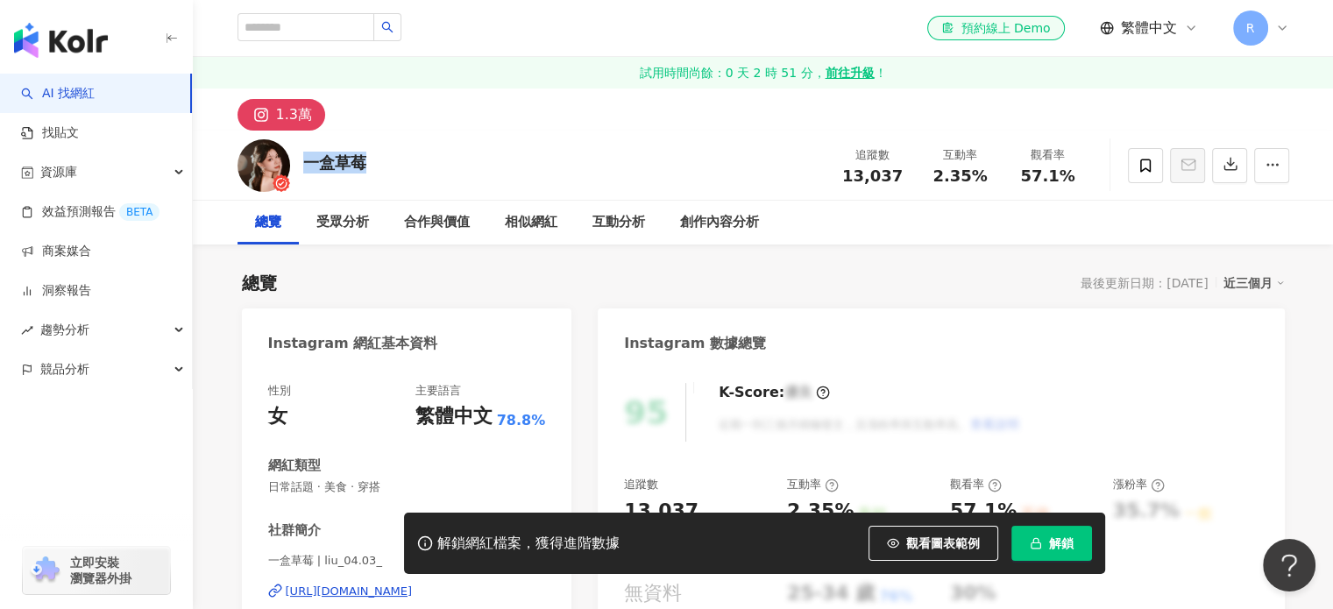
drag, startPoint x: 368, startPoint y: 167, endPoint x: 308, endPoint y: 160, distance: 60.8
click at [308, 160] on div "一盒草莓 追蹤數 13,037 互動率 2.35% 觀看率 57.1%" at bounding box center [763, 165] width 1122 height 69
copy div "一盒草莓"
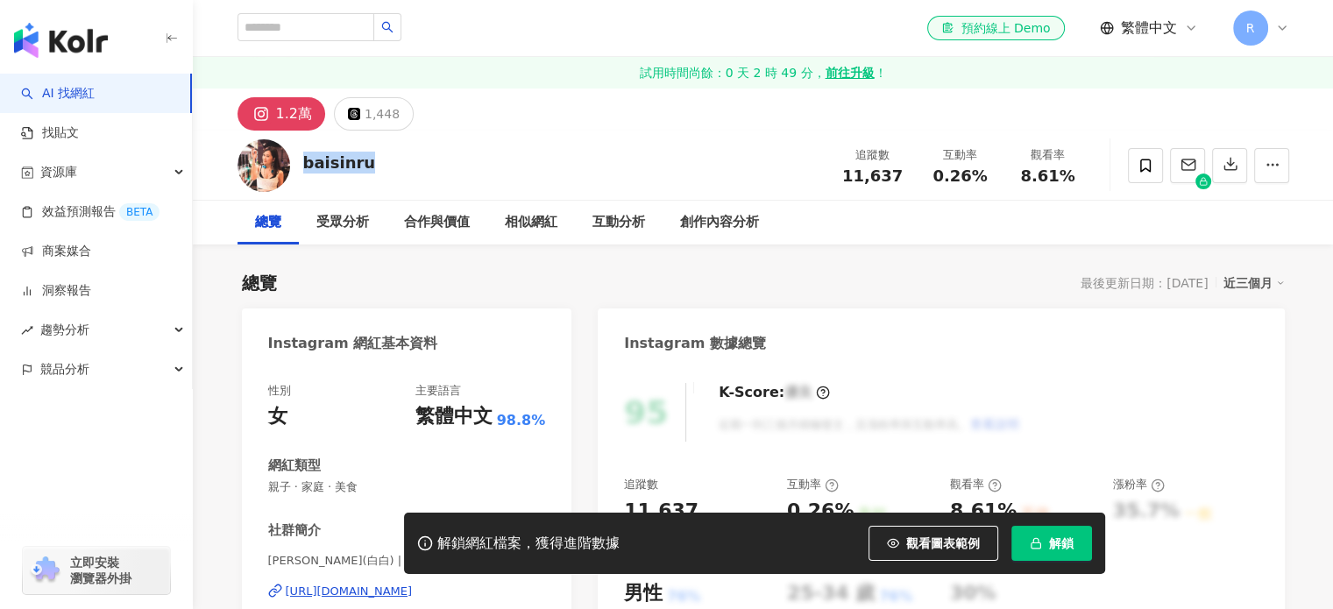
drag, startPoint x: 340, startPoint y: 168, endPoint x: 304, endPoint y: 160, distance: 37.0
click at [304, 160] on div "baisinru 追蹤數 11,637 互動率 0.26% 觀看率 8.61%" at bounding box center [763, 165] width 1122 height 69
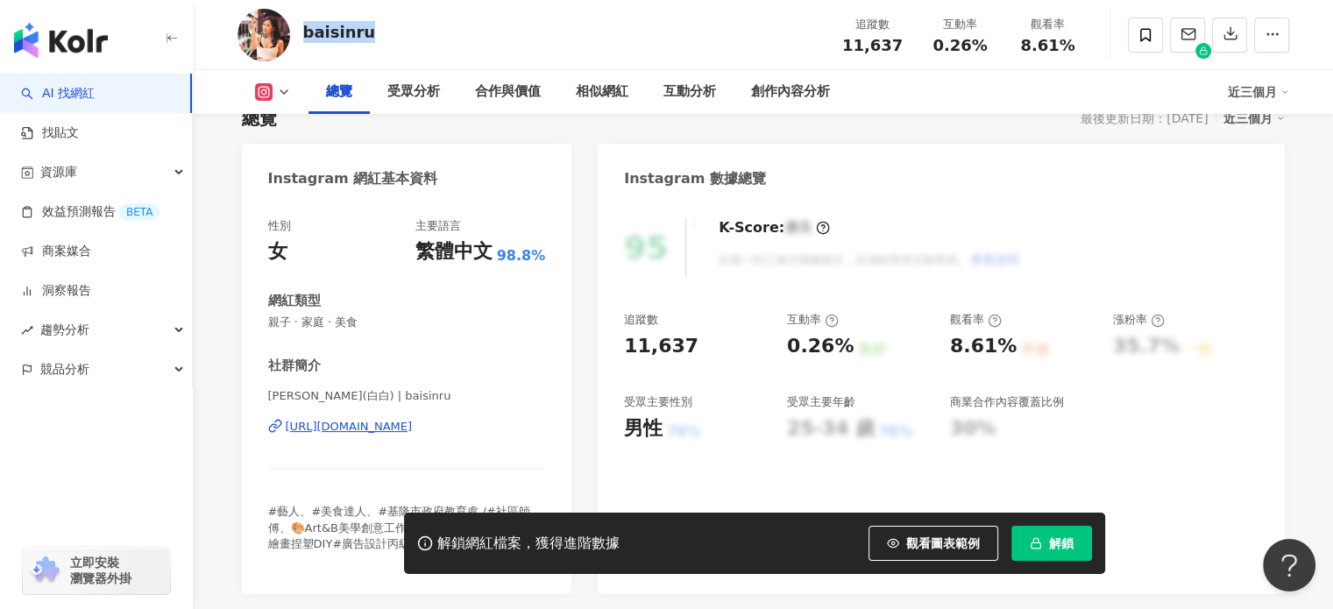
scroll to position [175, 0]
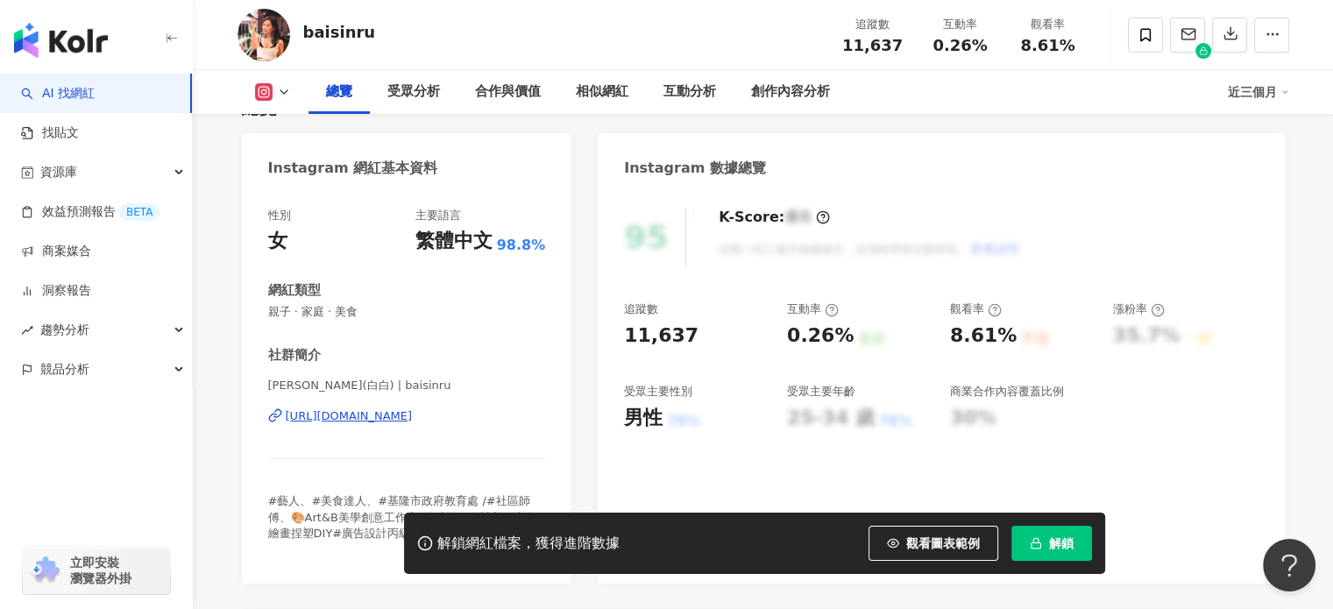
click at [417, 406] on div "[PERSON_NAME](白白) | baisinru [URL][DOMAIN_NAME]" at bounding box center [407, 429] width 278 height 103
click at [424, 424] on div "[PERSON_NAME](白白) | baisinru [URL][DOMAIN_NAME]" at bounding box center [407, 429] width 278 height 103
click at [413, 419] on div "[URL][DOMAIN_NAME]" at bounding box center [349, 417] width 127 height 16
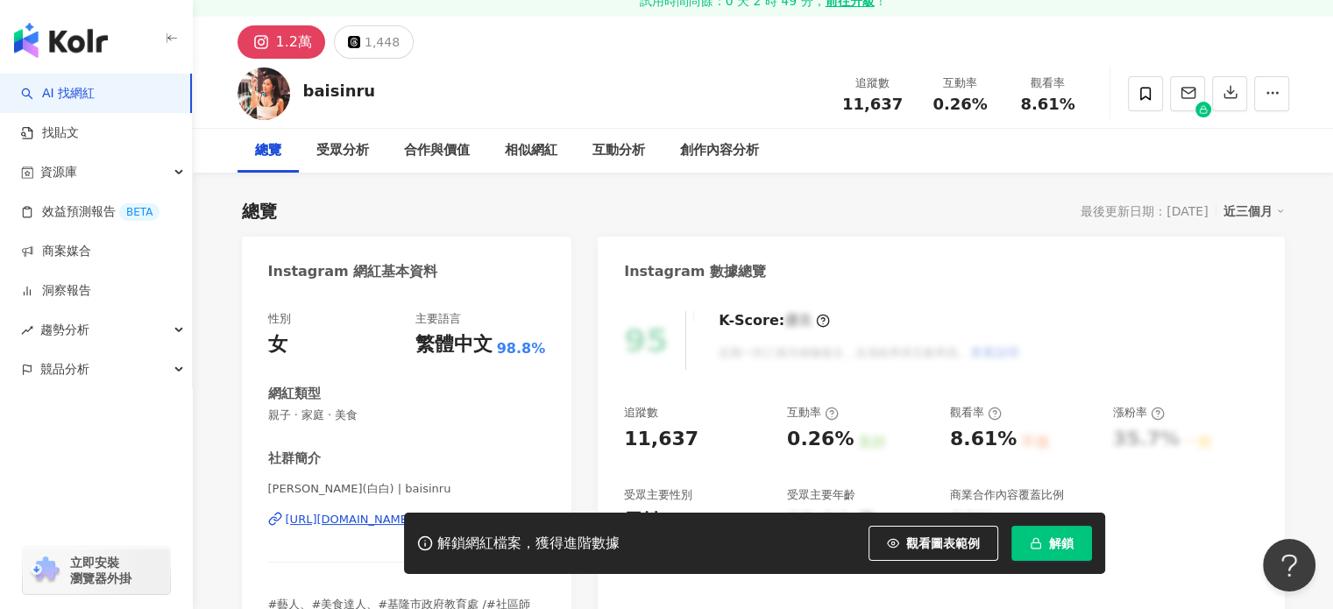
scroll to position [0, 0]
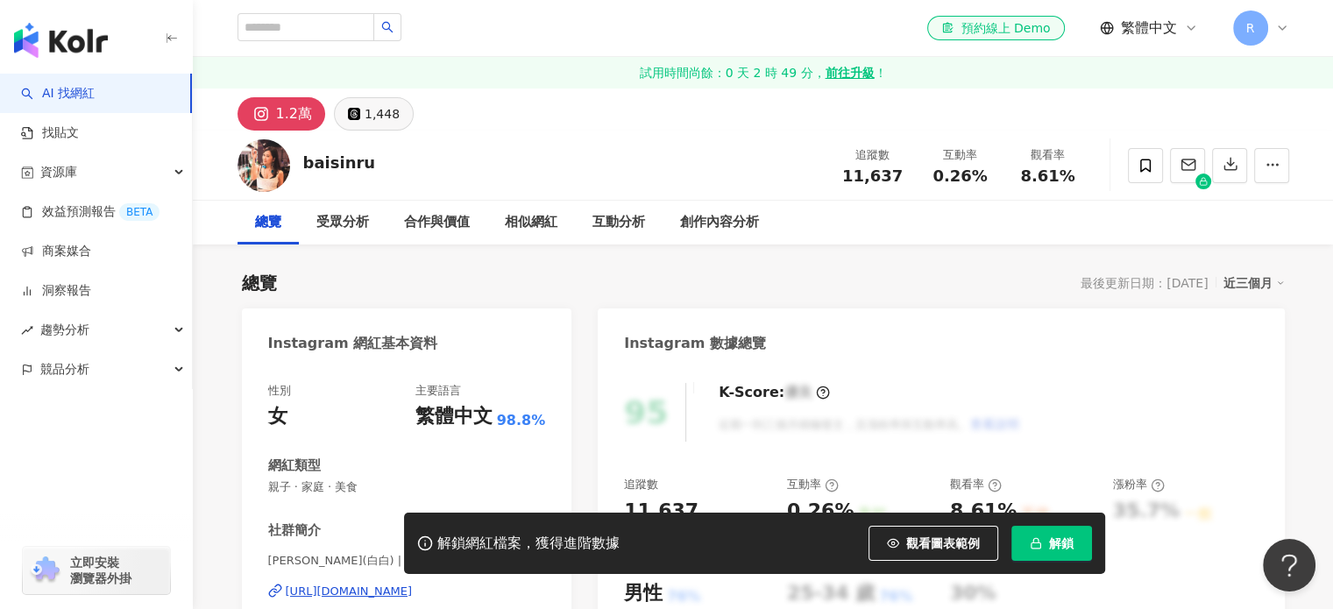
click at [367, 117] on div "1,448" at bounding box center [382, 114] width 35 height 25
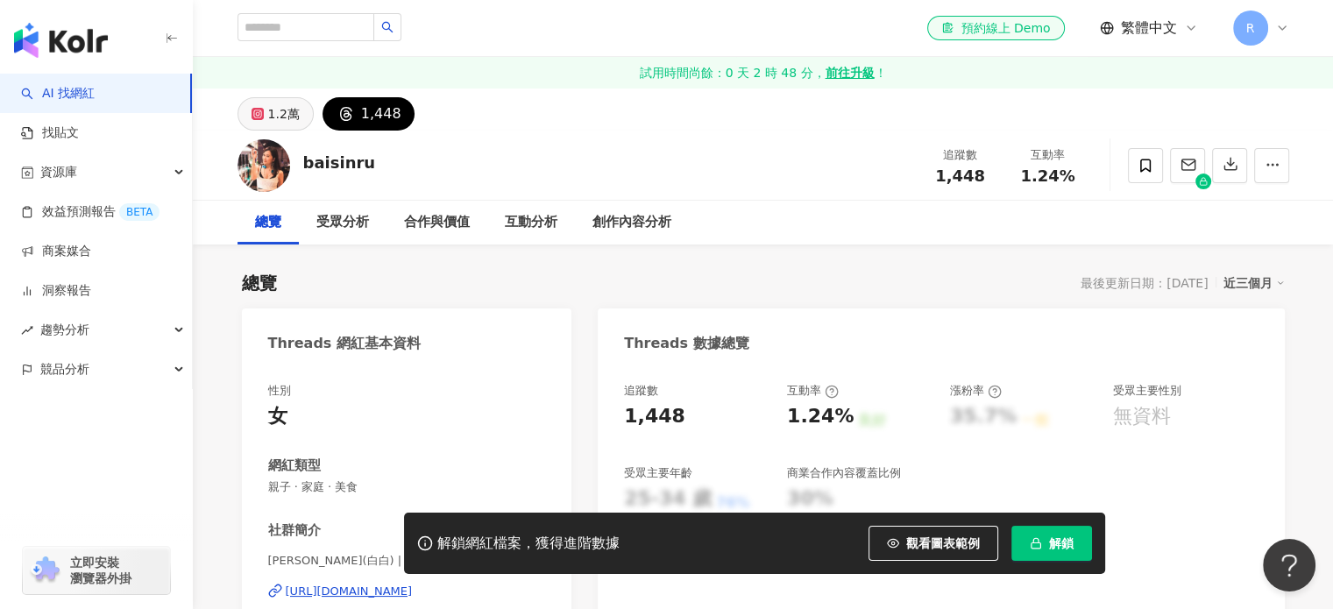
click at [274, 116] on div "1.2萬" at bounding box center [284, 114] width 32 height 25
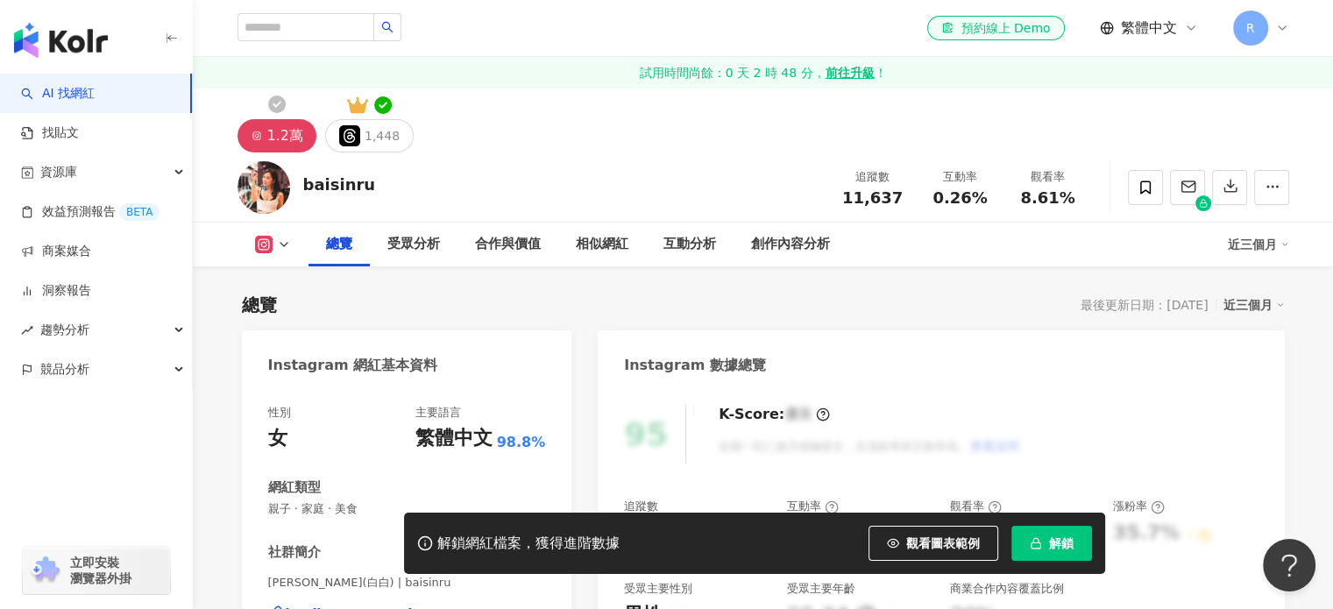
scroll to position [263, 0]
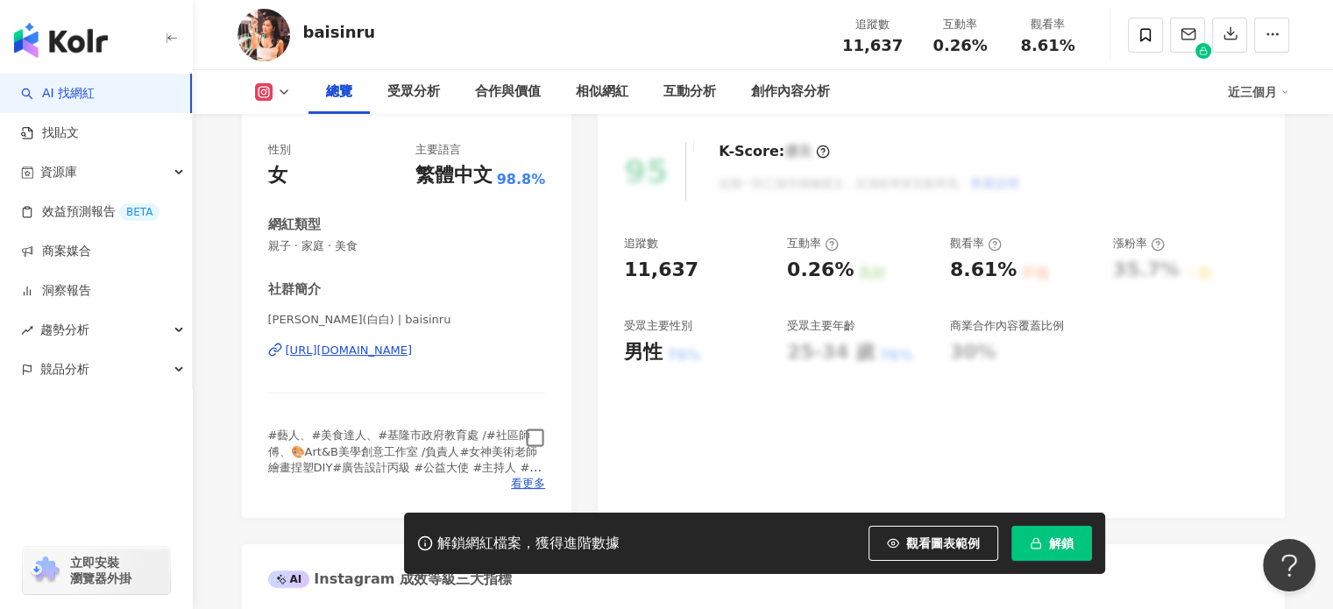
click at [533, 434] on icon "button" at bounding box center [535, 438] width 20 height 20
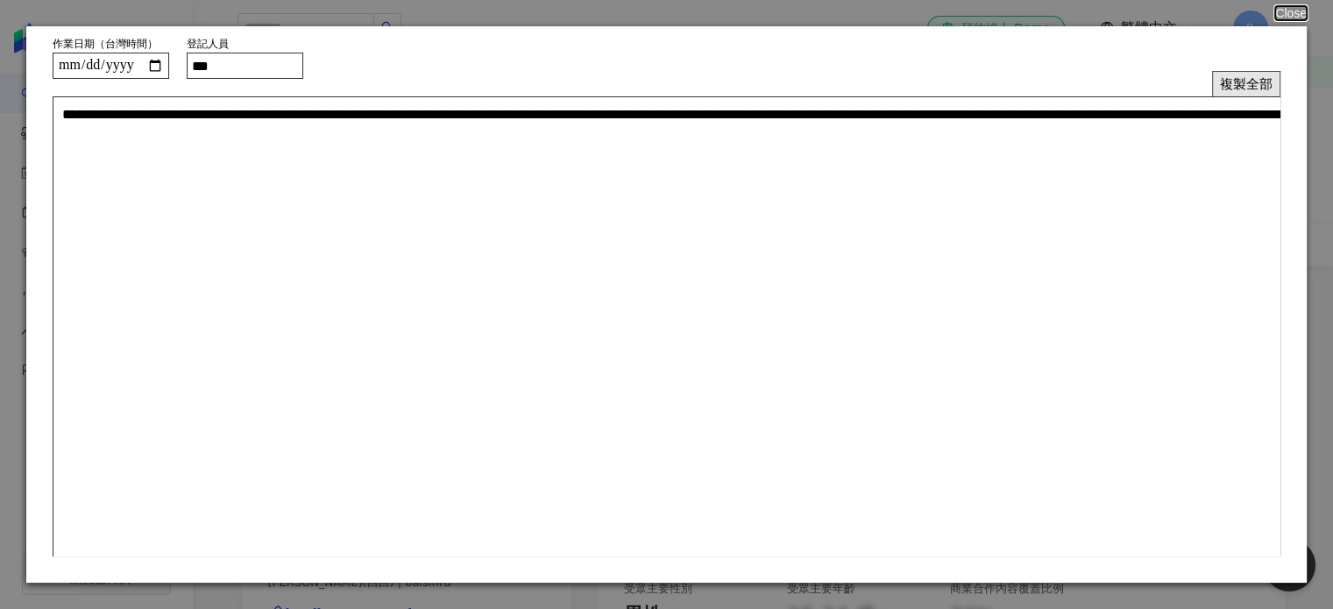
click at [1232, 79] on button "複製全部" at bounding box center [1246, 83] width 68 height 25
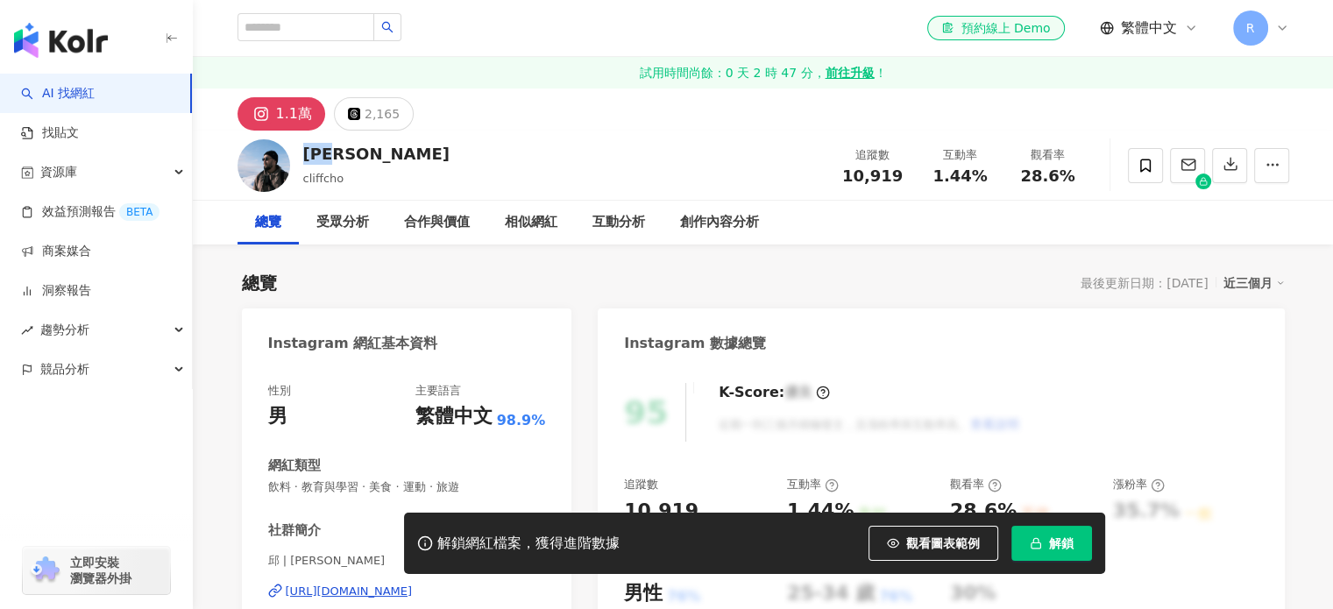
drag, startPoint x: 357, startPoint y: 157, endPoint x: 305, endPoint y: 150, distance: 52.2
click at [305, 150] on div "邱俊瑋 cliffcho 追蹤數 10,919 互動率 1.44% 觀看率 28.6%" at bounding box center [763, 165] width 1122 height 69
click at [345, 592] on div "https://www.instagram.com/cliffcho/" at bounding box center [349, 592] width 127 height 16
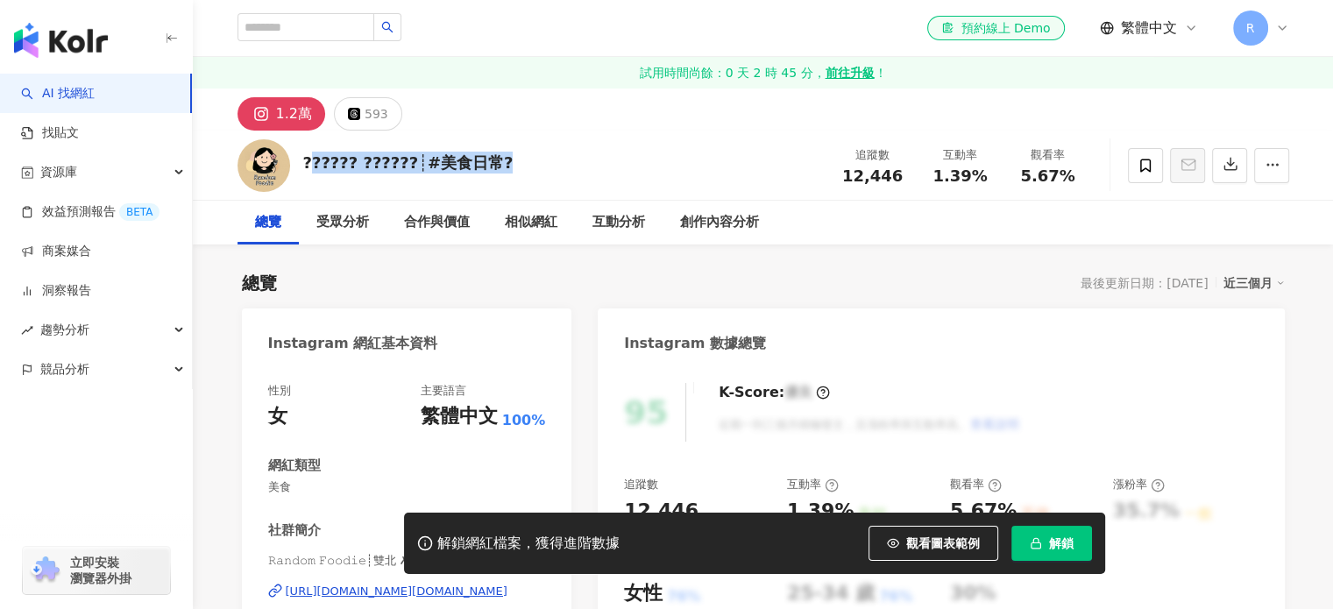
drag, startPoint x: 501, startPoint y: 153, endPoint x: 301, endPoint y: 157, distance: 200.8
click at [301, 157] on div "?????? ??????┊#美食日常? 追蹤數 12,446 互動率 1.39% 觀看率 5.67%" at bounding box center [763, 165] width 1122 height 69
copy div "????? ??????┊#美食日常?"
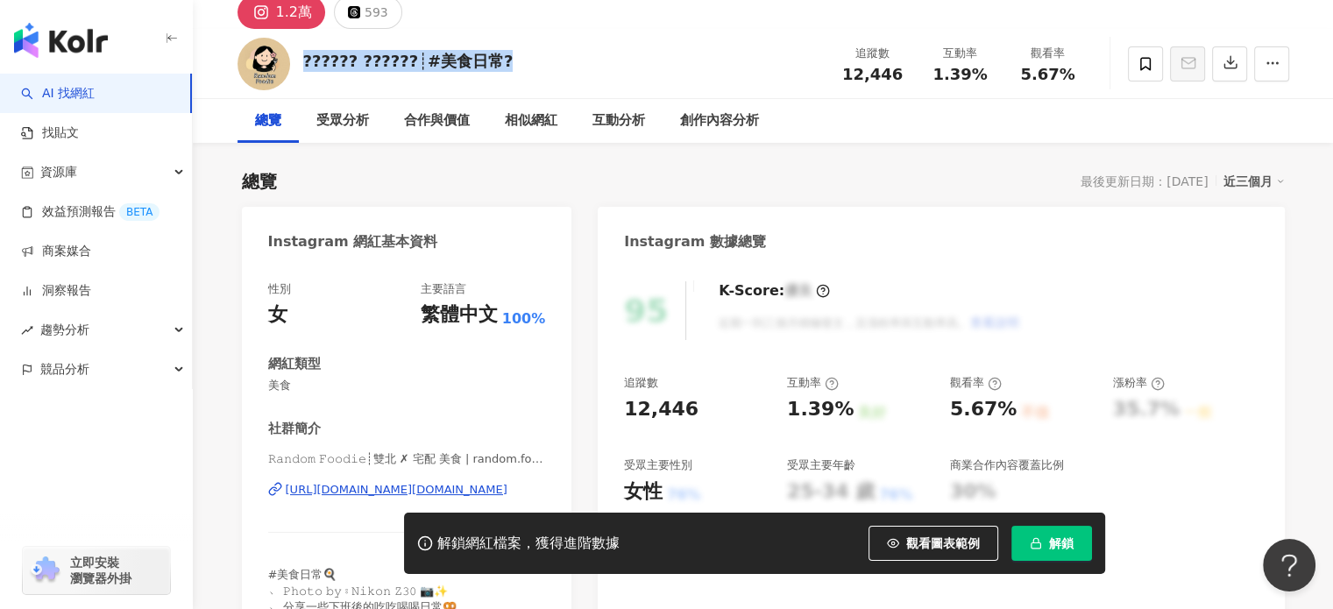
scroll to position [175, 0]
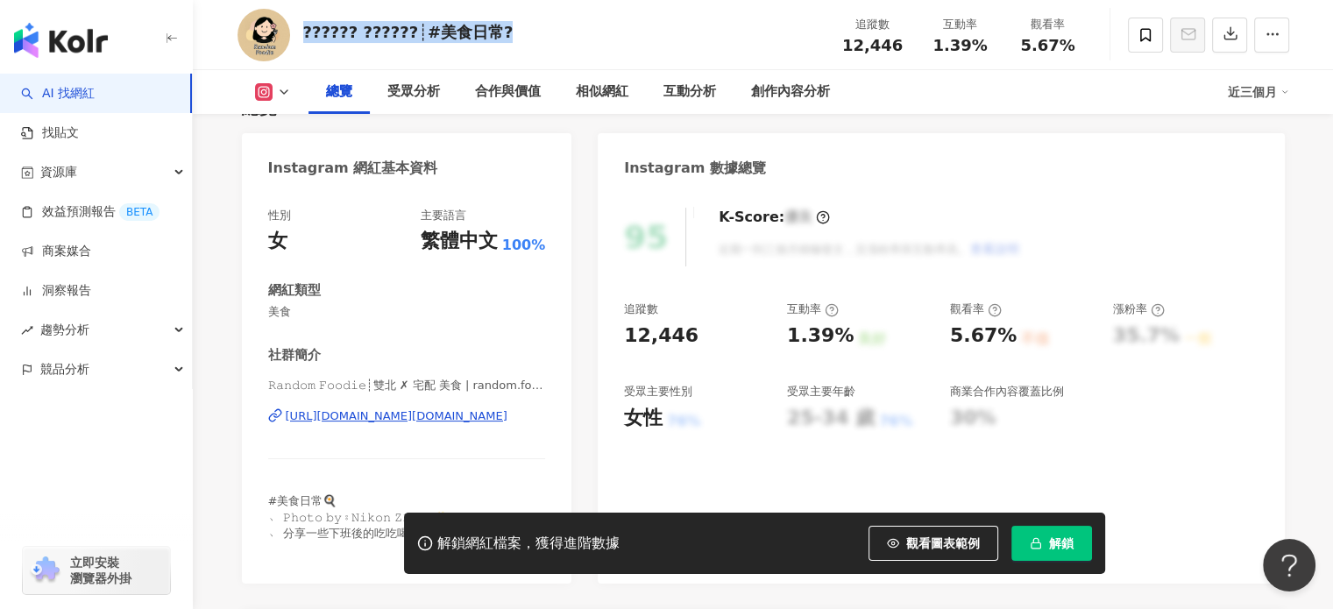
click at [405, 409] on div "[URL][DOMAIN_NAME][DOMAIN_NAME]" at bounding box center [397, 417] width 222 height 16
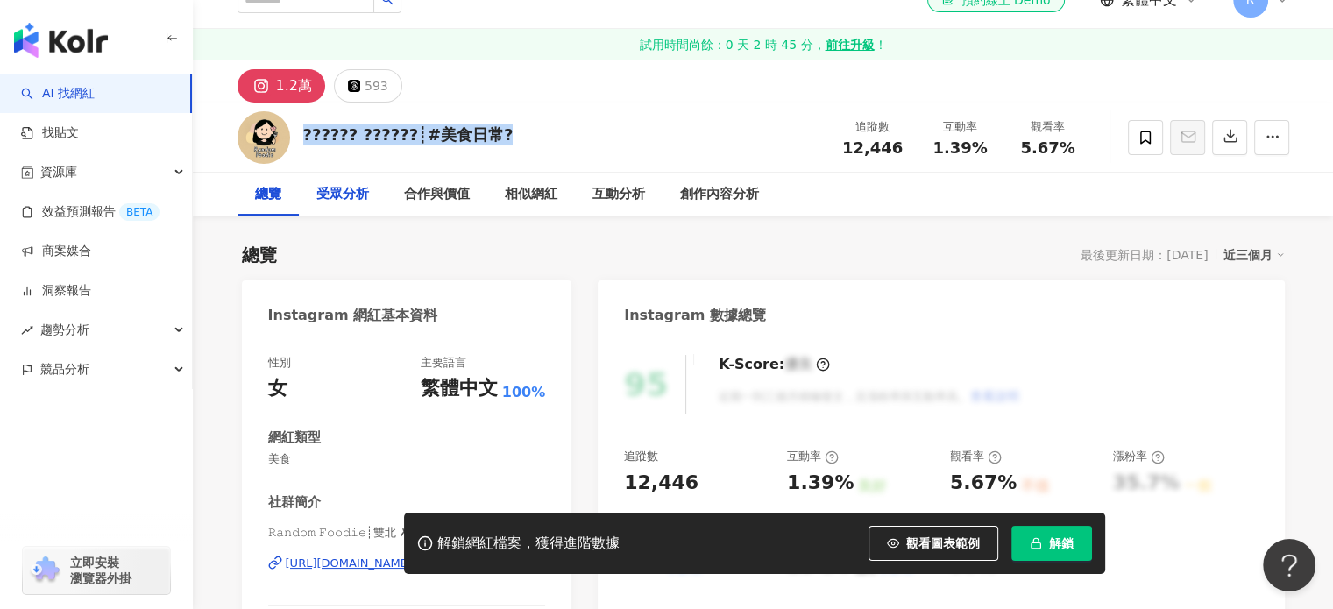
scroll to position [0, 0]
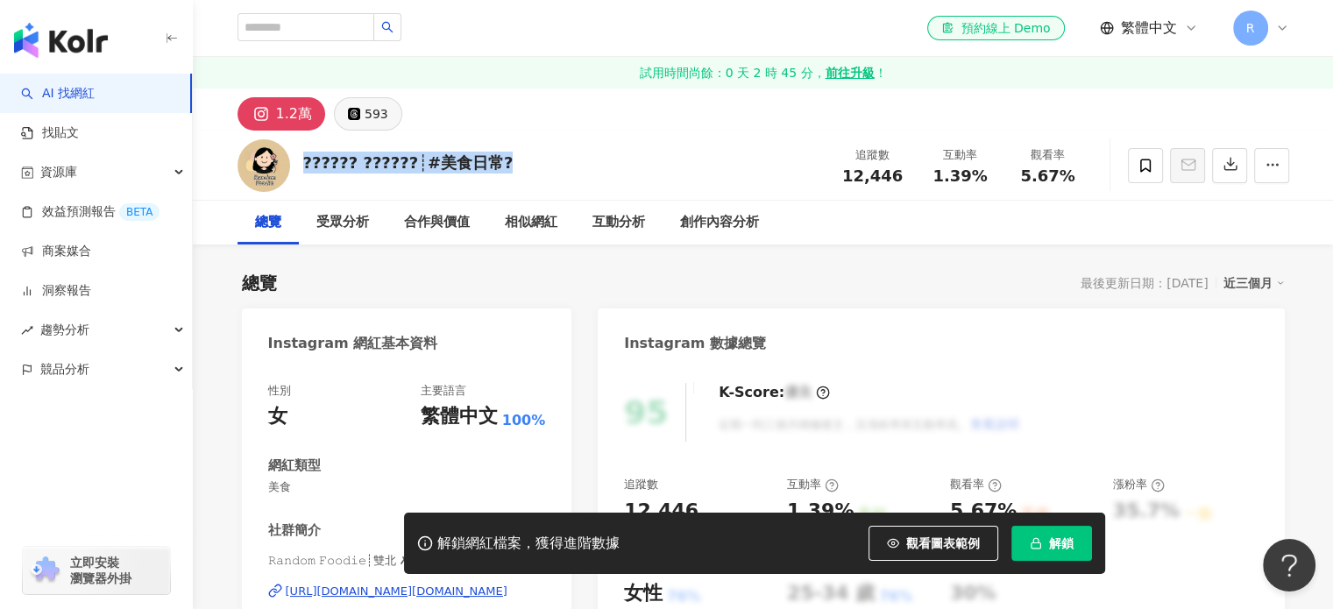
click at [365, 115] on div "593" at bounding box center [377, 114] width 24 height 25
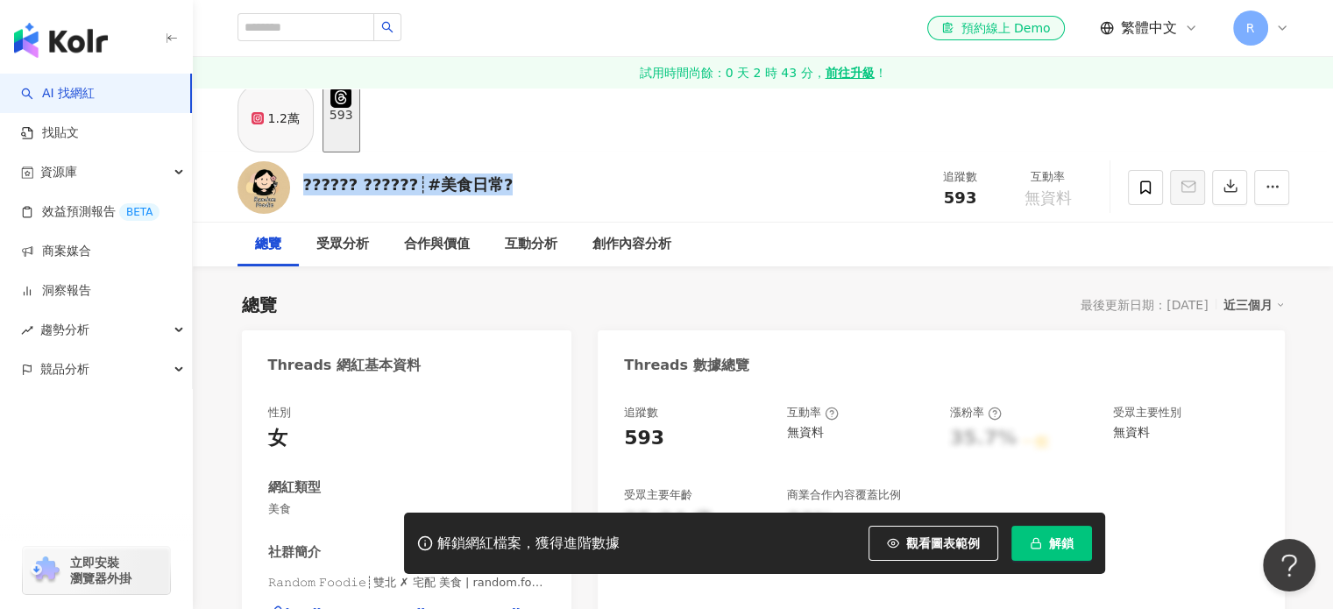
click at [274, 131] on div "1.2萬" at bounding box center [284, 118] width 32 height 25
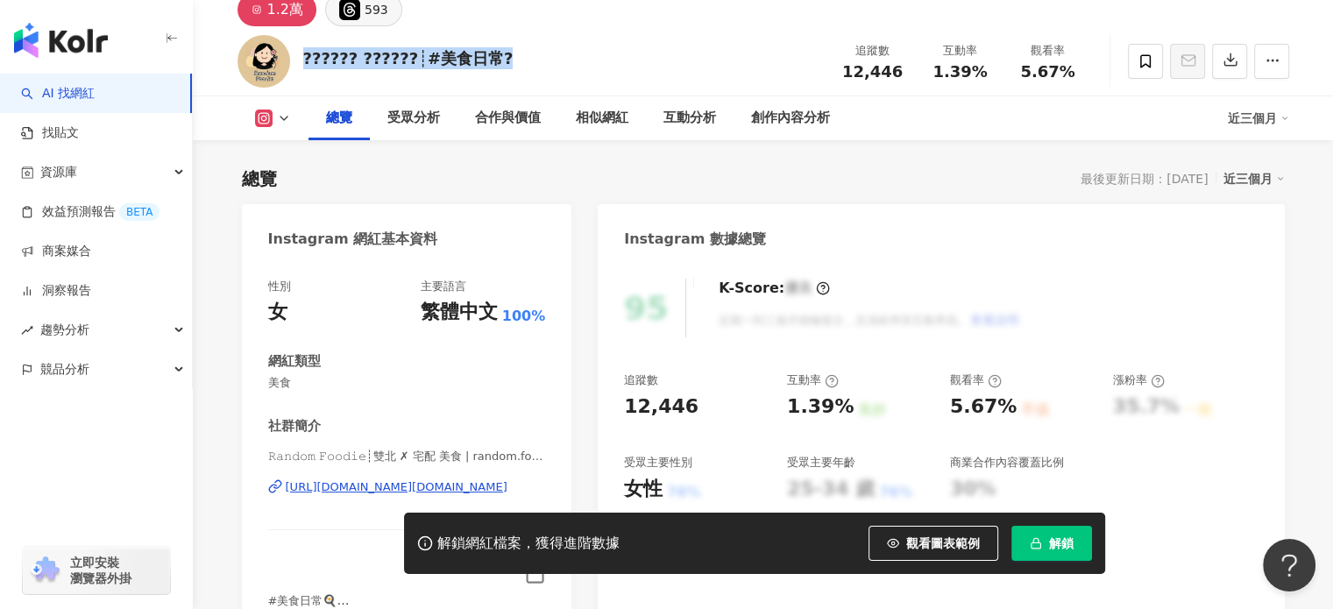
scroll to position [351, 0]
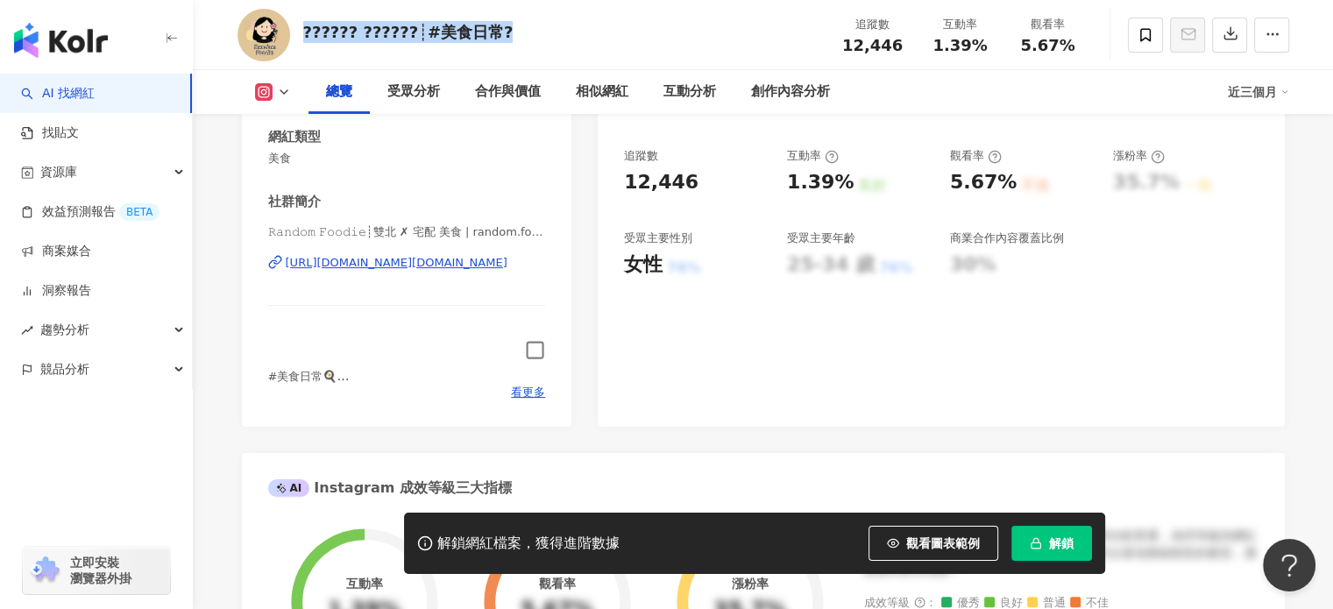
click at [537, 350] on icon "button" at bounding box center [535, 350] width 20 height 20
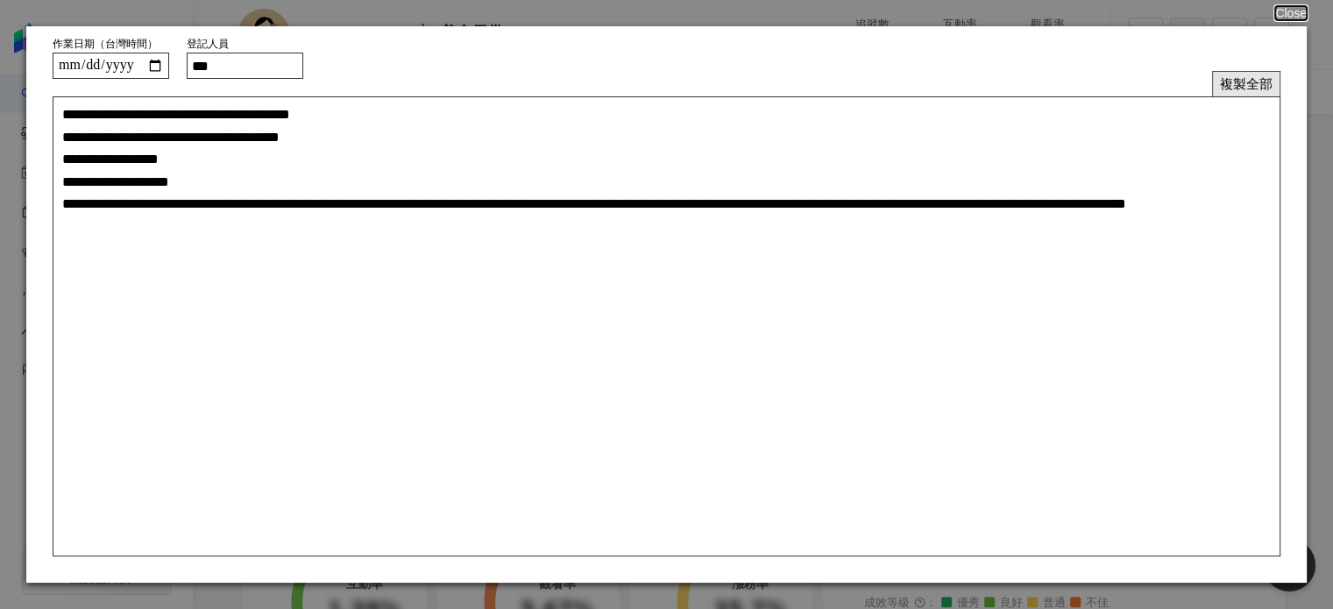
click at [1236, 83] on button "複製全部" at bounding box center [1246, 83] width 68 height 25
